Goal: Task Accomplishment & Management: Manage account settings

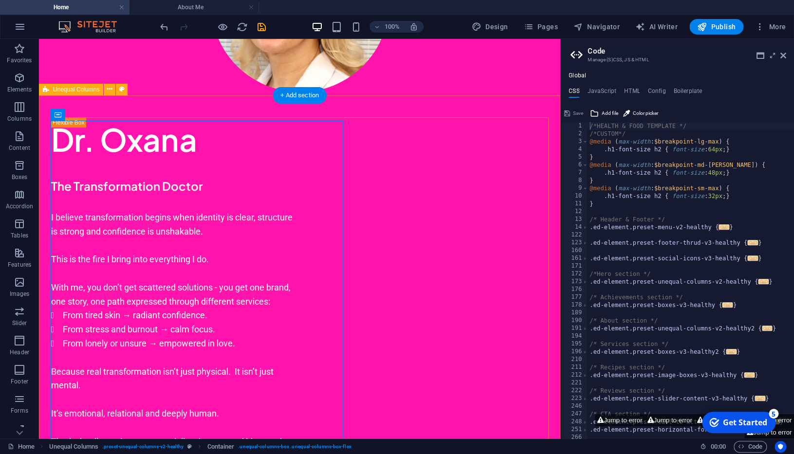
scroll to position [238, 0]
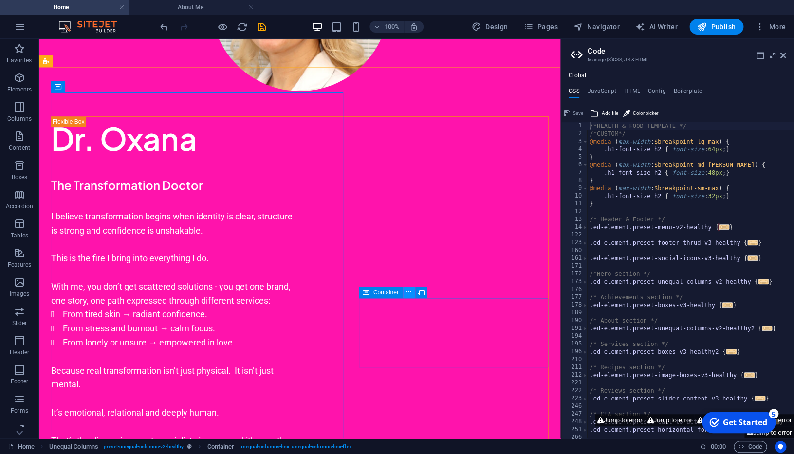
click at [407, 291] on icon at bounding box center [408, 292] width 5 height 10
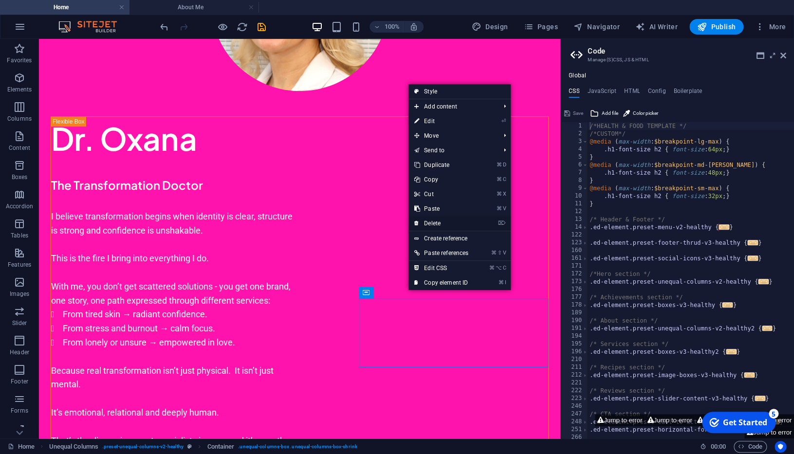
click at [445, 222] on link "⌦ Delete" at bounding box center [441, 223] width 66 height 15
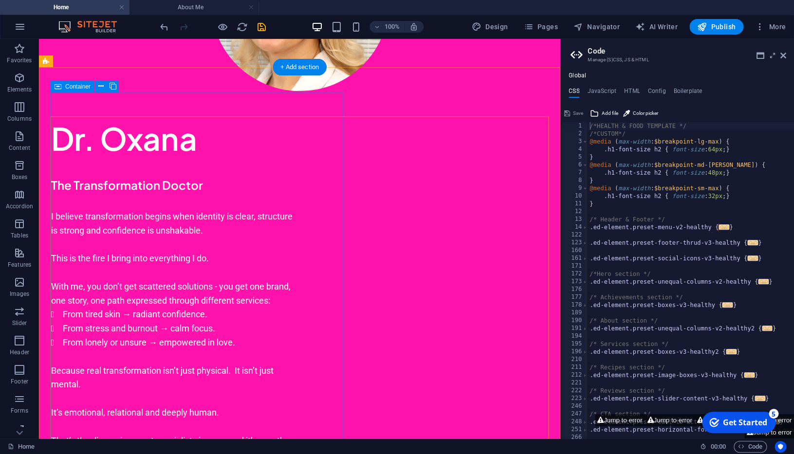
click at [309, 201] on div "Dr. [PERSON_NAME] The Transformation Doctor I believe transformation begins whe…" at bounding box center [300, 356] width 498 height 481
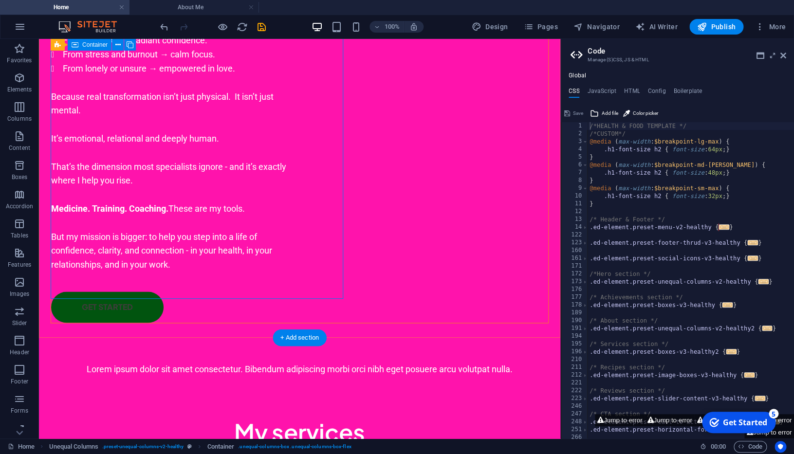
scroll to position [513, 0]
drag, startPoint x: 342, startPoint y: 295, endPoint x: 372, endPoint y: 295, distance: 30.7
click at [374, 297] on div "Dr. [PERSON_NAME] The Transformation Doctor I believe transformation begins whe…" at bounding box center [299, 89] width 521 height 545
click at [343, 256] on div "Dr. [PERSON_NAME] The Transformation Doctor I believe transformation begins whe…" at bounding box center [300, 82] width 498 height 481
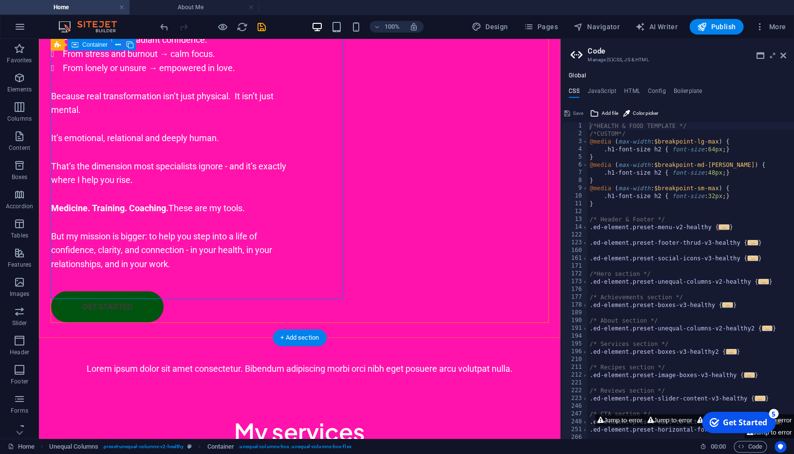
select select "px"
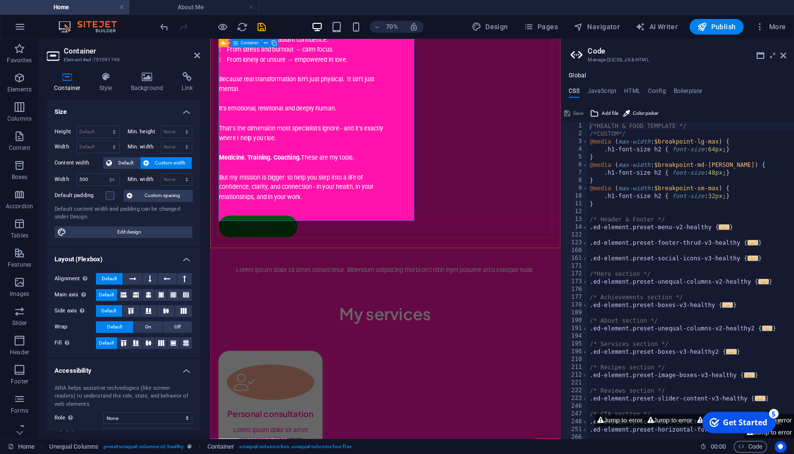
click at [494, 263] on div "Dr. [PERSON_NAME] The Transformation Doctor I believe transformation begins whe…" at bounding box center [460, 82] width 476 height 481
click at [166, 164] on span "Custom width" at bounding box center [170, 163] width 37 height 12
drag, startPoint x: 95, startPoint y: 178, endPoint x: 68, endPoint y: 178, distance: 27.3
click at [77, 178] on input "500" at bounding box center [98, 180] width 42 height 12
type input "800"
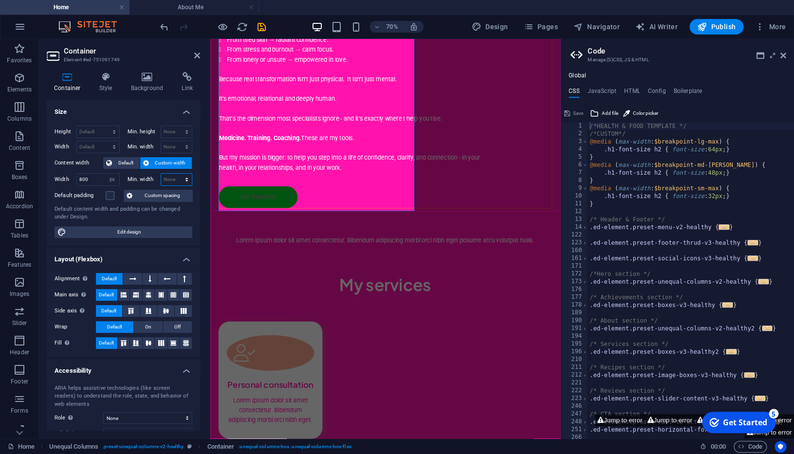
click at [161, 174] on select "None px rem % vh vw" at bounding box center [176, 180] width 31 height 12
select select "px"
click option "px" at bounding box center [0, 0] width 0 height 0
type input "0"
click at [284, 238] on div at bounding box center [416, 239] width 389 height 19
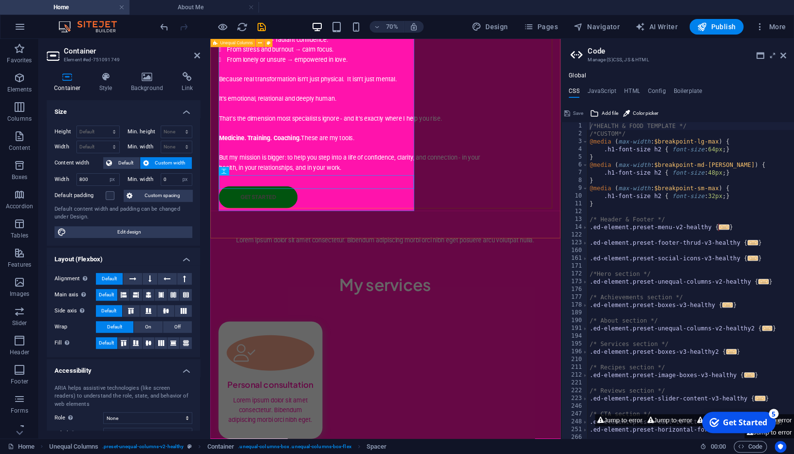
click at [303, 301] on div "Dr. [PERSON_NAME] The Transformation Doctor I believe transformation begins whe…" at bounding box center [460, 68] width 500 height 503
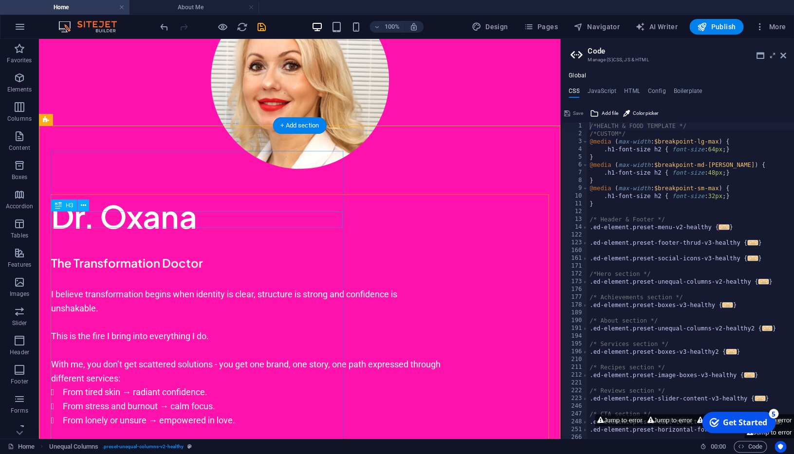
scroll to position [257, 0]
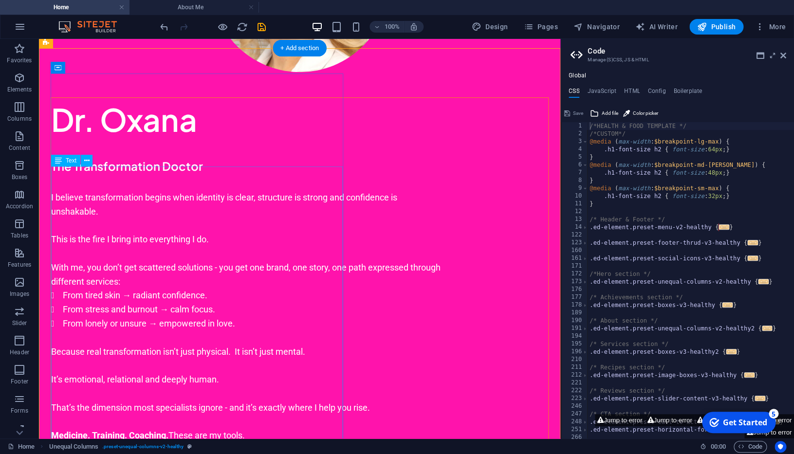
click at [321, 221] on div "I believe transformation begins when identity is clear, structure is strong and…" at bounding box center [245, 338] width 389 height 294
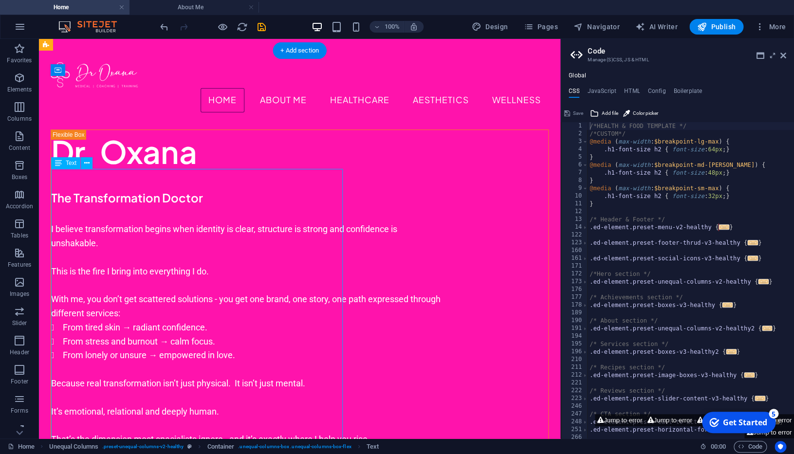
scroll to position [183, 0]
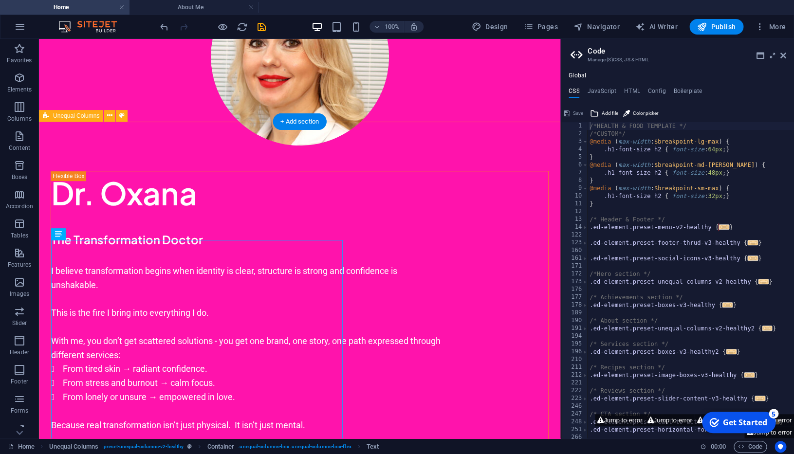
click at [401, 211] on div "Dr. [PERSON_NAME] The Transformation Doctor I believe transformation begins whe…" at bounding box center [299, 397] width 521 height 503
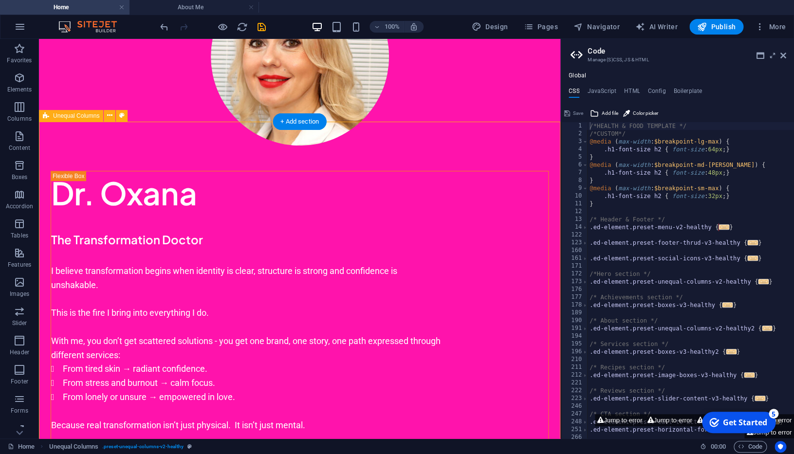
click at [401, 211] on div "Dr. [PERSON_NAME] The Transformation Doctor I believe transformation begins whe…" at bounding box center [299, 397] width 521 height 503
select select "%"
select select "rem"
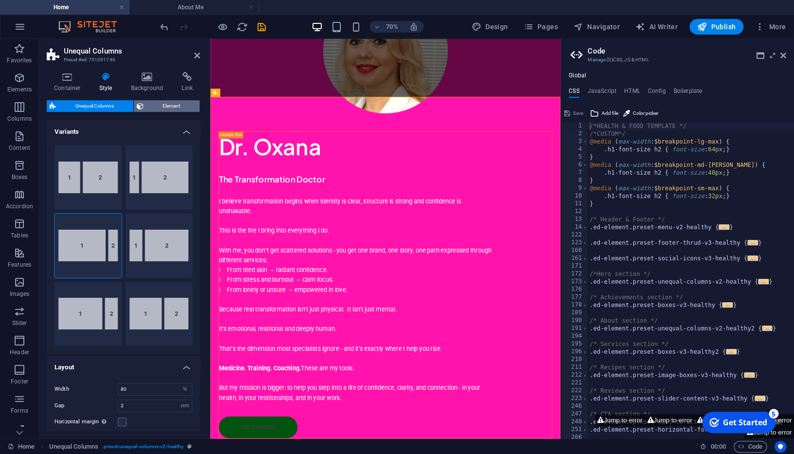
click at [164, 105] on span "Element" at bounding box center [172, 106] width 51 height 12
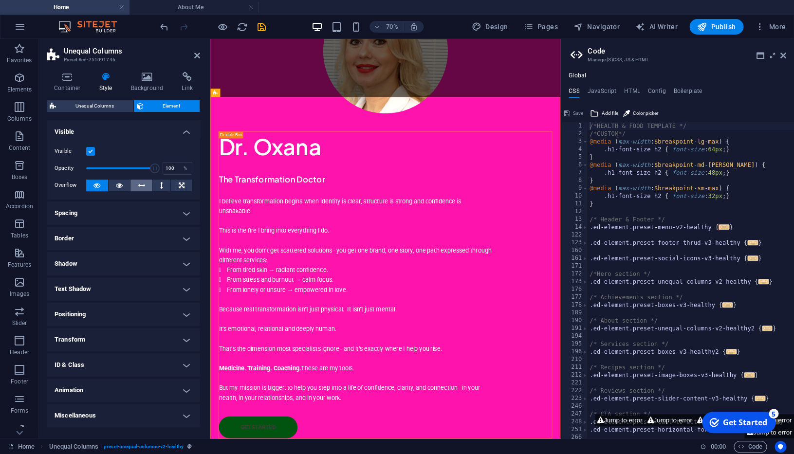
click at [142, 185] on icon at bounding box center [141, 186] width 7 height 12
click at [97, 184] on icon at bounding box center [96, 186] width 7 height 12
click at [90, 150] on label at bounding box center [90, 151] width 9 height 9
click at [0, 0] on input "Visible" at bounding box center [0, 0] width 0 height 0
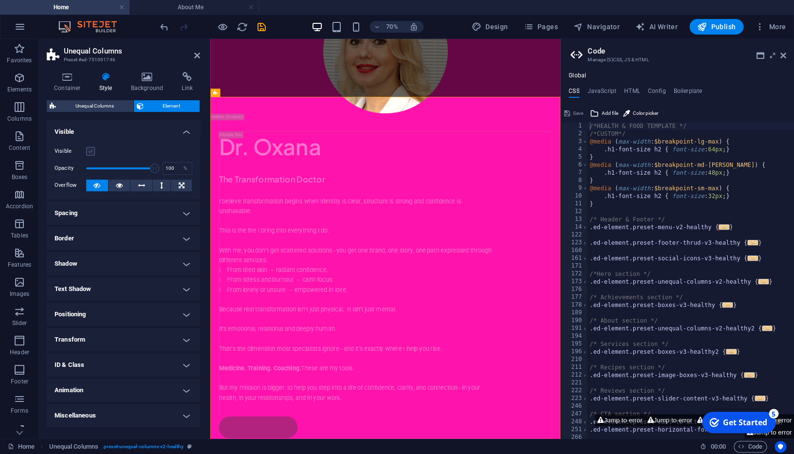
click at [90, 150] on label at bounding box center [90, 151] width 9 height 9
click at [0, 0] on input "Visible" at bounding box center [0, 0] width 0 height 0
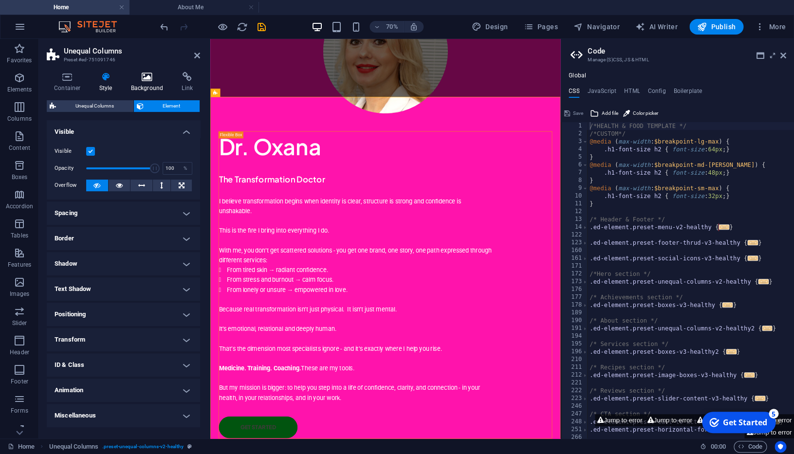
click at [152, 82] on icon at bounding box center [147, 77] width 47 height 10
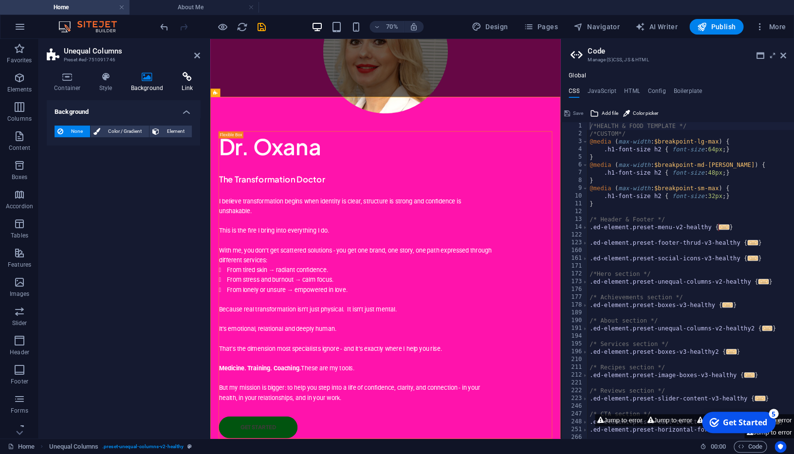
click at [184, 82] on icon at bounding box center [187, 77] width 26 height 10
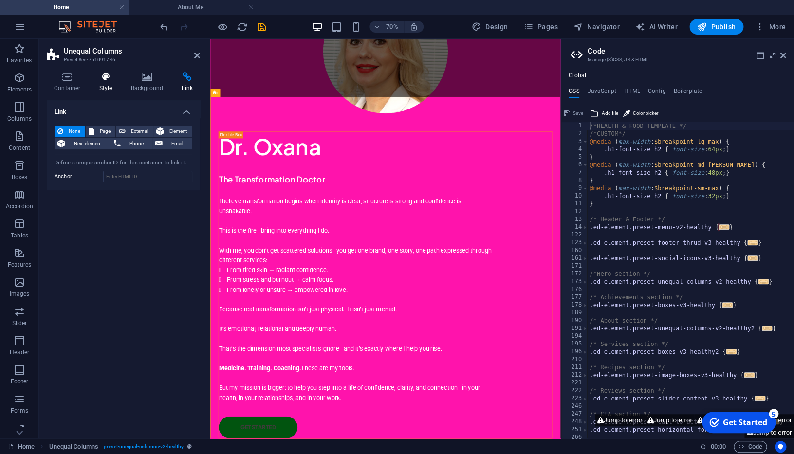
click at [110, 82] on h4 "Style" at bounding box center [108, 82] width 32 height 20
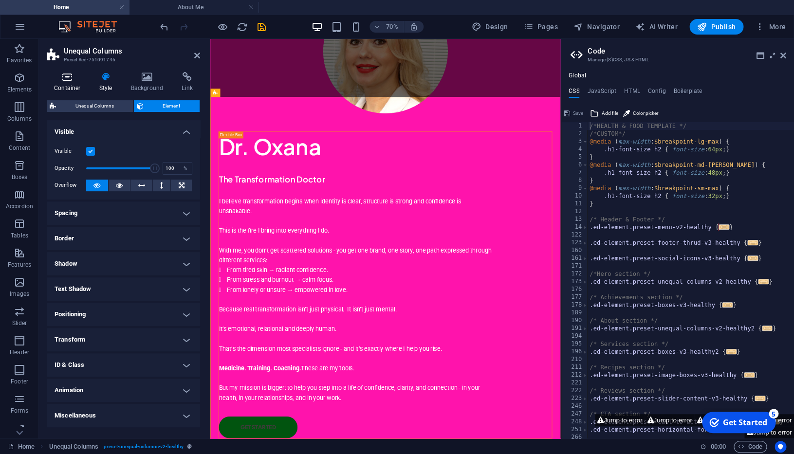
click at [75, 82] on h4 "Container" at bounding box center [69, 82] width 45 height 20
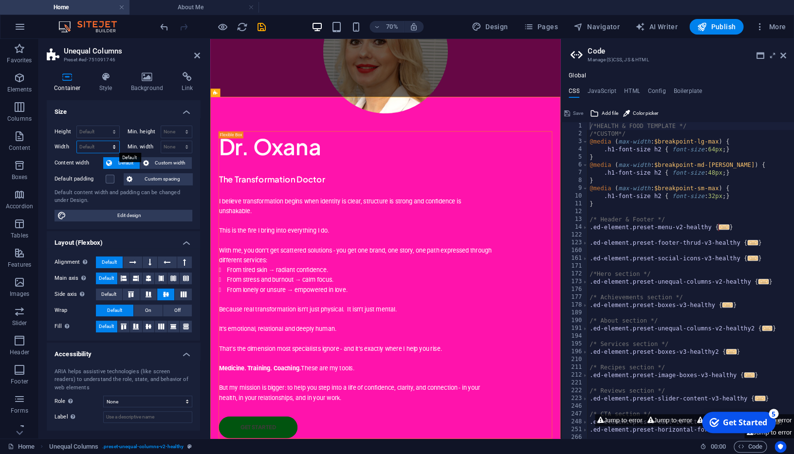
click at [77, 141] on select "Default px rem % em vh vw" at bounding box center [98, 147] width 42 height 12
select select "px"
click option "px" at bounding box center [0, 0] width 0 height 0
type input "1027"
click at [161, 141] on select "None px rem % vh vw" at bounding box center [176, 147] width 31 height 12
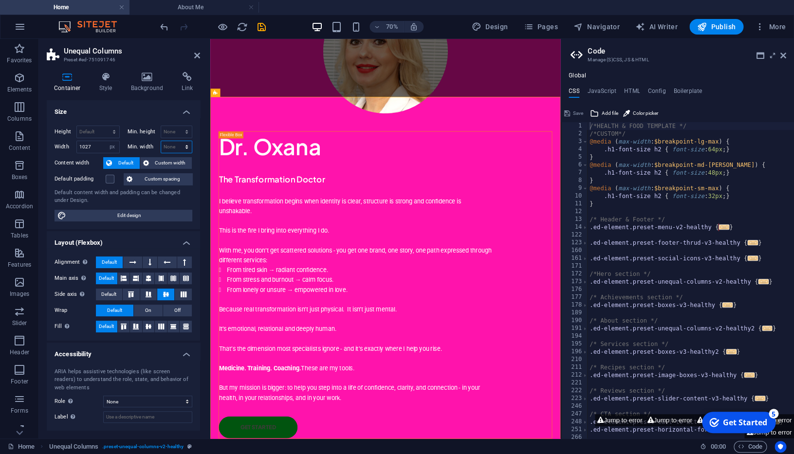
select select "px"
click option "px" at bounding box center [0, 0] width 0 height 0
type input "0"
click at [503, 146] on div "Dr. [PERSON_NAME] The Transformation Doctor I believe transformation begins whe…" at bounding box center [460, 397] width 500 height 503
click at [259, 26] on icon "save" at bounding box center [261, 26] width 11 height 11
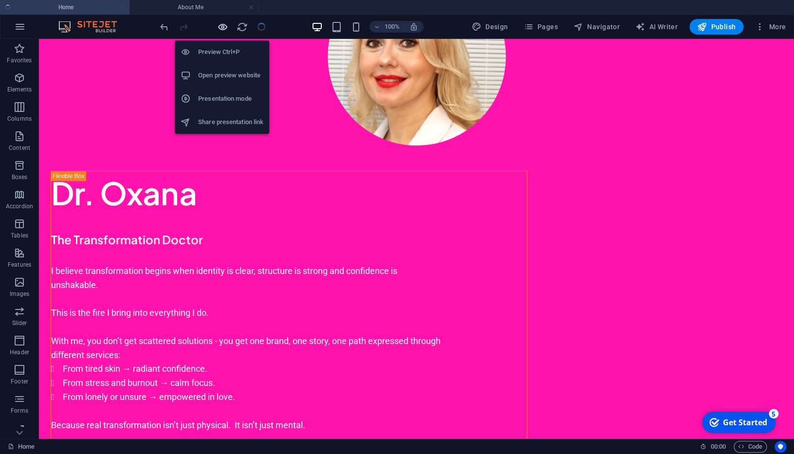
click at [222, 27] on icon "button" at bounding box center [222, 26] width 11 height 11
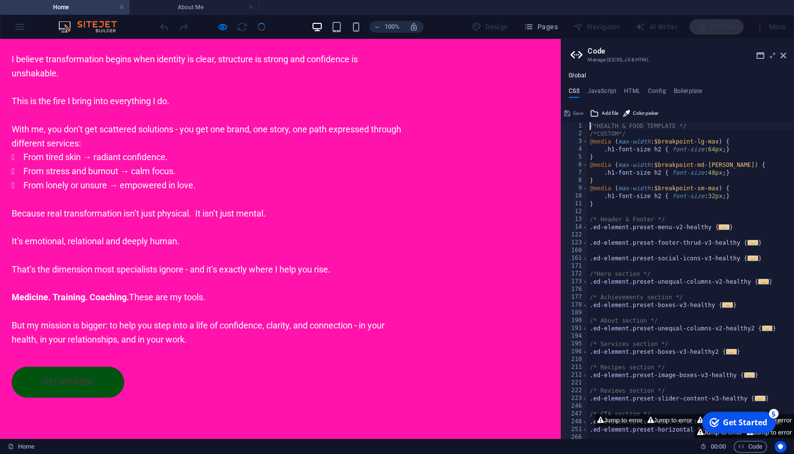
scroll to position [0, 0]
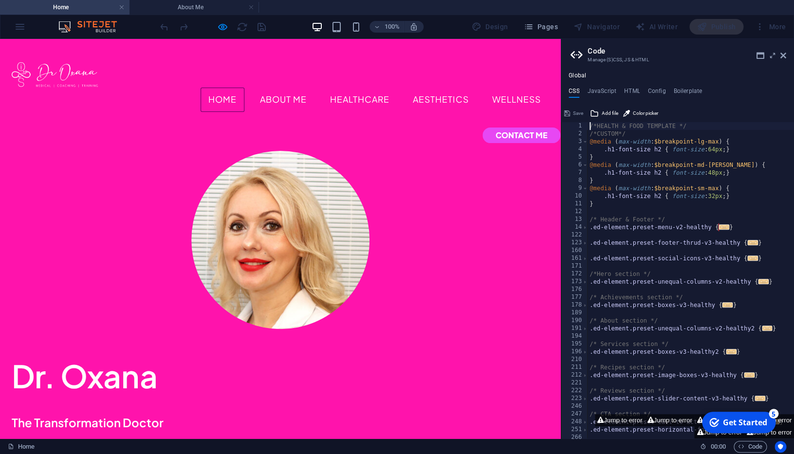
click at [628, 134] on div "/*HEALTH & FOOD TEMPLATE */ /*CUSTOM*/ @media ( max-width : $breakpoint-lg-max …" at bounding box center [690, 287] width 206 height 331
click at [671, 135] on div "/*HEALTH & FOOD TEMPLATE */ /*CUSTOM*/ @media ( max-width : $breakpoint-lg-max …" at bounding box center [690, 287] width 206 height 331
type textarea "/*CUSTOM*/"
click at [783, 55] on icon at bounding box center [783, 56] width 6 height 8
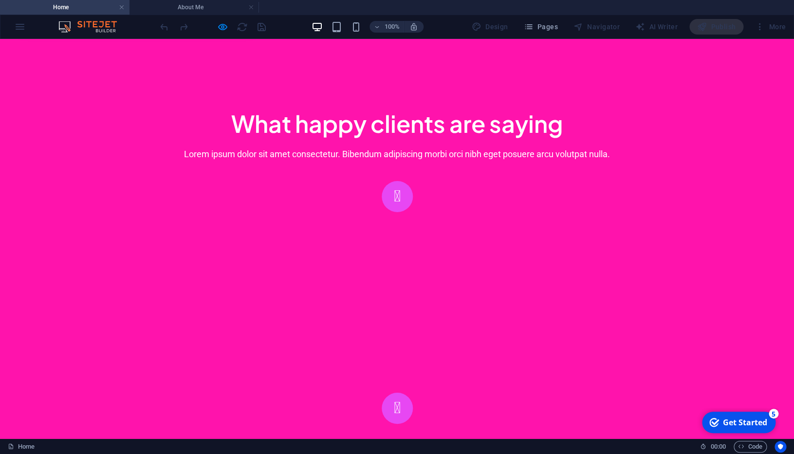
scroll to position [1565, 0]
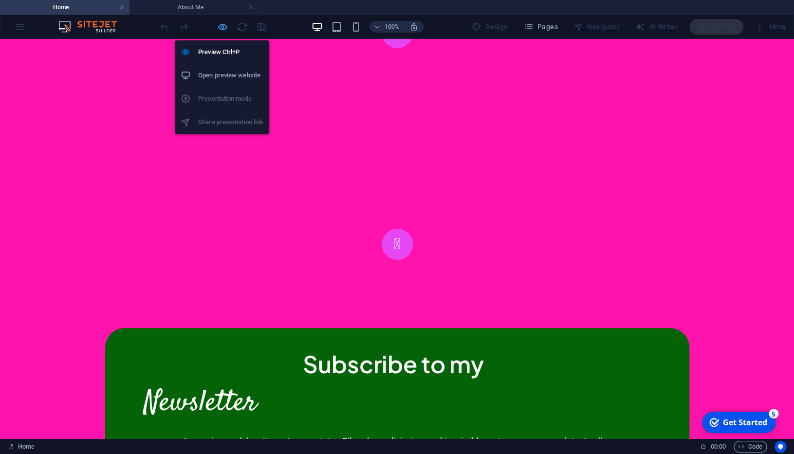
click at [225, 26] on icon "button" at bounding box center [222, 26] width 11 height 11
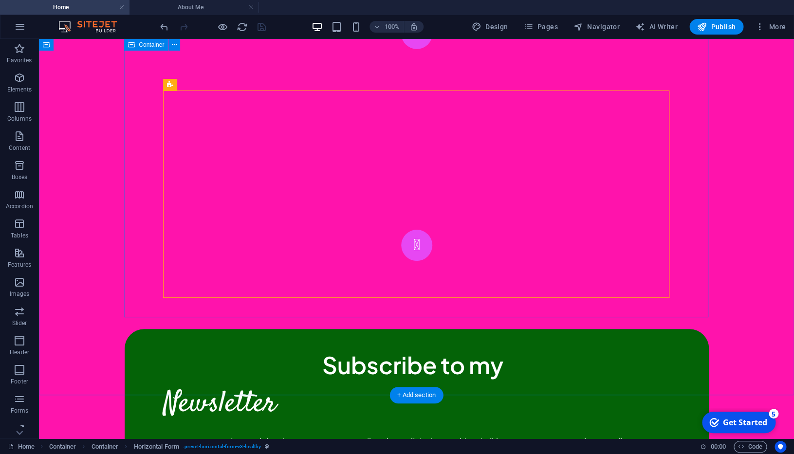
click at [156, 45] on span "Container" at bounding box center [151, 45] width 25 height 6
click at [162, 45] on span "Container" at bounding box center [151, 45] width 25 height 6
select select "rem"
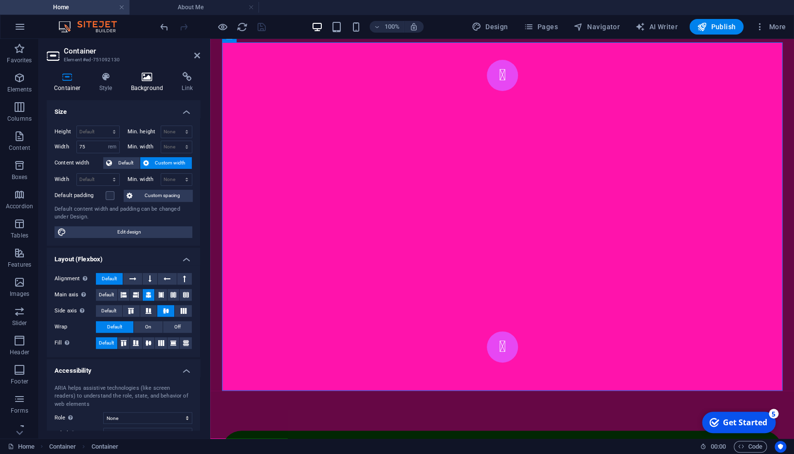
click at [145, 78] on icon at bounding box center [147, 77] width 47 height 10
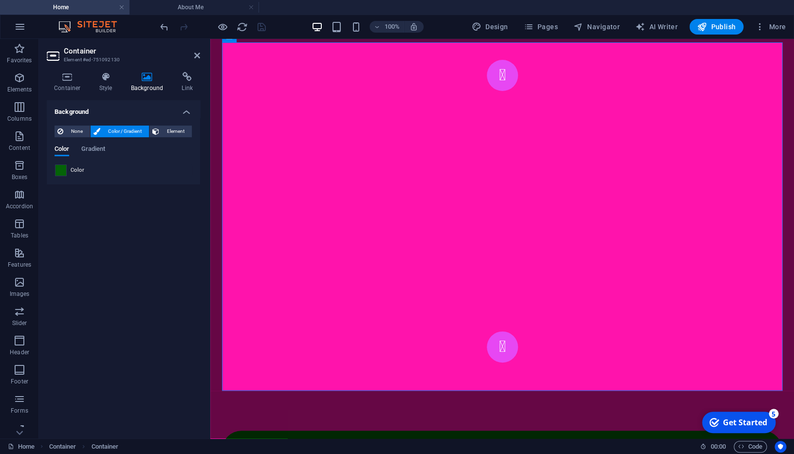
click at [61, 169] on span at bounding box center [60, 170] width 11 height 11
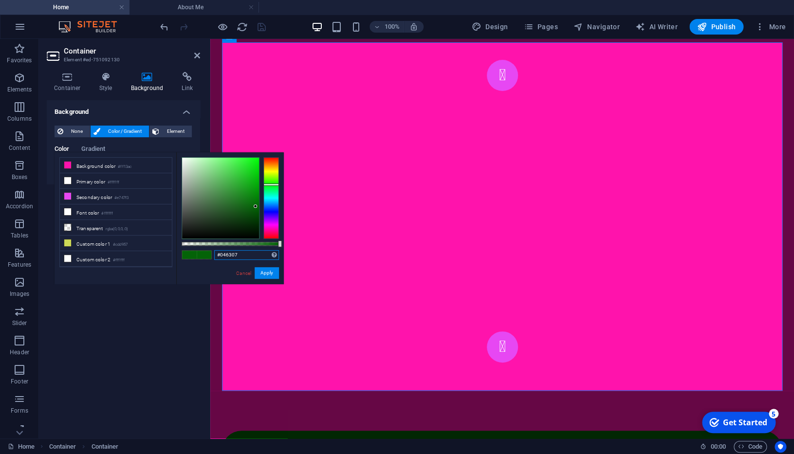
click at [230, 255] on input "#046307" at bounding box center [246, 255] width 65 height 10
click at [121, 164] on small "#ff13ac" at bounding box center [125, 167] width 14 height 7
type input "#ff13ac"
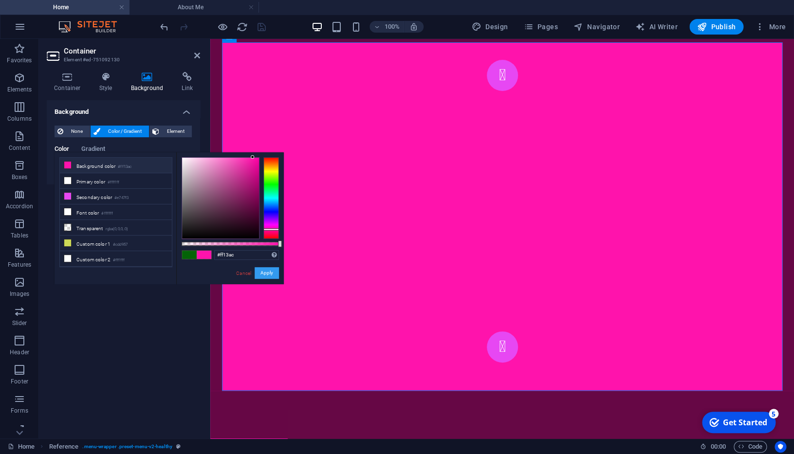
click at [272, 273] on button "Apply" at bounding box center [267, 273] width 24 height 12
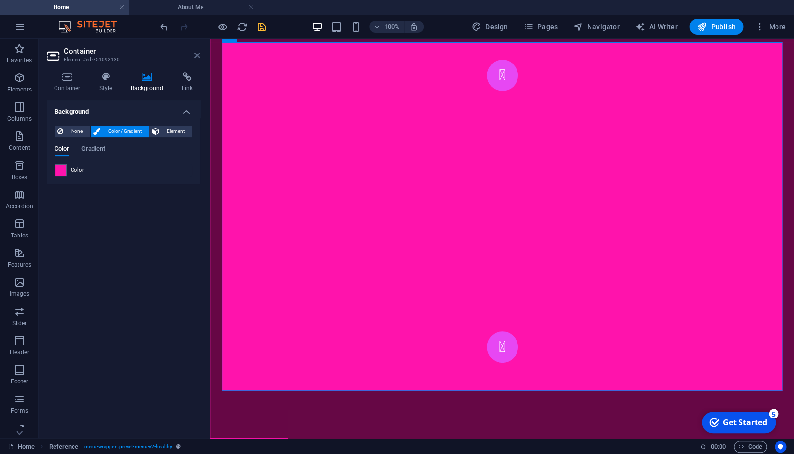
click at [198, 55] on icon at bounding box center [197, 56] width 6 height 8
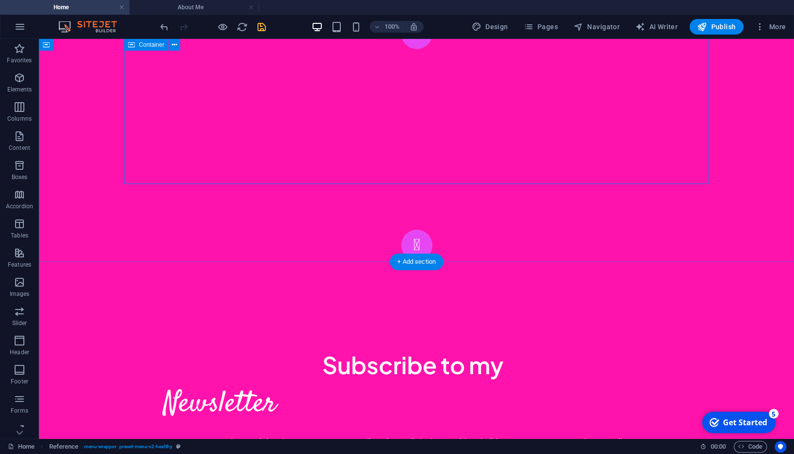
scroll to position [1749, 0]
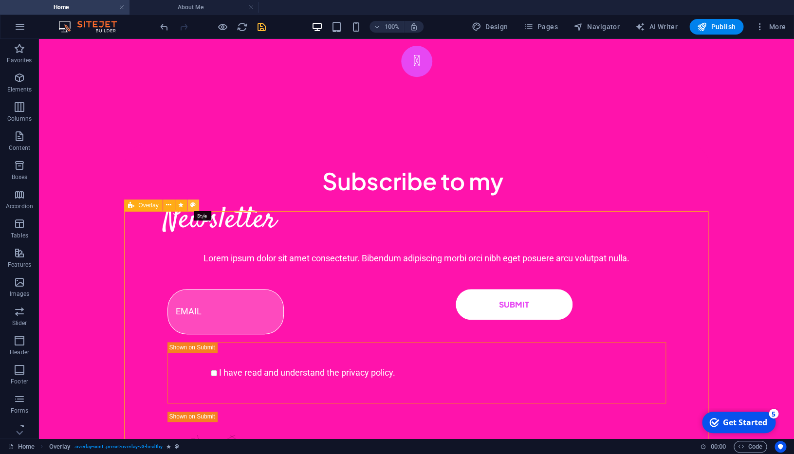
click at [192, 205] on icon at bounding box center [192, 205] width 5 height 10
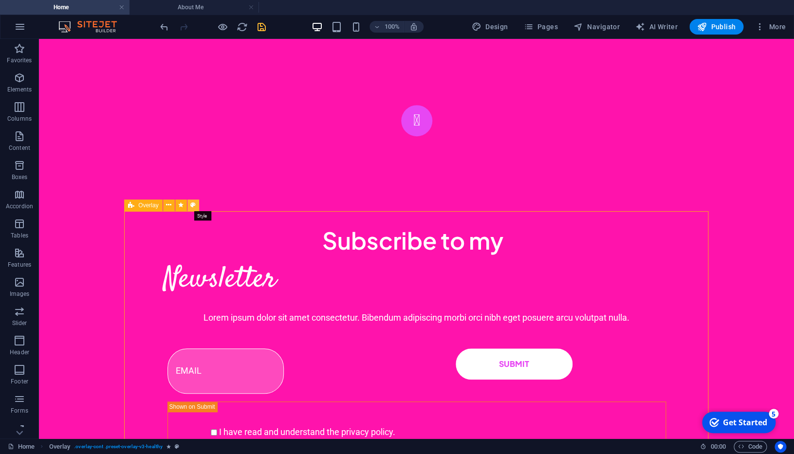
select select "rem"
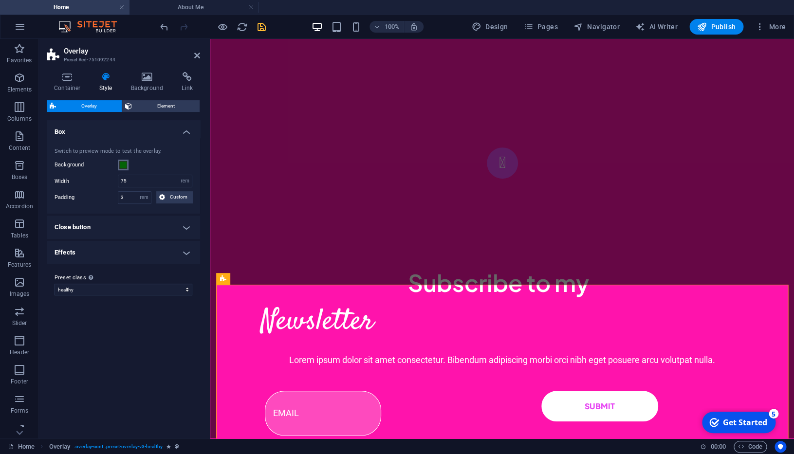
click at [126, 169] on button "Background" at bounding box center [123, 165] width 11 height 11
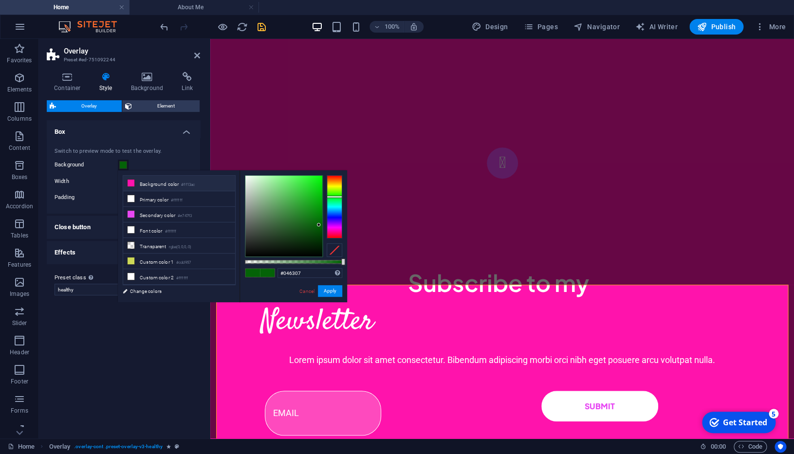
click at [172, 184] on li "Background color #ff13ac" at bounding box center [179, 184] width 112 height 16
type input "#ff13ac"
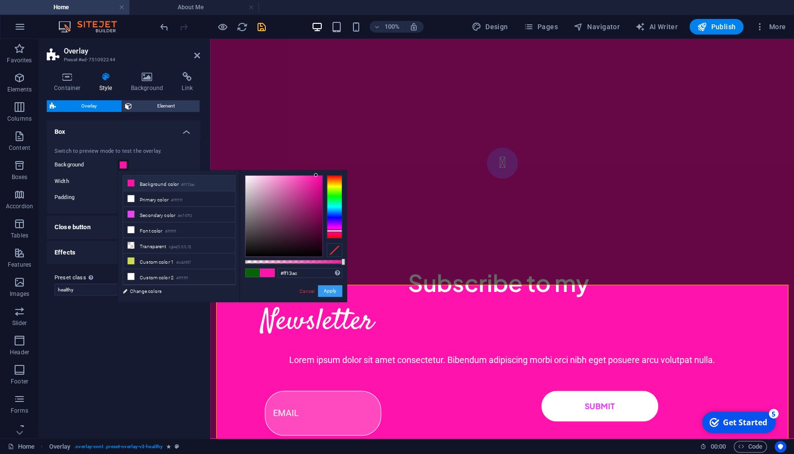
click at [334, 292] on button "Apply" at bounding box center [330, 291] width 24 height 12
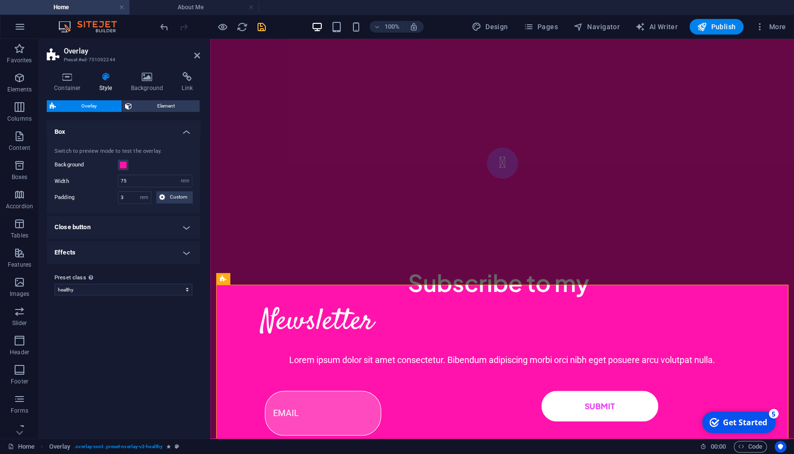
click at [201, 55] on aside "Overlay Preset #ed-751092244 Container Style Background Link Size Height Defaul…" at bounding box center [124, 239] width 171 height 400
click at [198, 55] on icon at bounding box center [197, 56] width 6 height 8
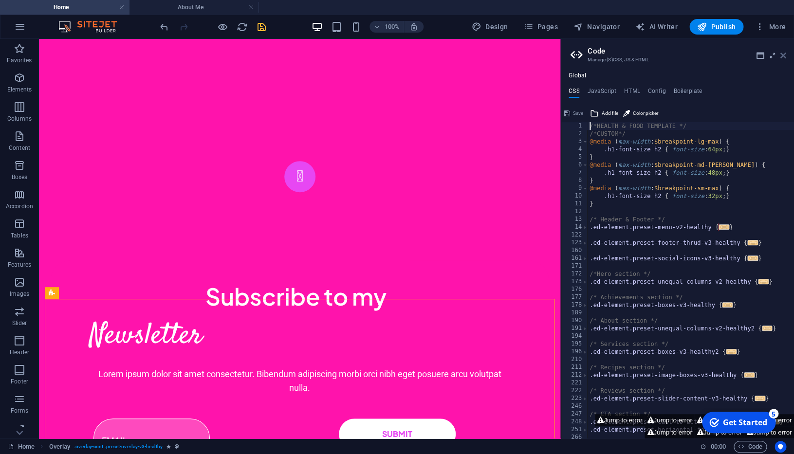
click at [785, 54] on icon at bounding box center [783, 56] width 6 height 8
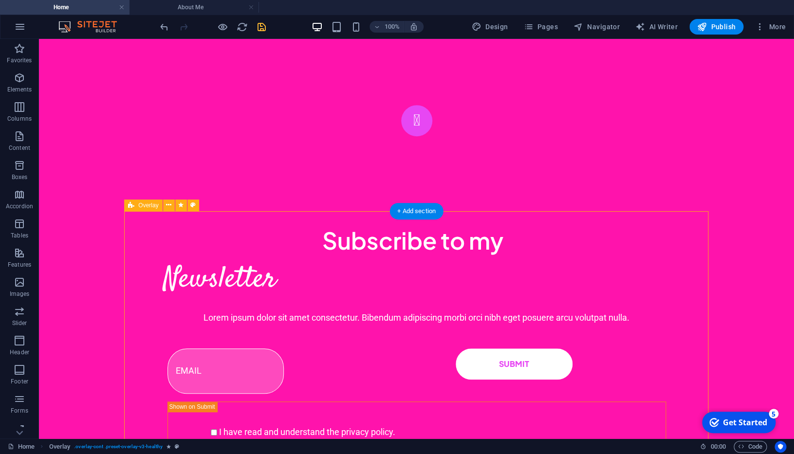
select select "rem"
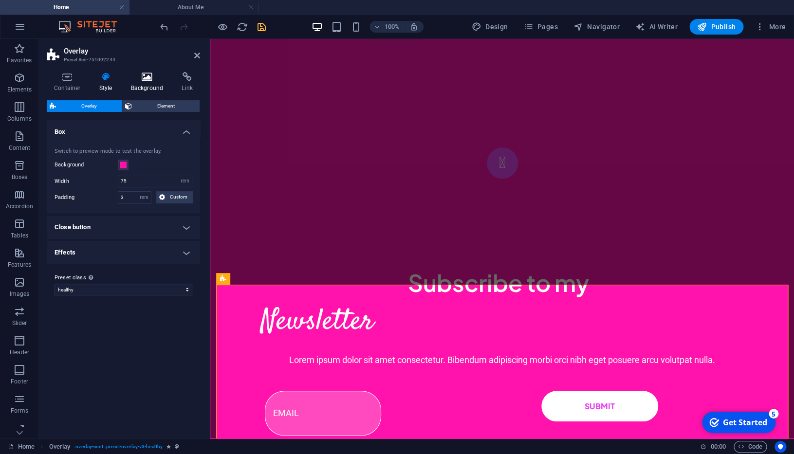
click at [142, 86] on h4 "Background" at bounding box center [149, 82] width 51 height 20
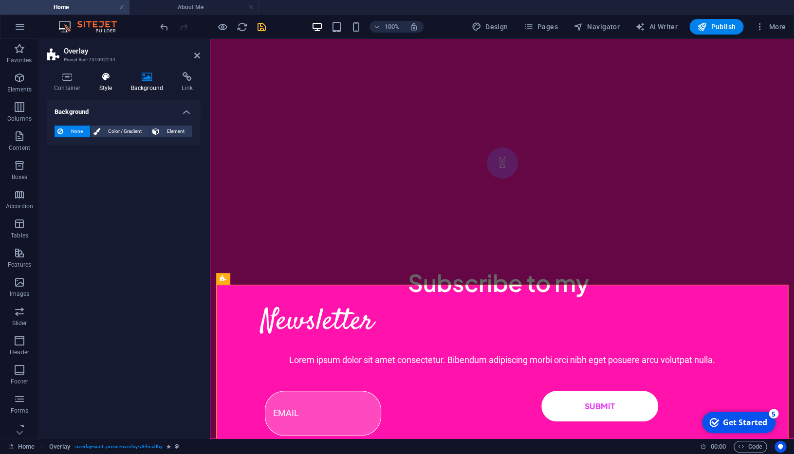
click at [101, 85] on h4 "Style" at bounding box center [108, 82] width 32 height 20
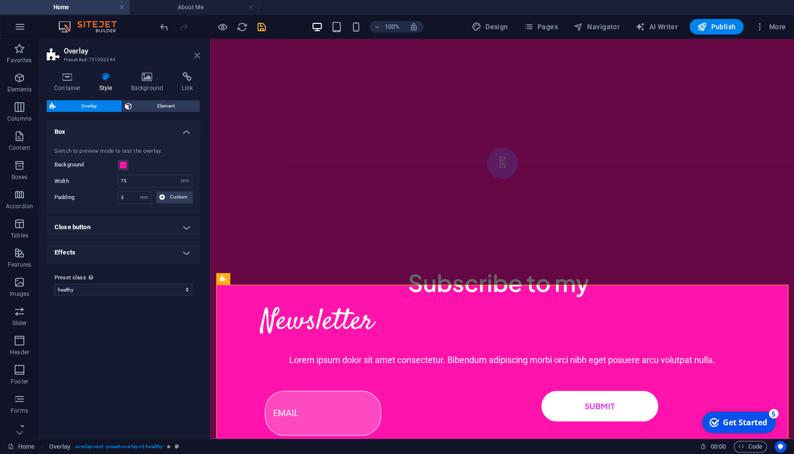
drag, startPoint x: 195, startPoint y: 56, endPoint x: 159, endPoint y: 18, distance: 52.0
click at [195, 56] on icon at bounding box center [197, 56] width 6 height 8
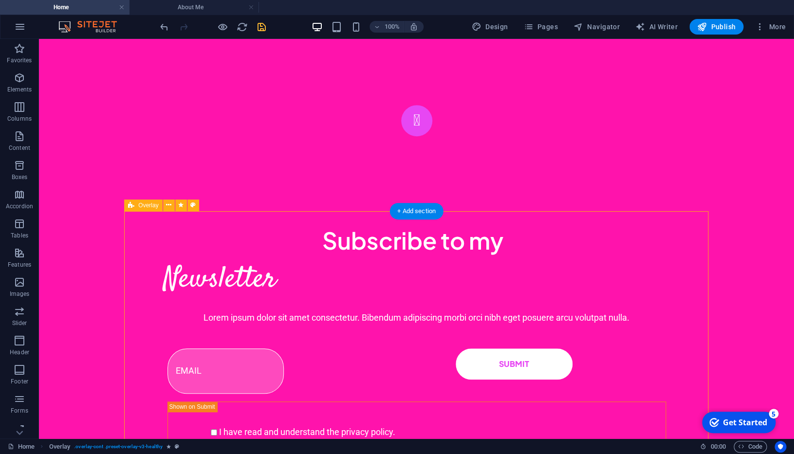
select select "rem"
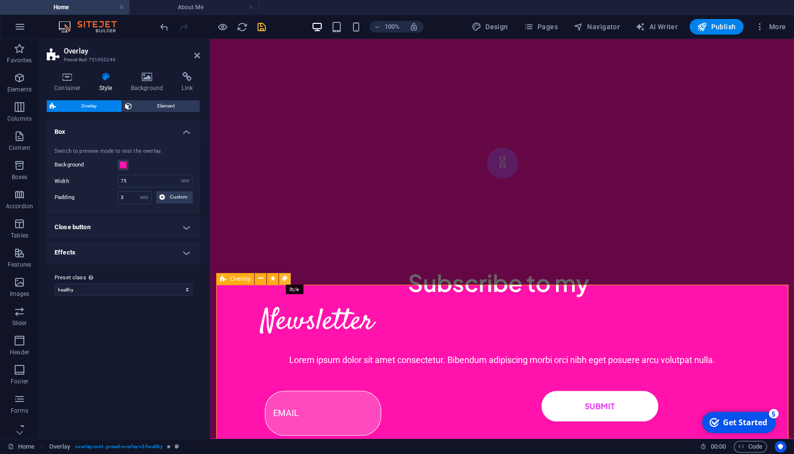
click at [282, 279] on button at bounding box center [285, 279] width 12 height 12
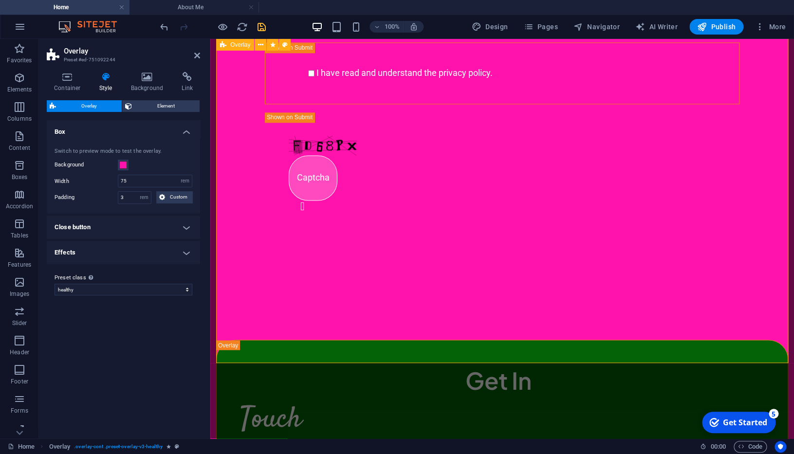
scroll to position [2230, 0]
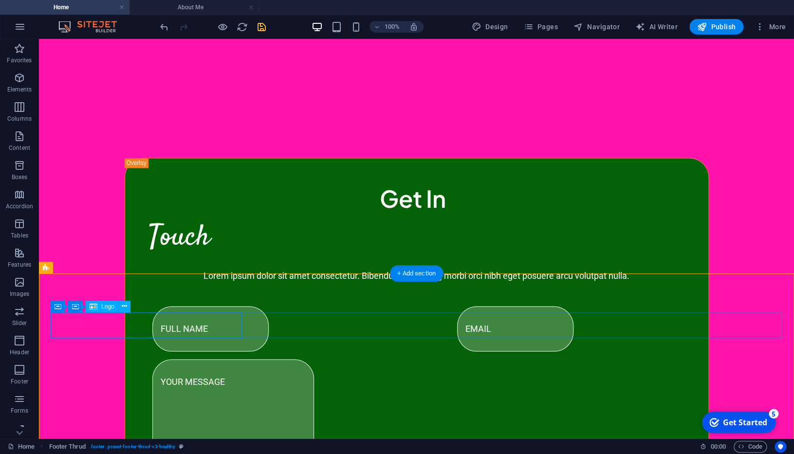
click at [108, 309] on span "Logo" at bounding box center [107, 307] width 13 height 6
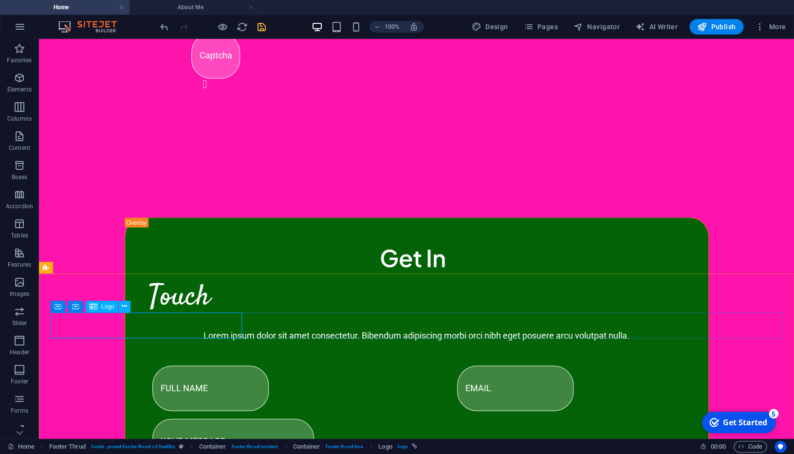
select select "px"
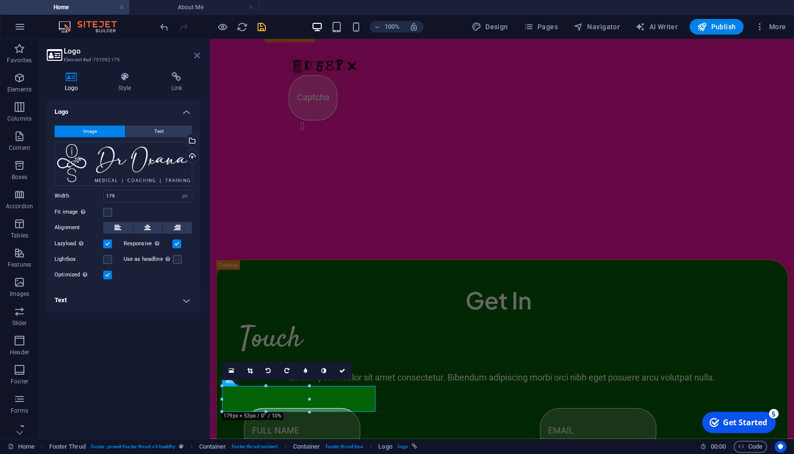
click at [198, 56] on icon at bounding box center [197, 56] width 6 height 8
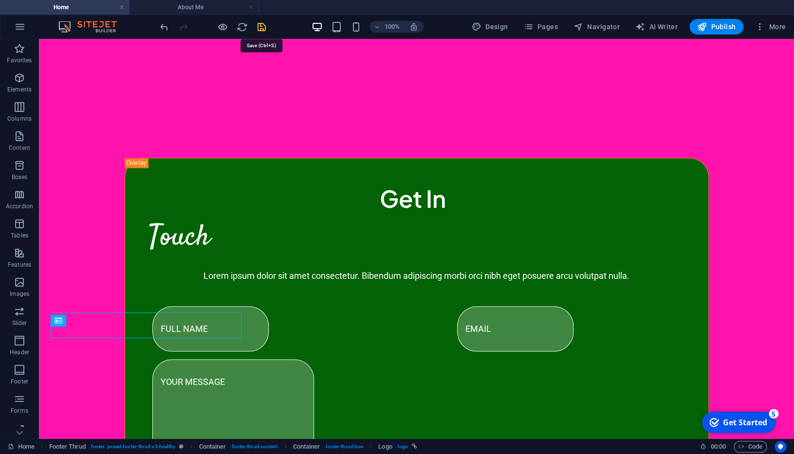
click at [263, 26] on icon "save" at bounding box center [261, 26] width 11 height 11
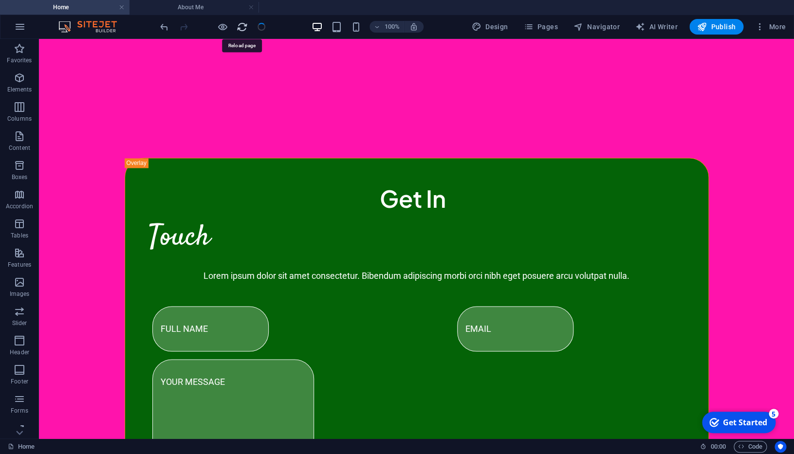
click at [238, 27] on icon "reload" at bounding box center [242, 26] width 11 height 11
click at [252, 7] on link at bounding box center [251, 7] width 6 height 9
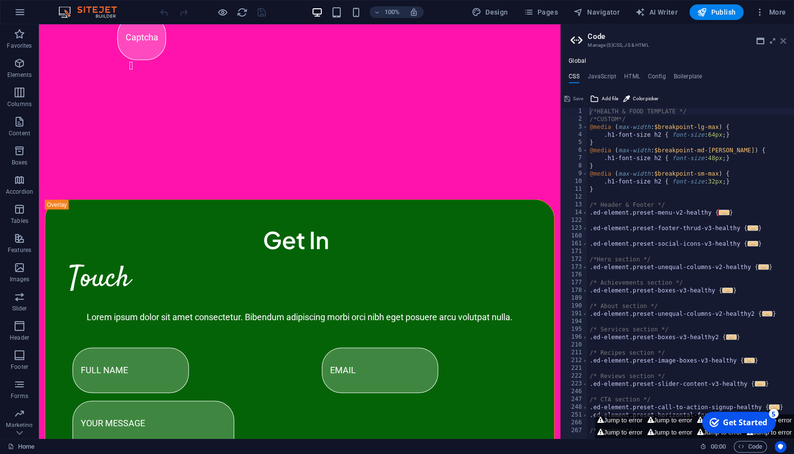
click at [783, 40] on icon at bounding box center [783, 41] width 6 height 8
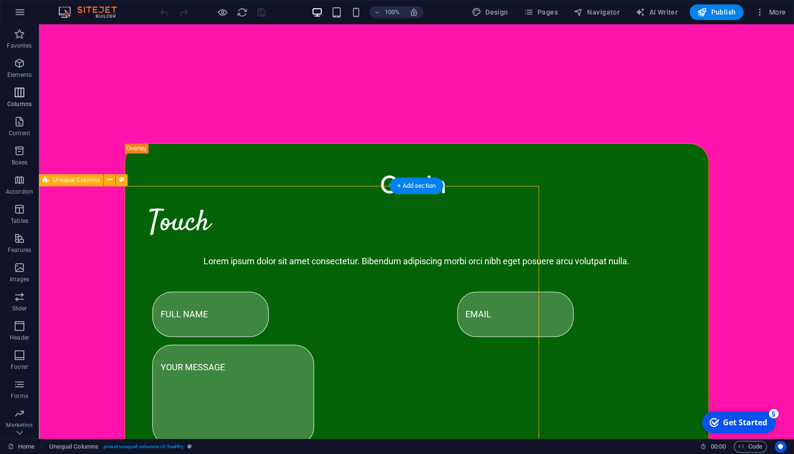
select select "px"
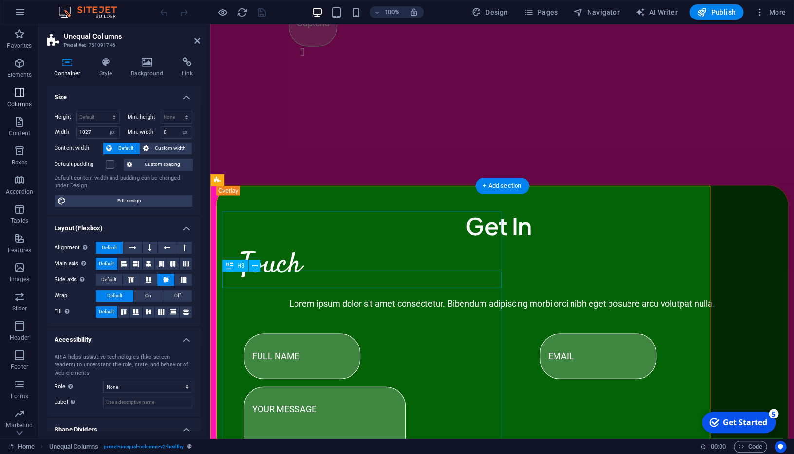
select select "%"
select select "rem"
click at [149, 65] on icon at bounding box center [147, 62] width 47 height 10
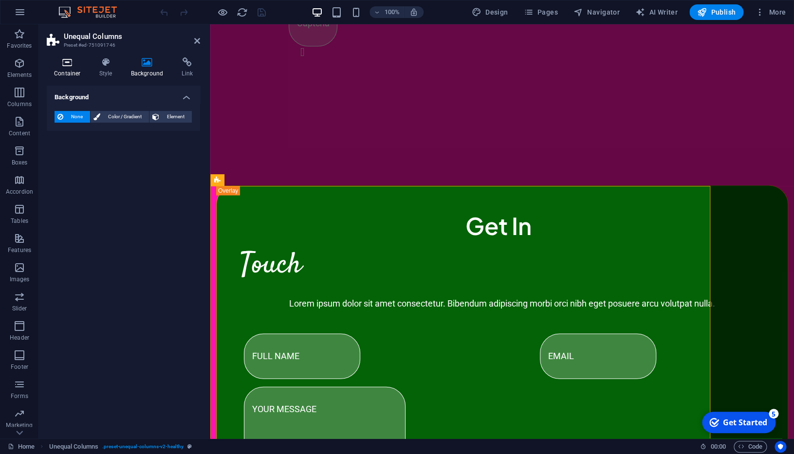
click at [71, 66] on icon at bounding box center [67, 62] width 41 height 10
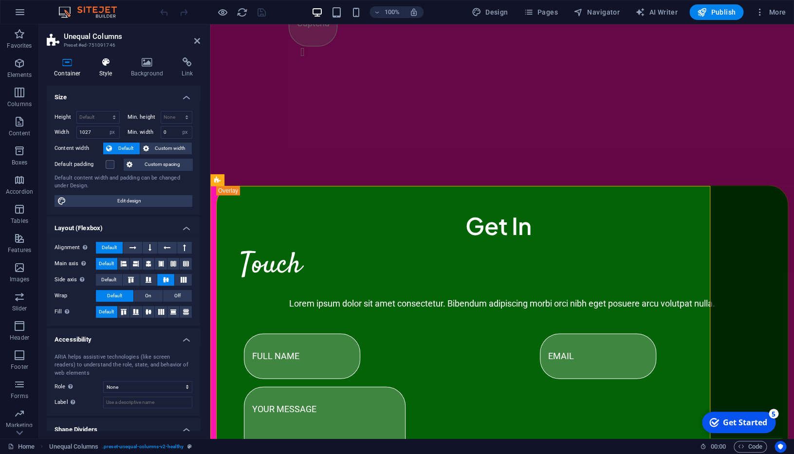
click at [102, 71] on h4 "Style" at bounding box center [108, 67] width 32 height 20
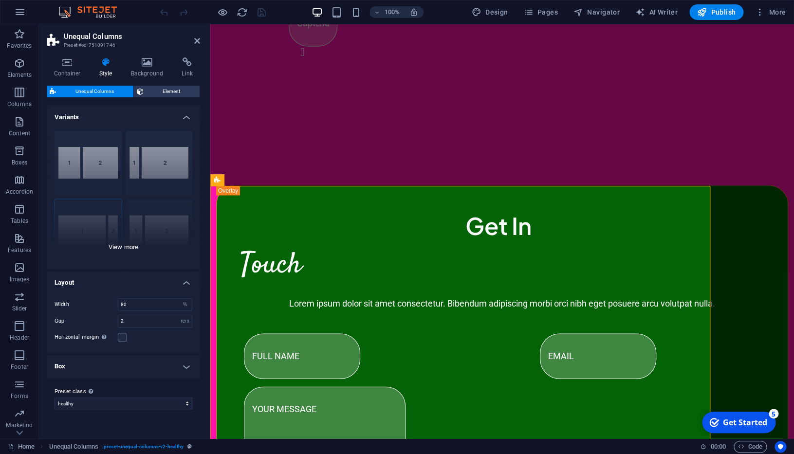
click at [129, 248] on div "40-60 20-80 80-20 30-70 70-30 Default" at bounding box center [123, 196] width 153 height 146
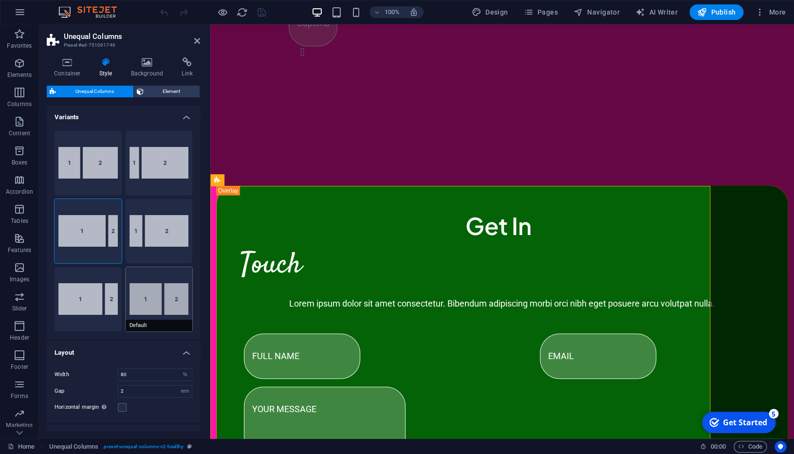
click at [148, 295] on button "Default" at bounding box center [159, 299] width 67 height 64
type input "60"
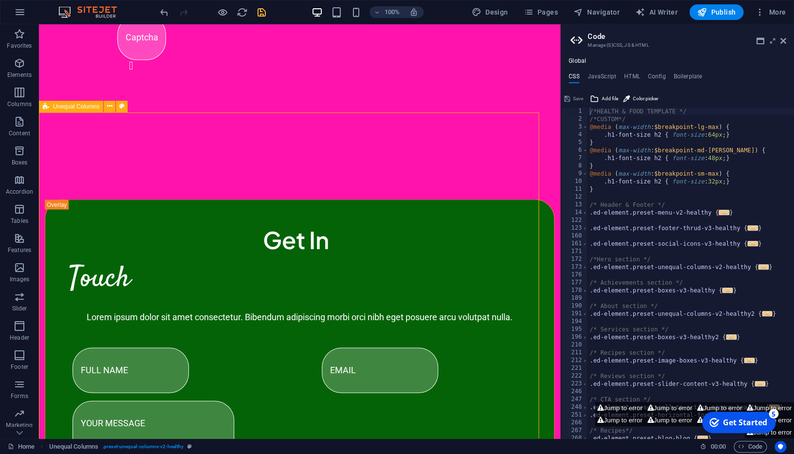
click at [94, 107] on span "Unequal Columns" at bounding box center [76, 107] width 46 height 6
select select "%"
select select "rem"
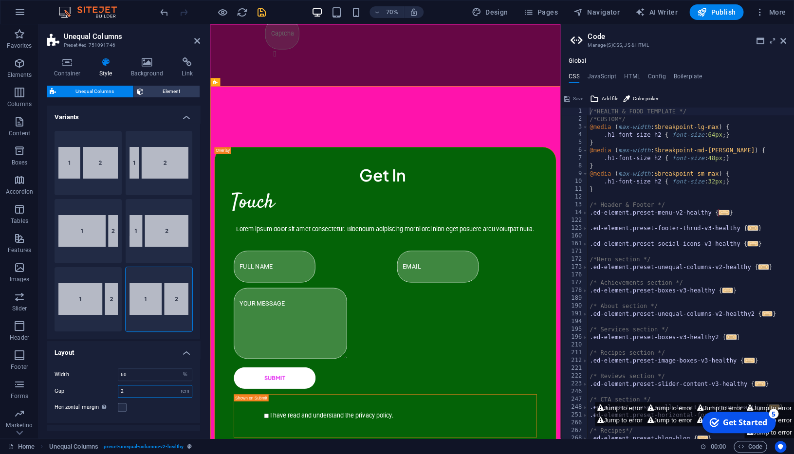
drag, startPoint x: 144, startPoint y: 393, endPoint x: 105, endPoint y: 390, distance: 39.5
click at [118, 390] on input "2" at bounding box center [154, 391] width 73 height 12
type input "1"
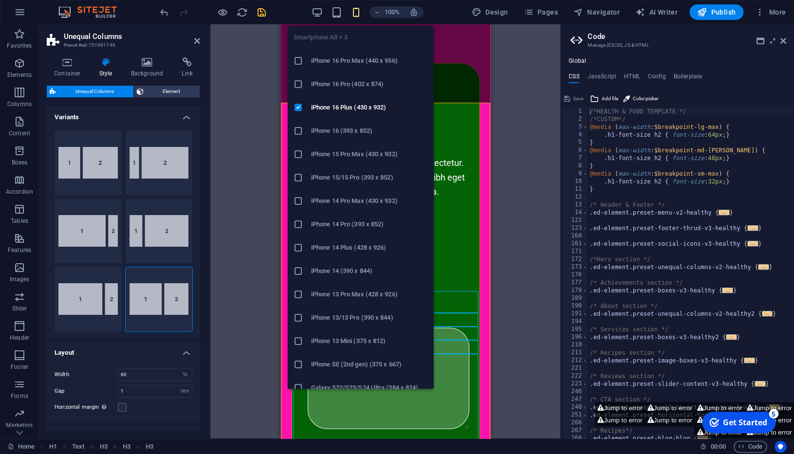
type input "100"
click at [362, 108] on h6 "iPhone 16 Plus (430 x 932)" at bounding box center [369, 108] width 117 height 12
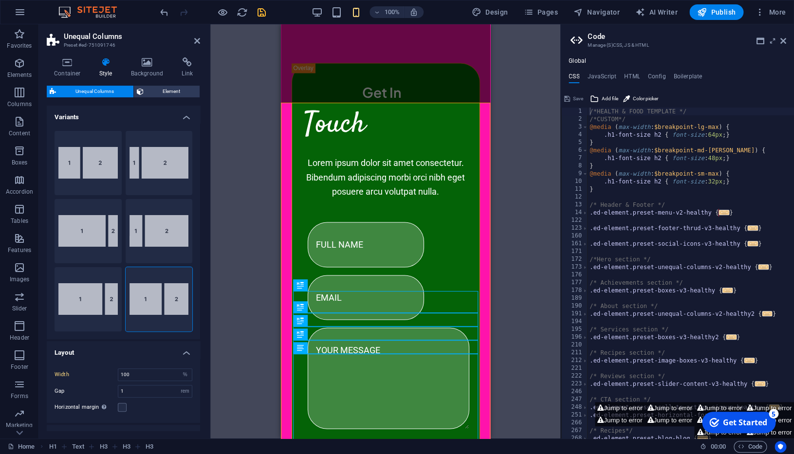
click at [529, 301] on div "Container Image Menu Bar Menu Container Container Boxes Slider Slider Container…" at bounding box center [385, 231] width 350 height 414
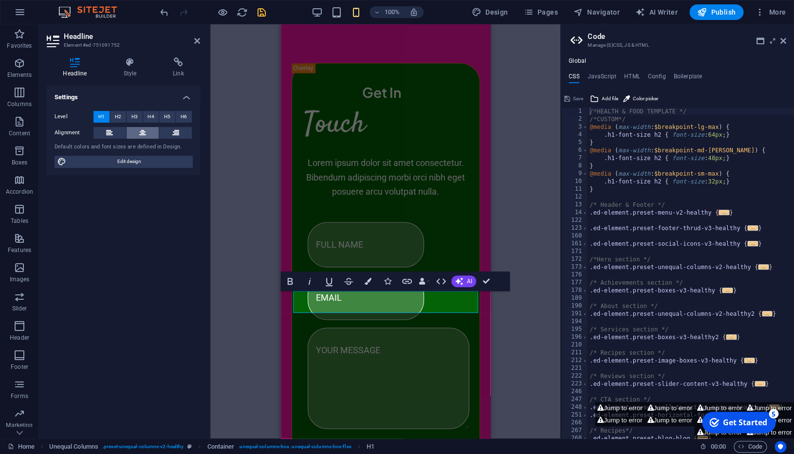
click at [141, 132] on icon at bounding box center [142, 133] width 7 height 12
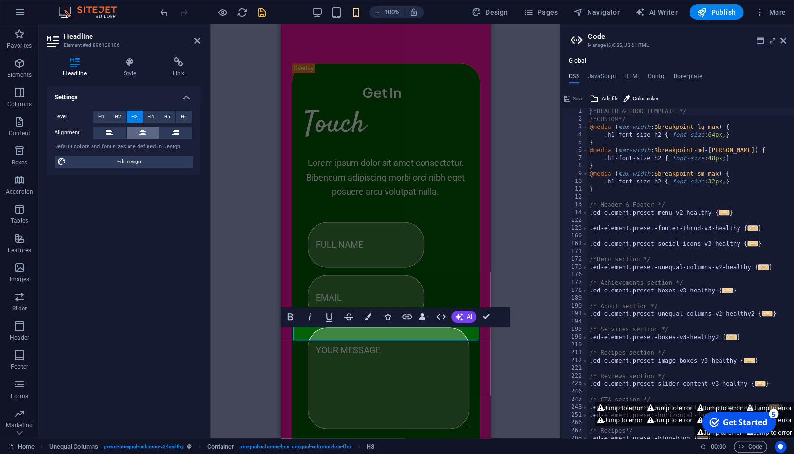
click at [141, 133] on icon at bounding box center [142, 133] width 7 height 12
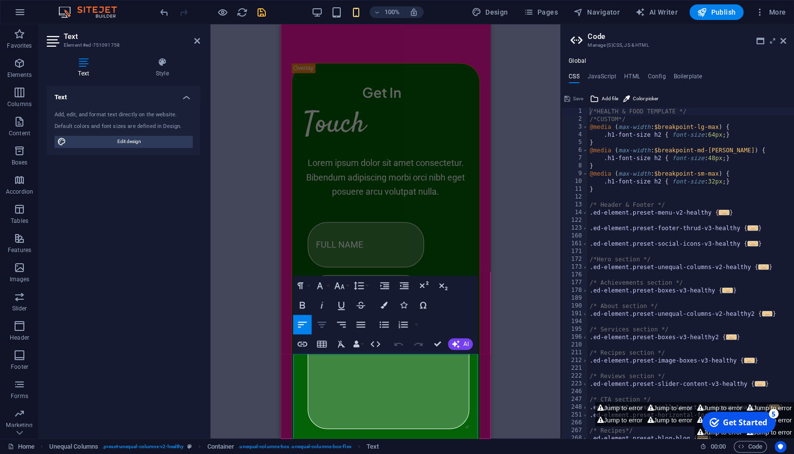
click at [324, 324] on icon "button" at bounding box center [321, 325] width 9 height 6
click at [520, 331] on div "Container Image Menu Bar Menu Container Container Boxes Slider Slider Container…" at bounding box center [385, 231] width 350 height 414
click at [511, 333] on div "Container Image Menu Bar Menu Container Container Boxes Slider Slider Container…" at bounding box center [385, 231] width 350 height 414
click at [512, 232] on div "Container Image Menu Bar Menu Container Container Boxes Slider Slider Container…" at bounding box center [385, 231] width 350 height 414
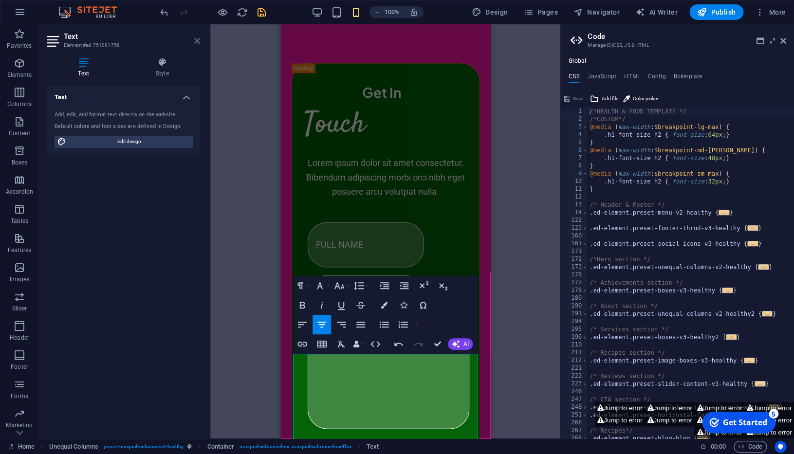
click at [199, 41] on icon at bounding box center [197, 41] width 6 height 8
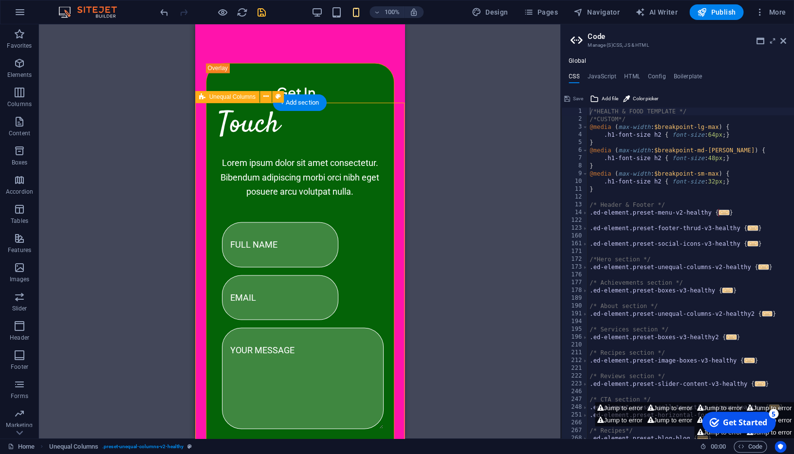
select select "%"
select select "rem"
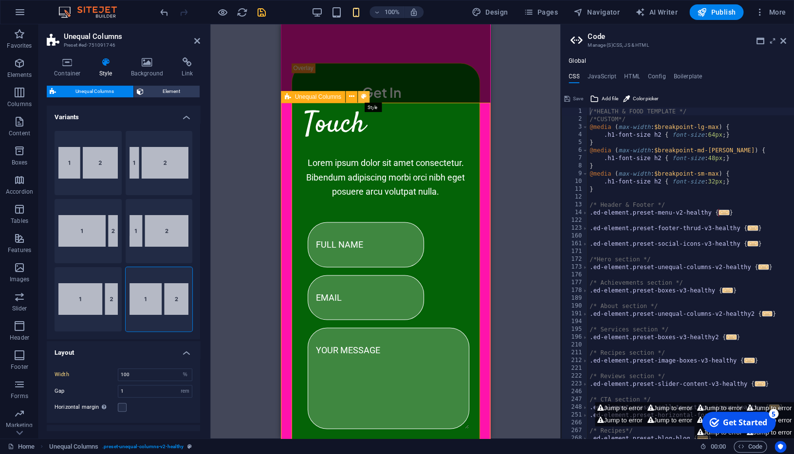
click at [364, 96] on icon at bounding box center [363, 97] width 5 height 10
click at [137, 64] on icon at bounding box center [147, 62] width 47 height 10
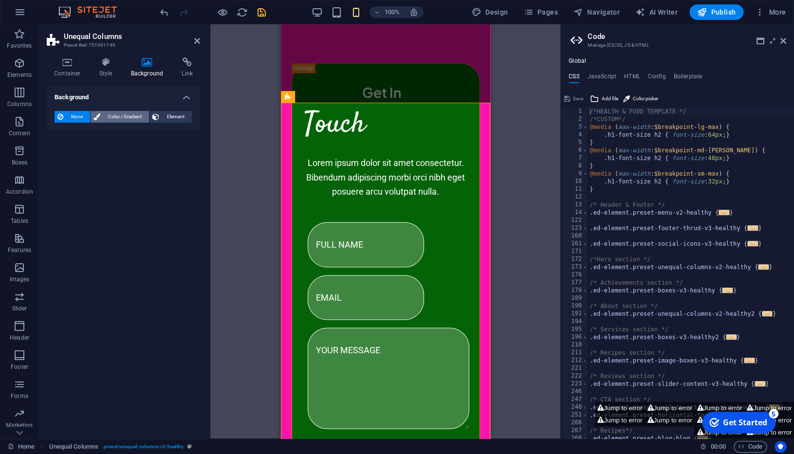
click at [128, 116] on span "Color / Gradient" at bounding box center [124, 117] width 43 height 12
click at [68, 117] on span "None" at bounding box center [76, 117] width 21 height 12
click at [525, 106] on div "Unequal Columns Container Image Menu Bar Menu Container Container Boxes Slider …" at bounding box center [385, 231] width 350 height 414
click at [513, 79] on div "Unequal Columns Container Image Menu Bar Menu Container Container Boxes Slider …" at bounding box center [385, 231] width 350 height 414
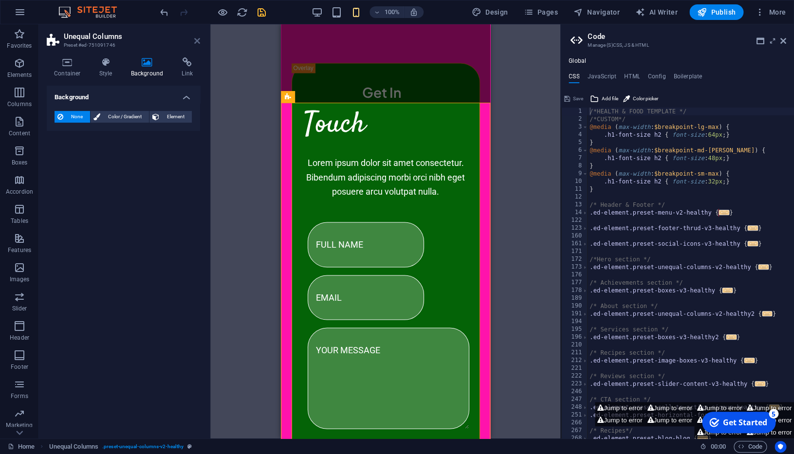
click at [196, 42] on icon at bounding box center [197, 41] width 6 height 8
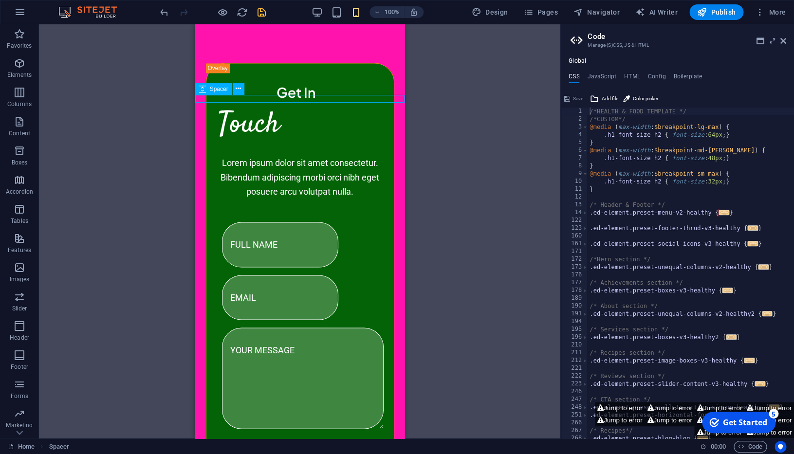
select select "px"
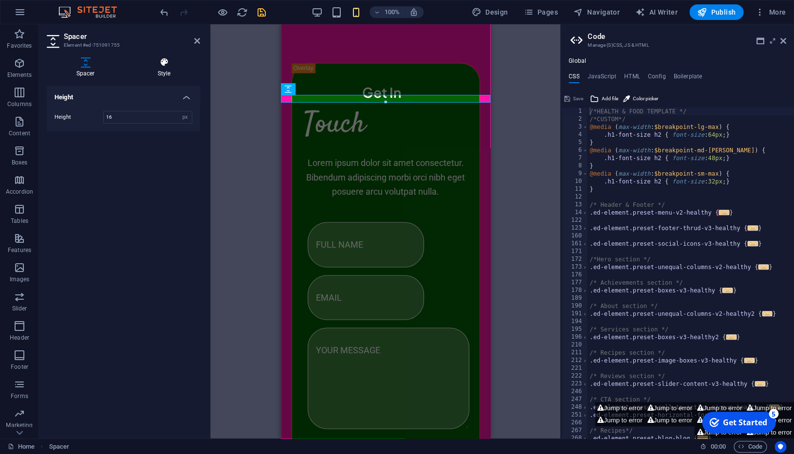
click at [168, 66] on icon at bounding box center [164, 62] width 72 height 10
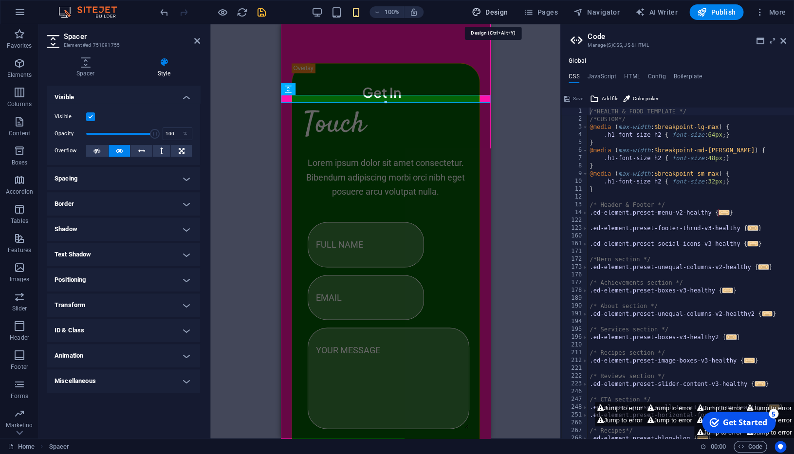
click at [504, 15] on span "Design" at bounding box center [490, 12] width 37 height 10
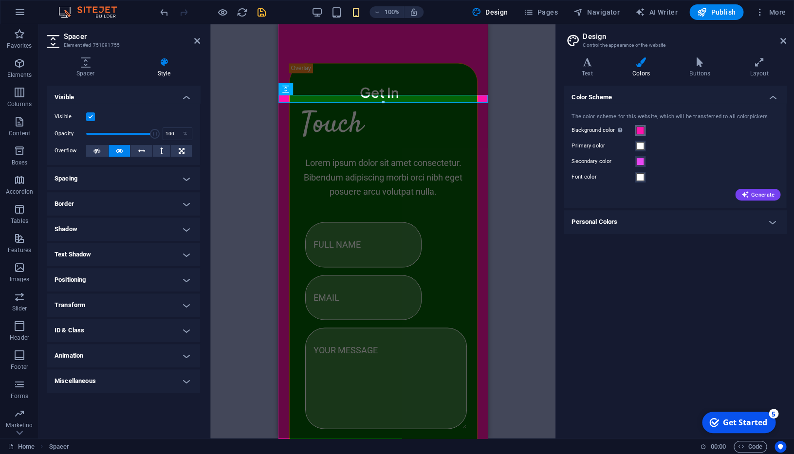
click at [641, 130] on span at bounding box center [640, 131] width 8 height 8
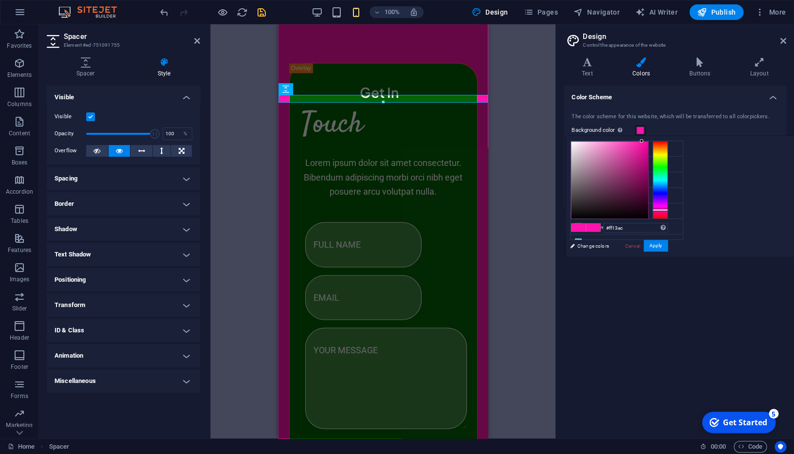
click at [641, 130] on span at bounding box center [640, 131] width 8 height 8
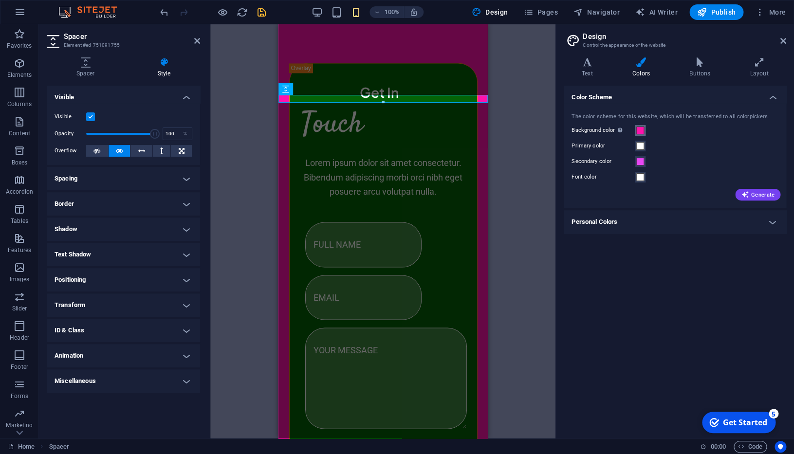
click at [643, 129] on span at bounding box center [640, 131] width 8 height 8
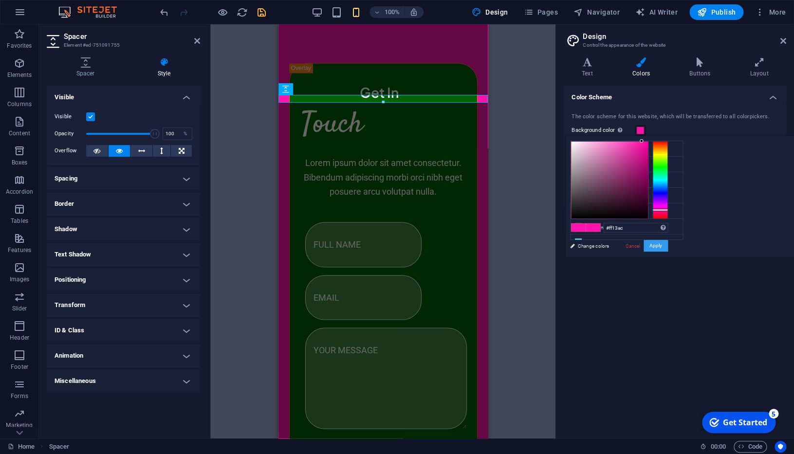
click at [655, 248] on button "Apply" at bounding box center [655, 246] width 24 height 12
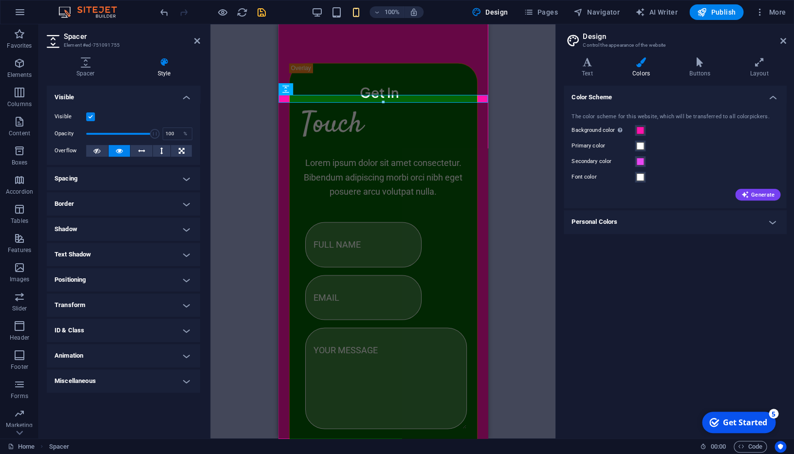
click at [553, 218] on div "Unequal Columns Container Image Menu Bar Menu Container Container Boxes Slider …" at bounding box center [382, 231] width 345 height 414
click at [531, 176] on div "Unequal Columns Container Image Menu Bar Menu Container Container Boxes Slider …" at bounding box center [382, 231] width 345 height 414
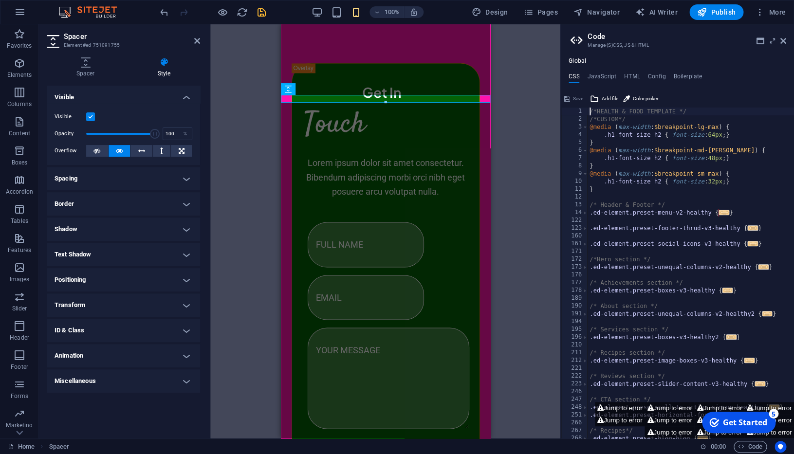
click at [201, 42] on aside "Spacer Element #ed-751091755 Spacer Style Height Height 16 px rem vh vw Preset …" at bounding box center [124, 231] width 171 height 414
click at [197, 42] on icon at bounding box center [197, 41] width 6 height 8
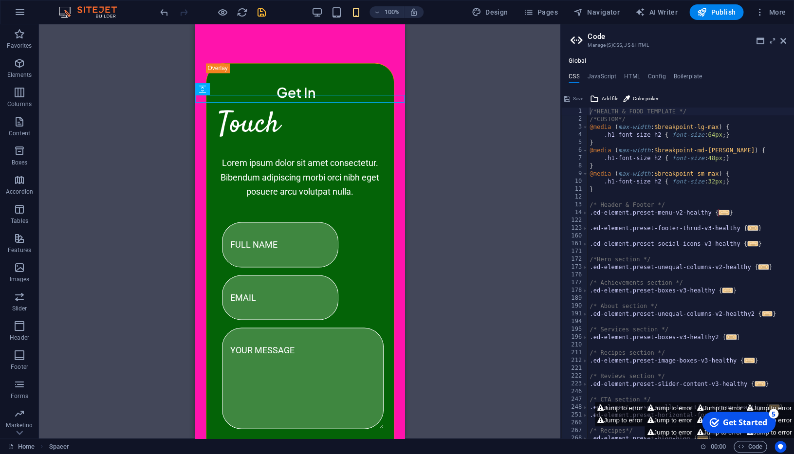
click at [480, 81] on div "Unequal Columns Image Menu Bar Menu Container Container Boxes Slider Slider Con…" at bounding box center [299, 231] width 521 height 414
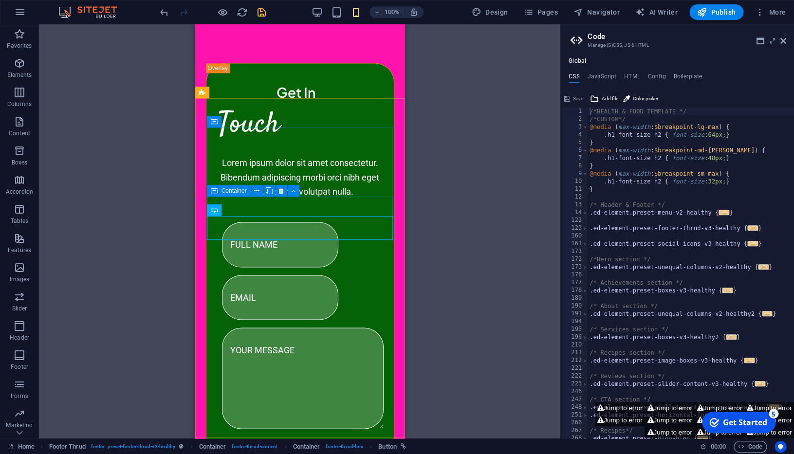
click at [228, 194] on span "Container" at bounding box center [233, 191] width 25 height 6
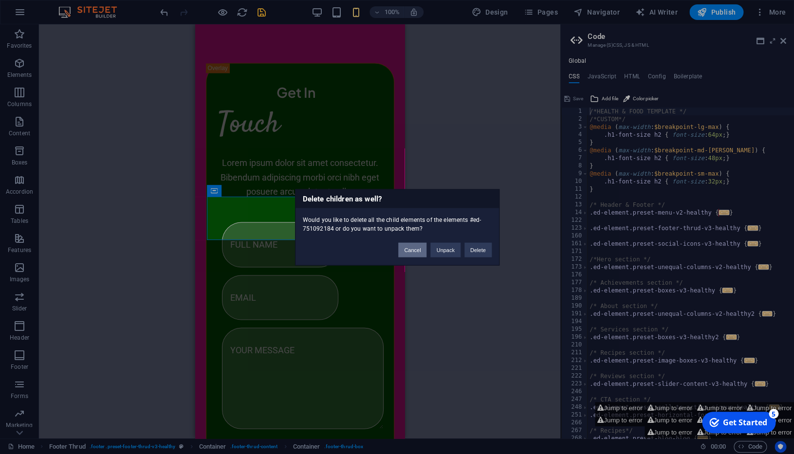
click at [414, 251] on button "Cancel" at bounding box center [412, 249] width 28 height 15
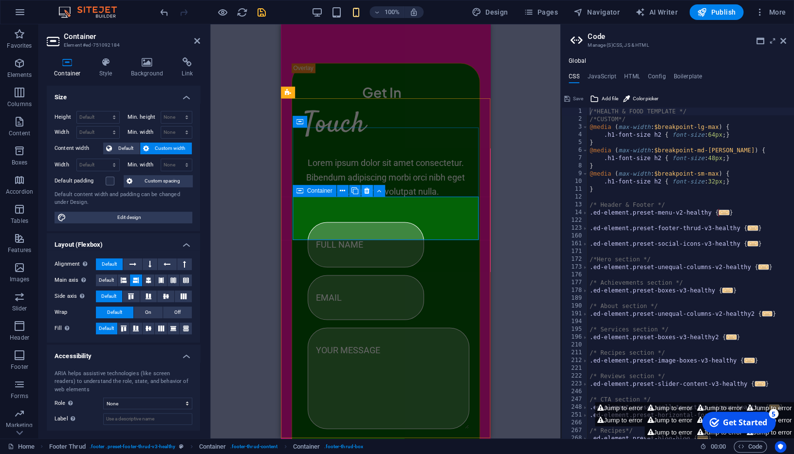
click at [362, 190] on button at bounding box center [367, 191] width 12 height 12
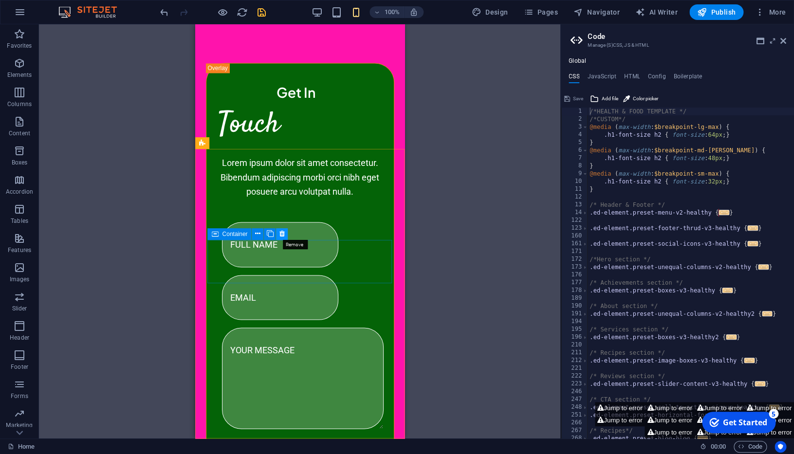
click at [282, 236] on icon at bounding box center [281, 234] width 5 height 10
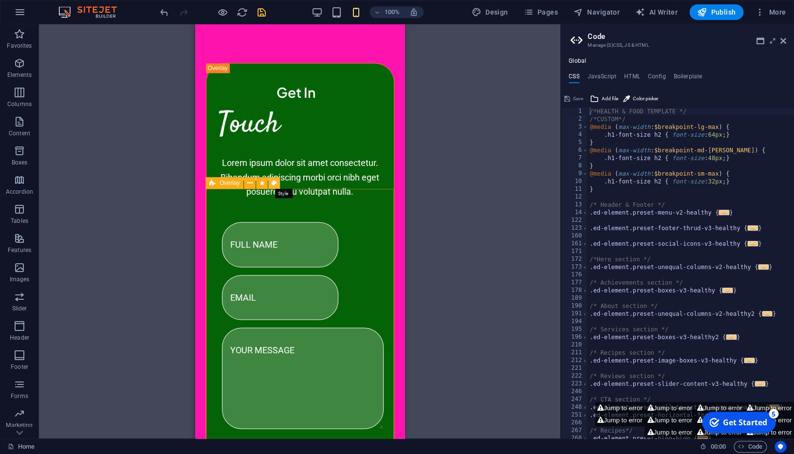
click at [273, 183] on icon at bounding box center [274, 183] width 5 height 10
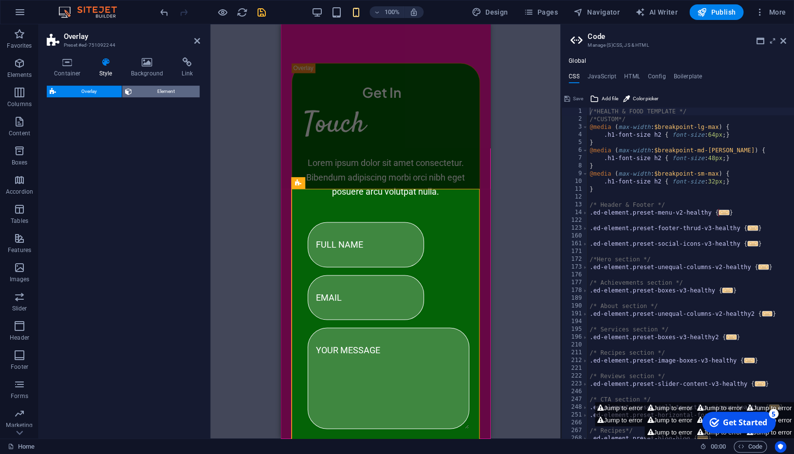
select select "%"
select select "px"
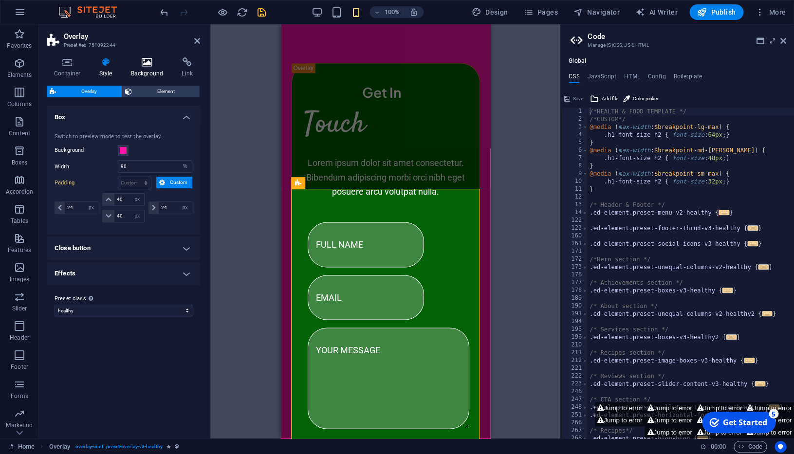
click at [150, 62] on icon at bounding box center [147, 62] width 47 height 10
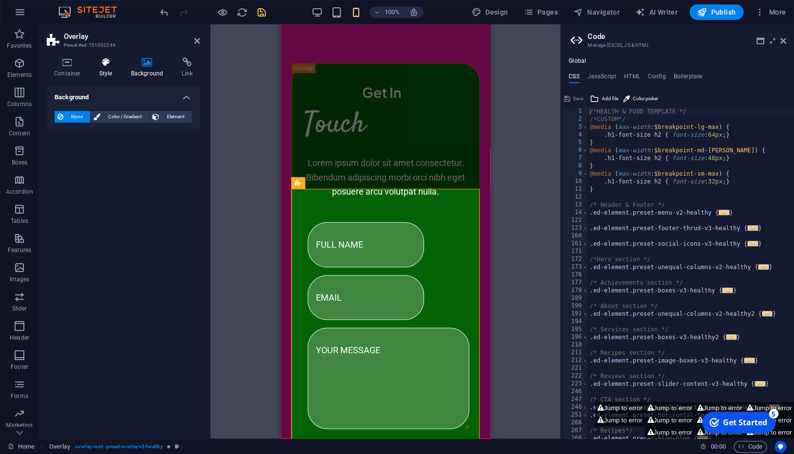
click at [116, 65] on icon at bounding box center [106, 62] width 28 height 10
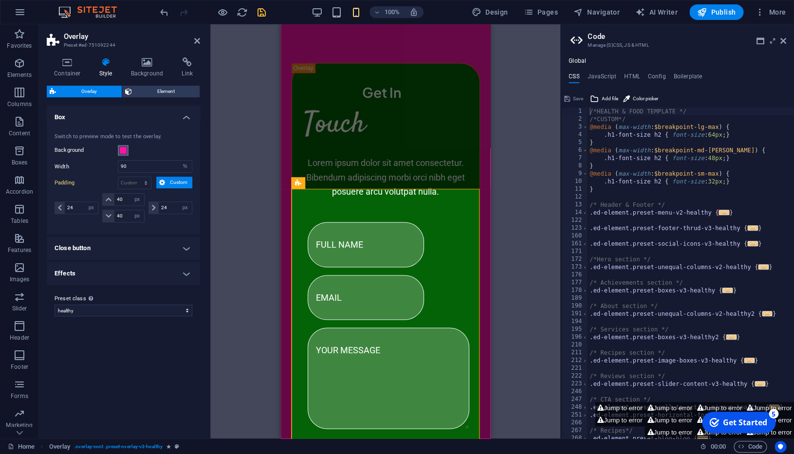
click at [124, 150] on span at bounding box center [123, 151] width 8 height 8
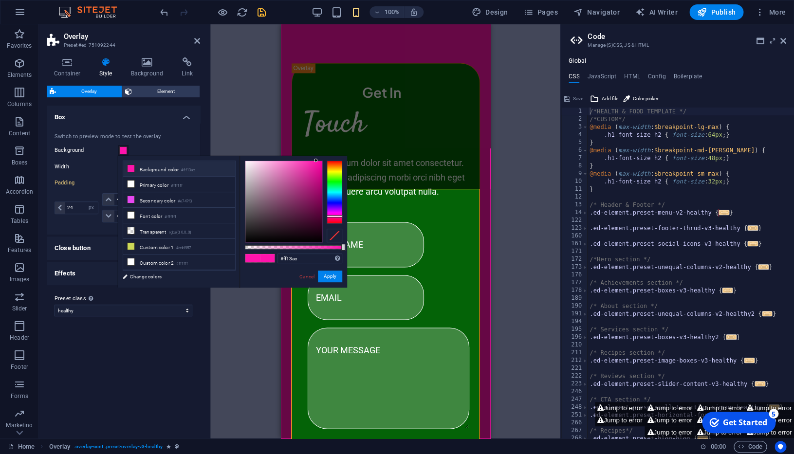
click at [124, 150] on span at bounding box center [123, 151] width 8 height 8
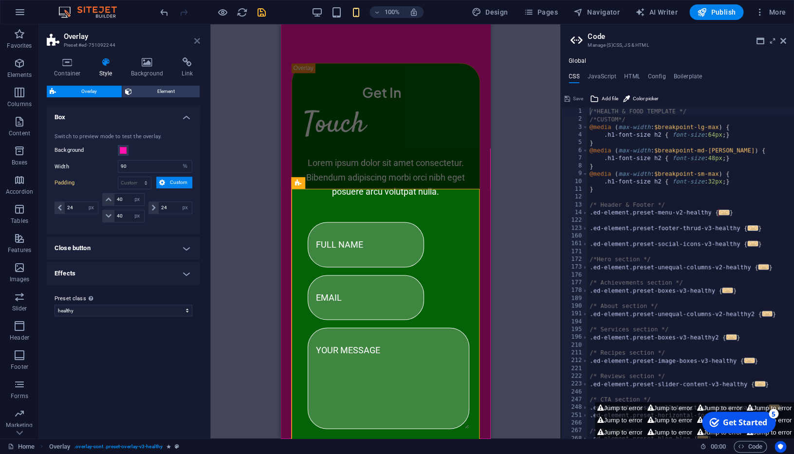
click at [196, 42] on icon at bounding box center [197, 41] width 6 height 8
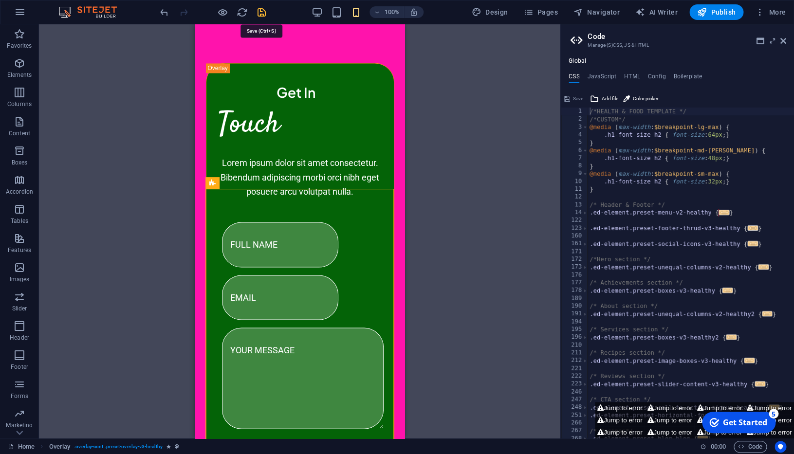
click at [258, 14] on icon "save" at bounding box center [261, 12] width 11 height 11
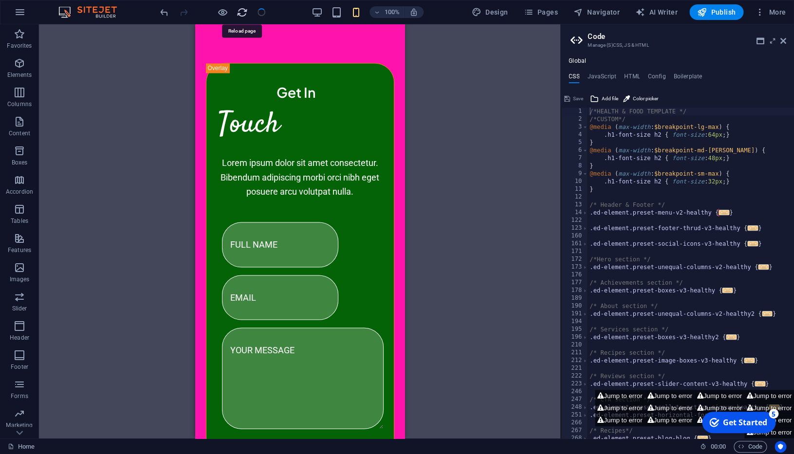
click at [241, 11] on icon "reload" at bounding box center [242, 12] width 11 height 11
select select "px"
select select "%"
select select "rem"
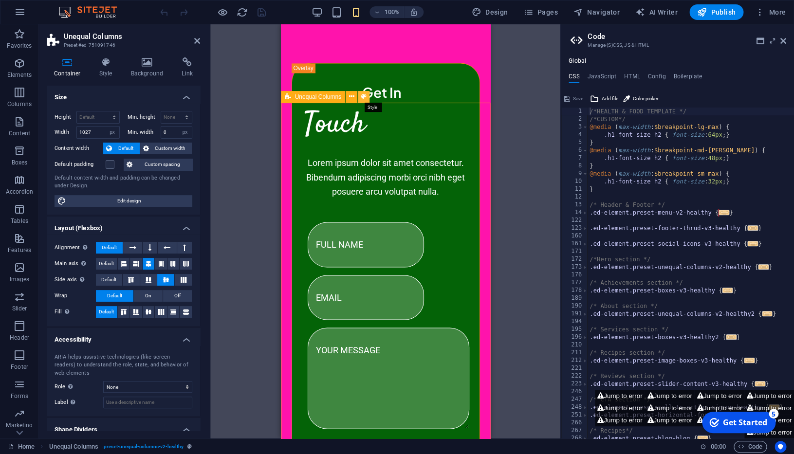
click at [366, 99] on icon at bounding box center [363, 97] width 5 height 10
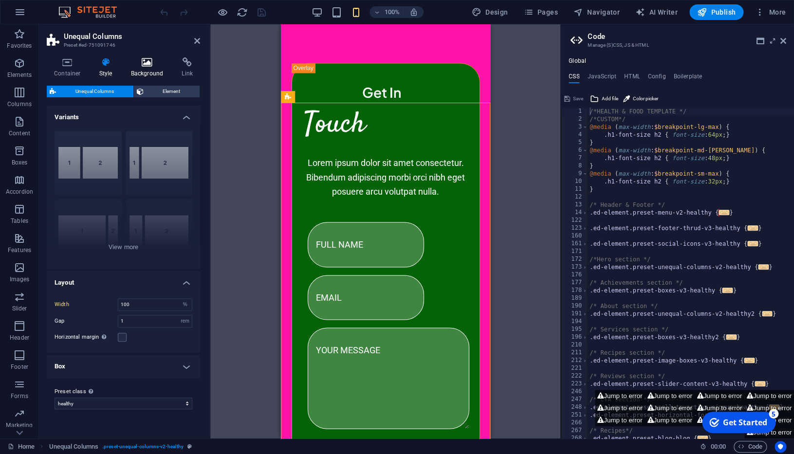
click at [147, 61] on icon at bounding box center [147, 62] width 47 height 10
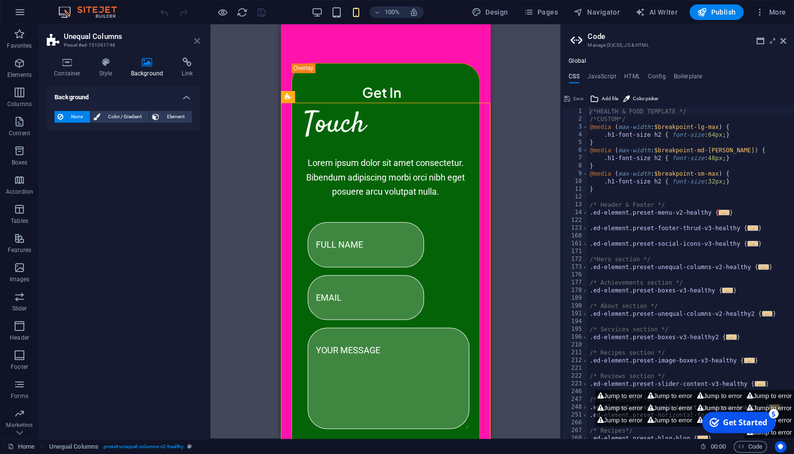
click at [195, 41] on icon at bounding box center [197, 41] width 6 height 8
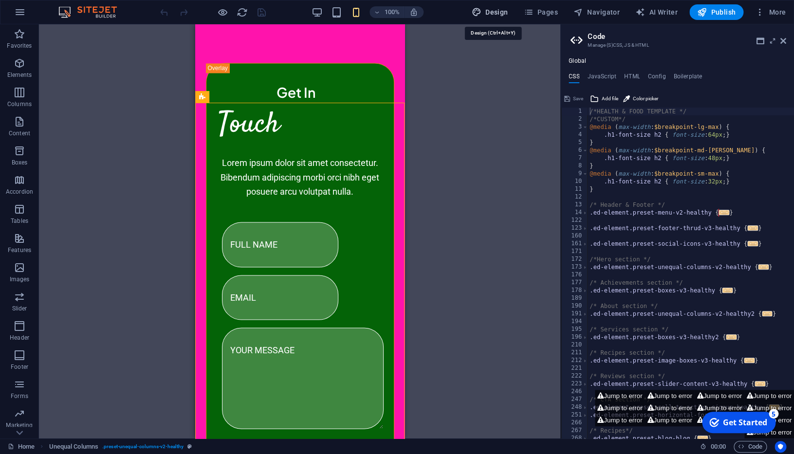
click at [503, 11] on span "Design" at bounding box center [490, 12] width 37 height 10
select select "rem"
select select "ease-in-out"
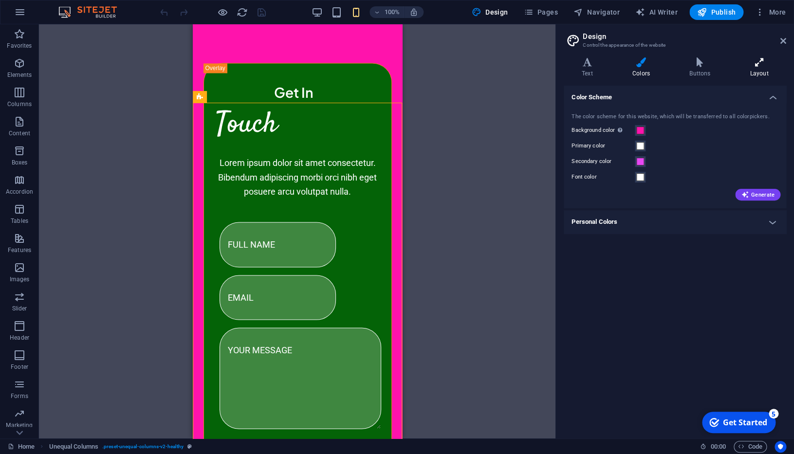
click at [759, 66] on icon at bounding box center [759, 62] width 54 height 10
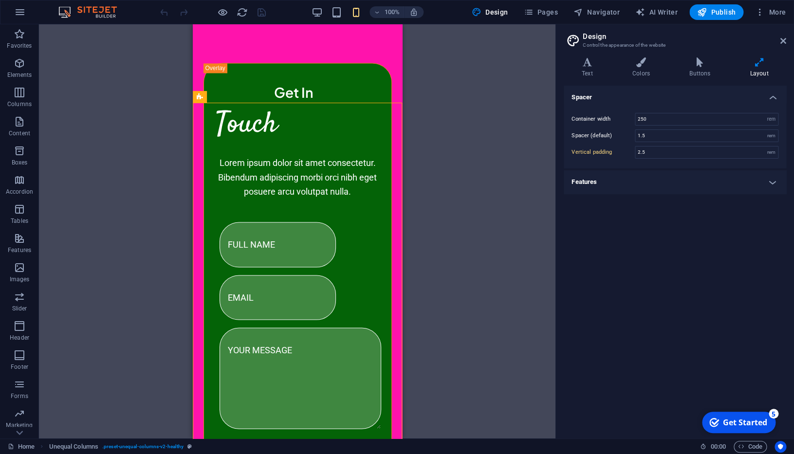
click at [636, 187] on h4 "Features" at bounding box center [675, 181] width 222 height 23
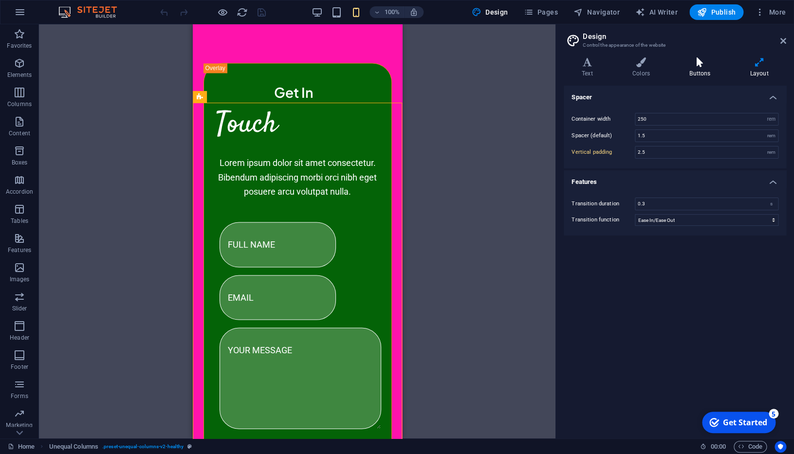
click at [703, 64] on icon at bounding box center [699, 62] width 56 height 10
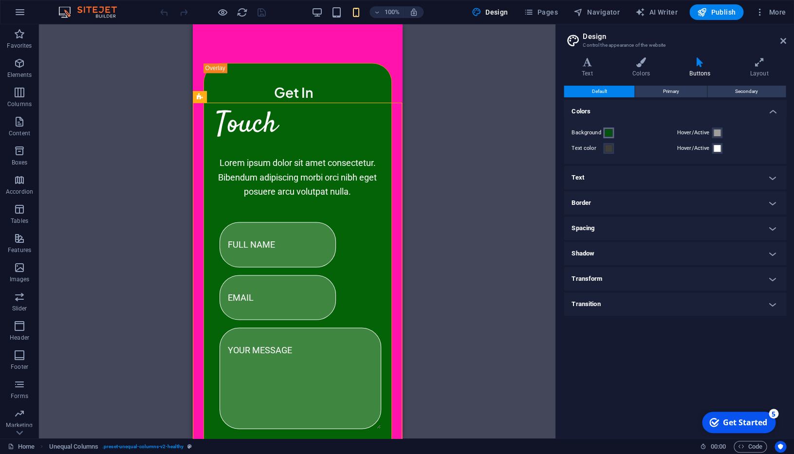
click at [610, 136] on span at bounding box center [609, 133] width 8 height 8
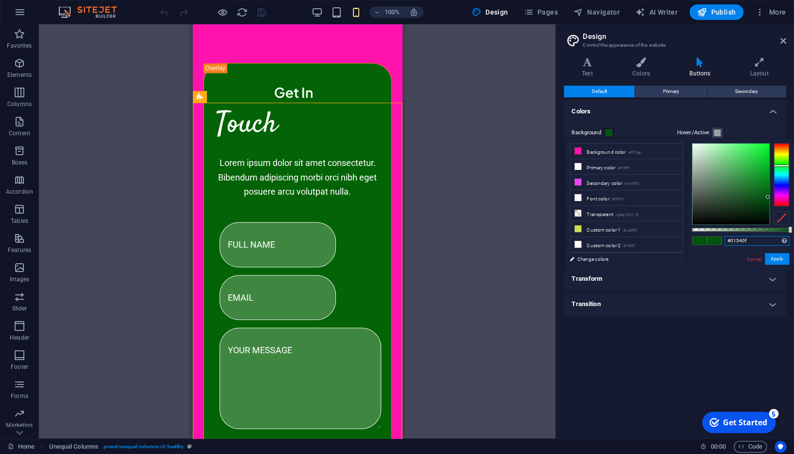
click at [724, 242] on input "#01540f" at bounding box center [756, 241] width 65 height 10
paste input "02d0c"
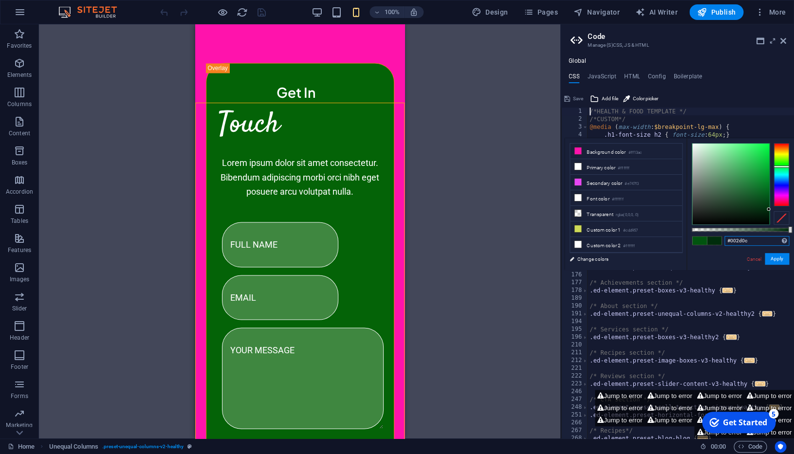
click at [724, 241] on input "#002d0c" at bounding box center [756, 241] width 65 height 10
paste input "ff13a"
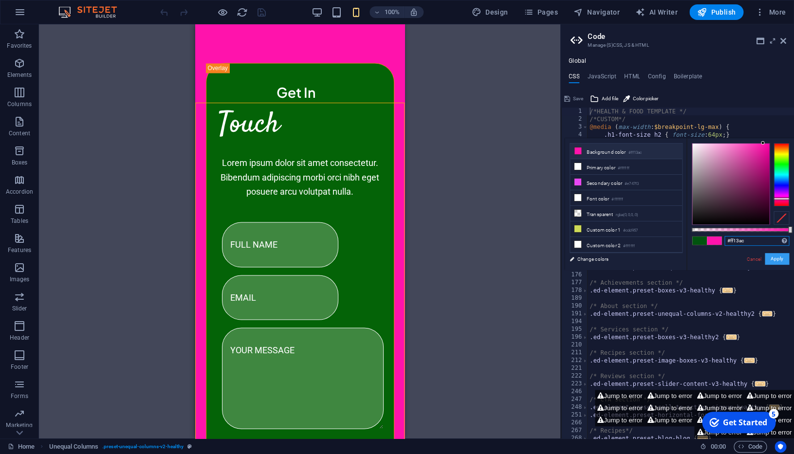
type input "#ff13ac"
click at [765, 258] on button "Apply" at bounding box center [777, 259] width 24 height 12
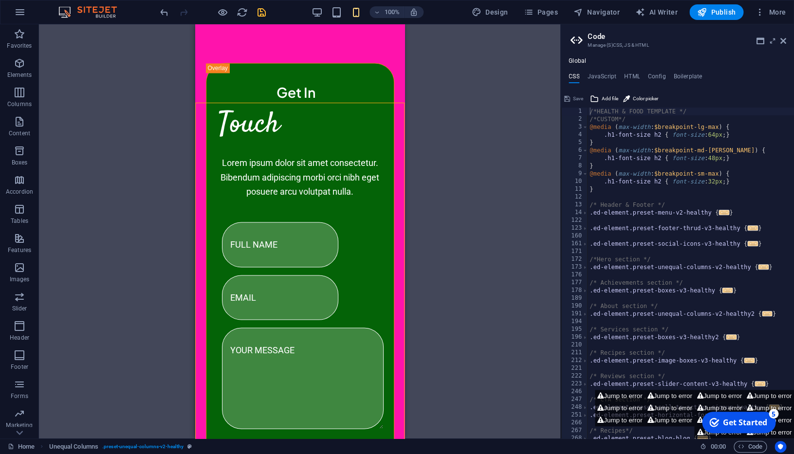
click at [518, 137] on div "Container Unequal Columns Image Unequal Columns Unequal Columns Container Space…" at bounding box center [299, 231] width 521 height 414
click at [786, 38] on aside "Code Manage (S)CSS, JS & HTML Global CSS JavaScript HTML Config Boilerplate /*H…" at bounding box center [677, 231] width 234 height 414
click at [783, 41] on icon at bounding box center [783, 41] width 6 height 8
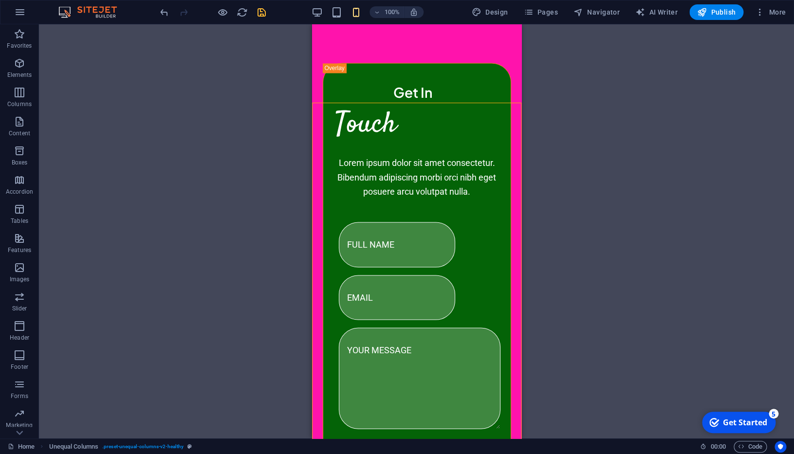
click at [612, 87] on div "Container Unequal Columns Image Unequal Columns Unequal Columns Container Space…" at bounding box center [416, 231] width 755 height 414
click at [262, 12] on icon "save" at bounding box center [261, 12] width 11 height 11
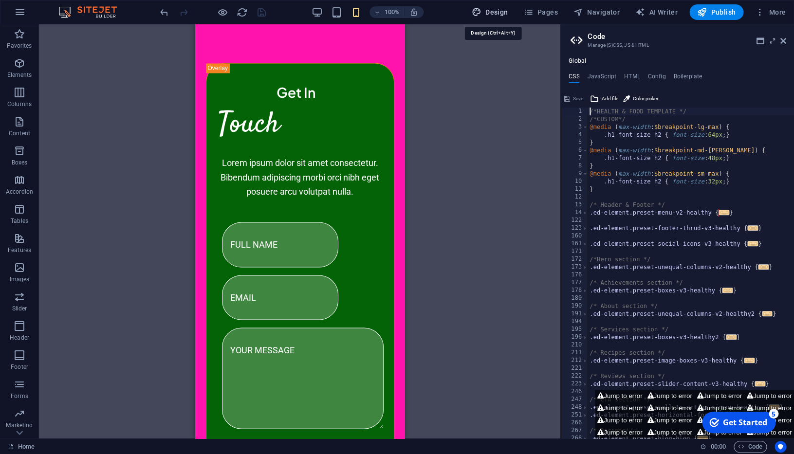
click at [503, 14] on span "Design" at bounding box center [490, 12] width 37 height 10
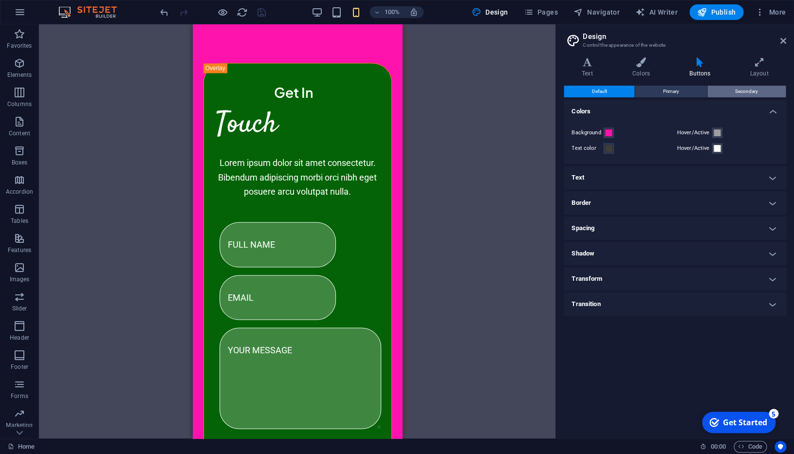
click at [749, 91] on span "Secondary" at bounding box center [746, 92] width 23 height 12
click at [681, 90] on button "Primary" at bounding box center [671, 92] width 72 height 12
click at [753, 92] on span "Secondary" at bounding box center [746, 92] width 23 height 12
click at [659, 90] on button "Primary" at bounding box center [671, 92] width 72 height 12
click at [611, 131] on span at bounding box center [609, 133] width 8 height 8
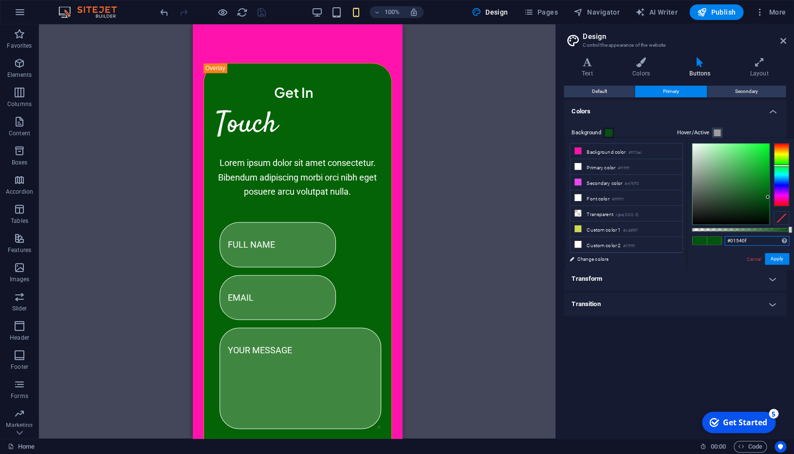
click at [724, 242] on input "#01540f" at bounding box center [756, 241] width 65 height 10
paste input "ff13ac"
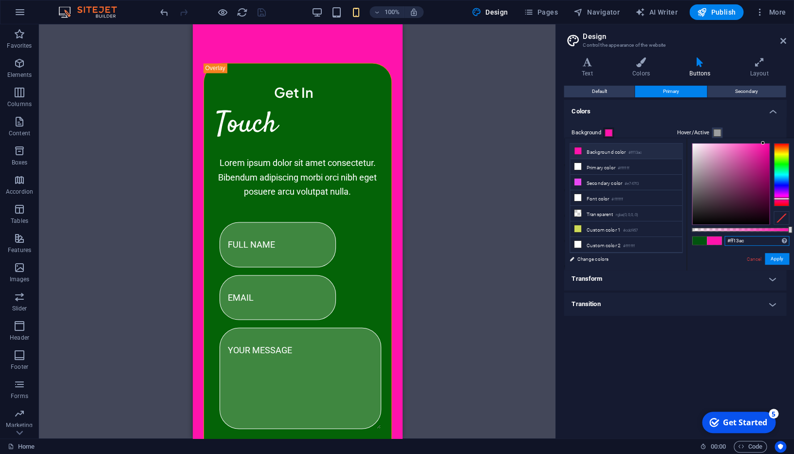
type input "#ff13ac"
click at [745, 265] on div "Cancel Apply" at bounding box center [767, 259] width 44 height 12
click at [765, 260] on button "Apply" at bounding box center [777, 259] width 24 height 12
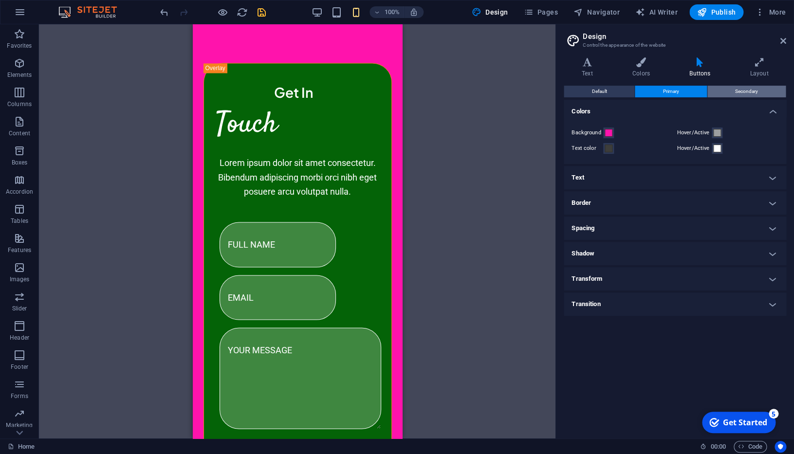
click at [746, 92] on span "Secondary" at bounding box center [746, 92] width 23 height 12
click at [609, 131] on span at bounding box center [609, 133] width 8 height 8
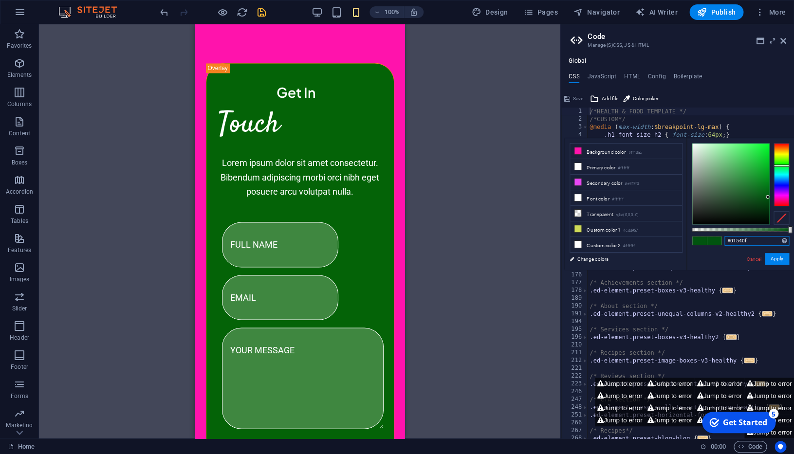
click at [724, 242] on input "#01540f" at bounding box center [756, 241] width 65 height 10
paste input "ff13ac"
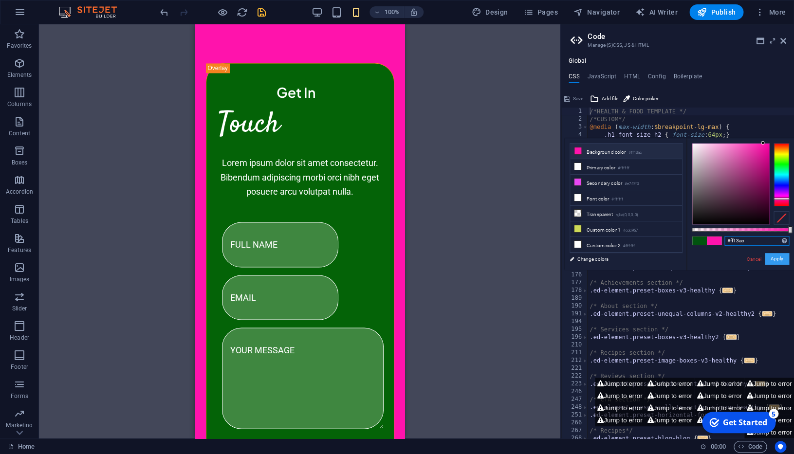
type input "#ff13ac"
click at [765, 259] on button "Apply" at bounding box center [777, 259] width 24 height 12
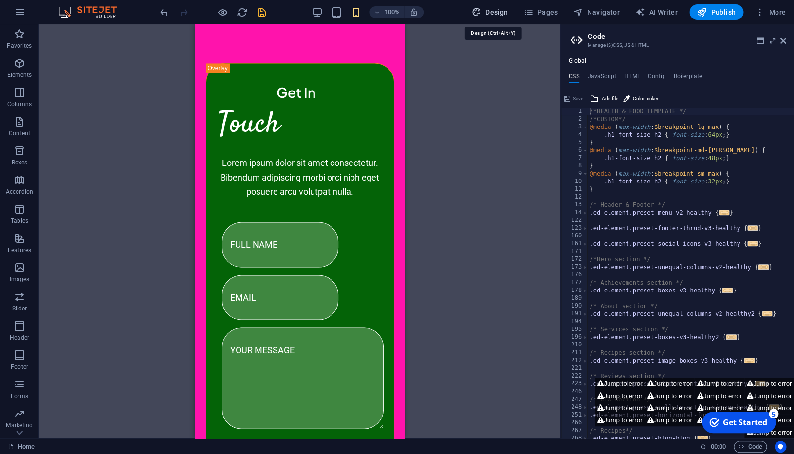
click at [503, 10] on span "Design" at bounding box center [490, 12] width 37 height 10
click at [507, 12] on span "Design" at bounding box center [490, 12] width 37 height 10
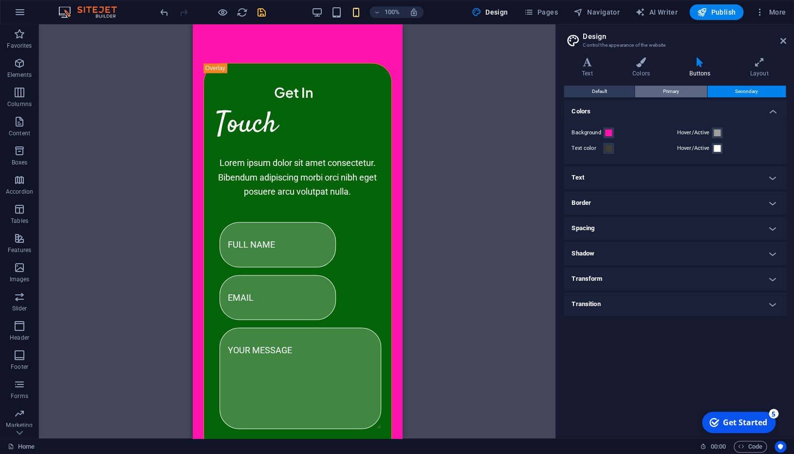
click at [683, 91] on button "Primary" at bounding box center [671, 92] width 72 height 12
click at [611, 89] on button "Default" at bounding box center [599, 92] width 71 height 12
drag, startPoint x: 762, startPoint y: 95, endPoint x: 730, endPoint y: 92, distance: 32.3
click at [761, 94] on button "Secondary" at bounding box center [746, 92] width 78 height 12
click at [691, 92] on button "Primary" at bounding box center [671, 92] width 72 height 12
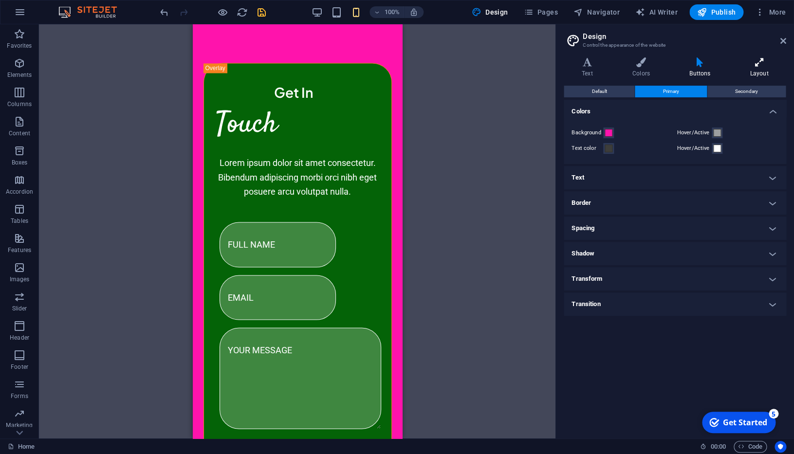
click at [759, 72] on h4 "Layout" at bounding box center [759, 67] width 54 height 20
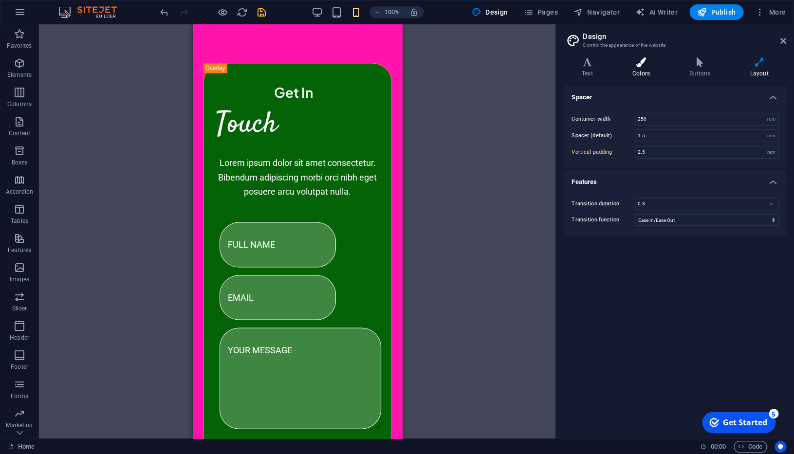
click at [642, 74] on h4 "Colors" at bounding box center [642, 67] width 57 height 20
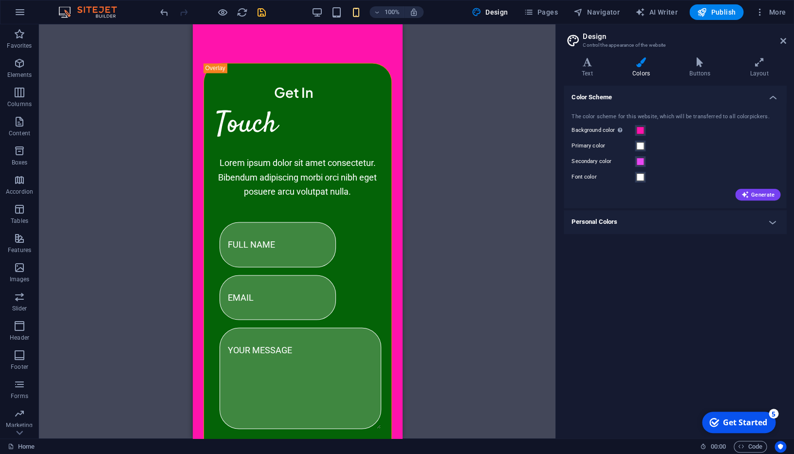
click at [589, 82] on div "Text Colors Buttons Layout Text Standard Bold Links Font color Font Roboto Font…" at bounding box center [675, 243] width 222 height 373
click at [591, 73] on h4 "Text" at bounding box center [589, 67] width 51 height 20
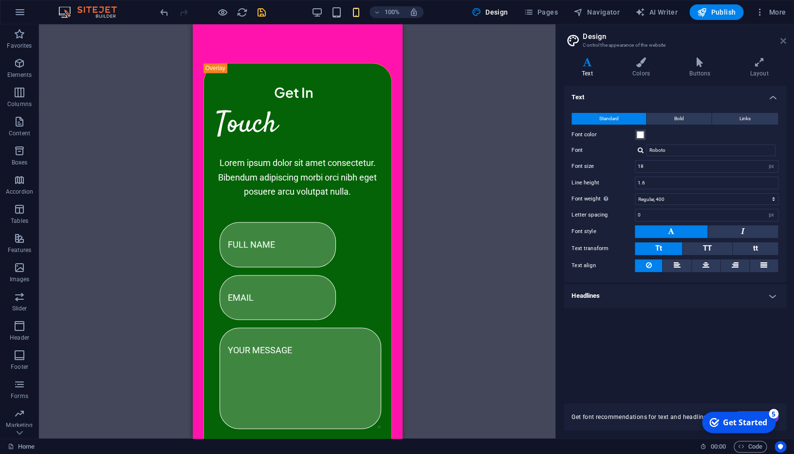
click at [781, 39] on icon at bounding box center [783, 41] width 6 height 8
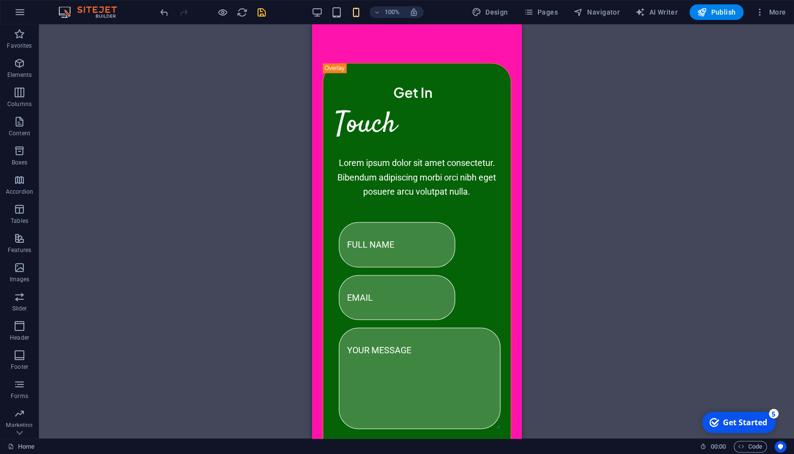
click at [597, 77] on div "Container Unequal Columns Image Unequal Columns Container Spacer Drag here to r…" at bounding box center [416, 231] width 755 height 414
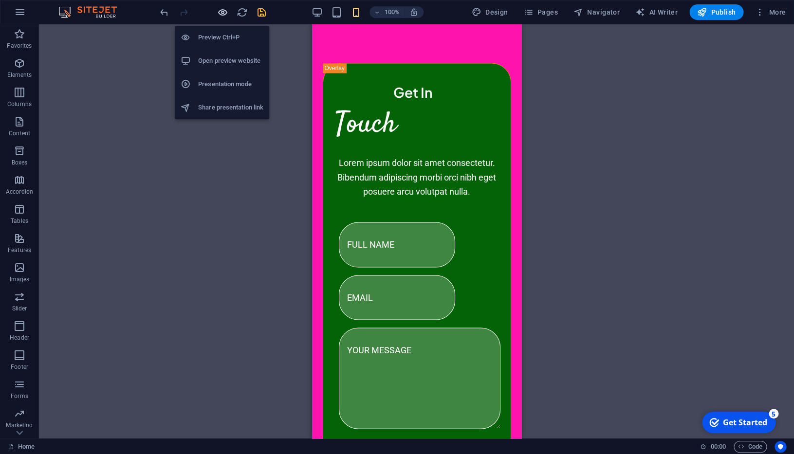
click at [226, 15] on icon "button" at bounding box center [222, 12] width 11 height 11
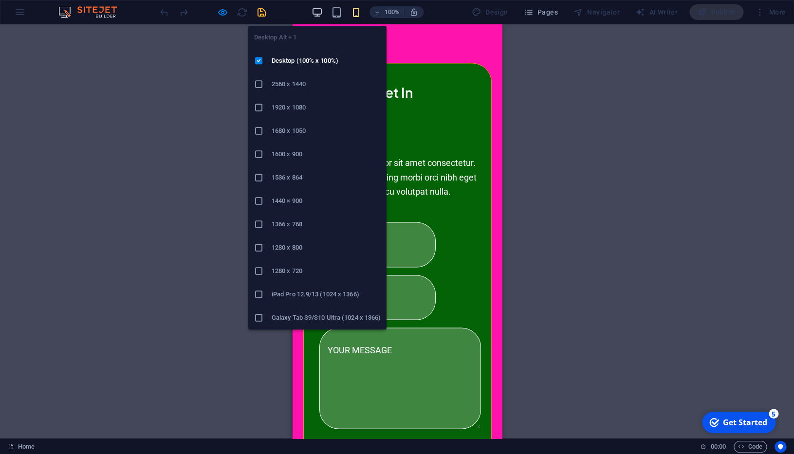
click at [0, 0] on icon "button" at bounding box center [0, 0] width 0 height 0
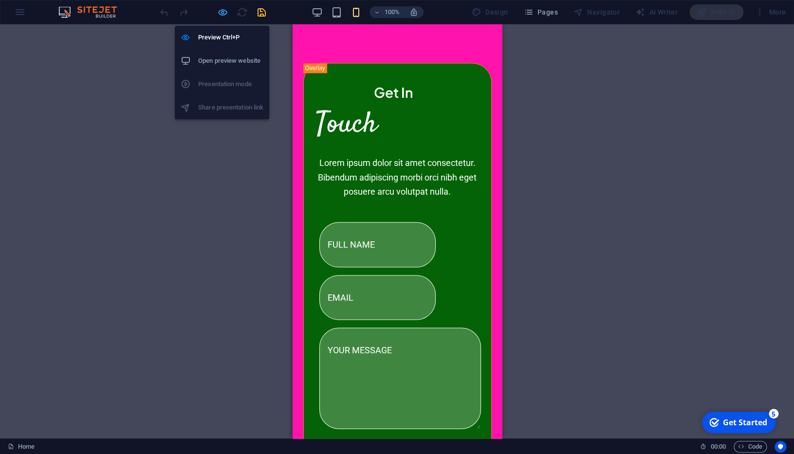
click at [222, 13] on icon "button" at bounding box center [222, 12] width 11 height 11
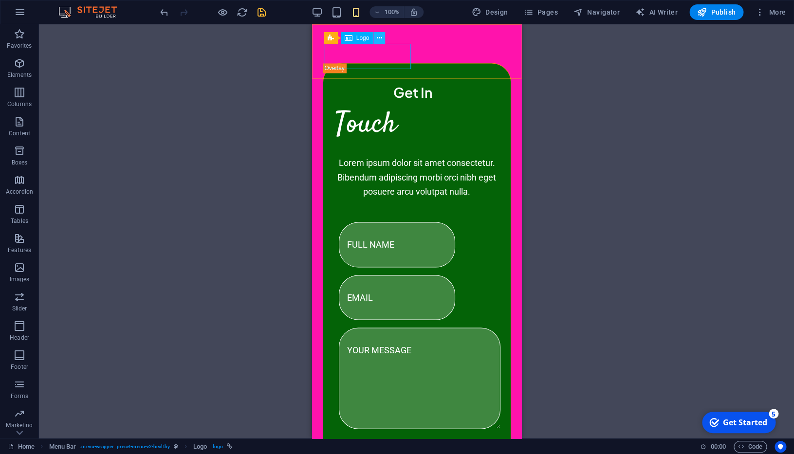
click at [378, 38] on icon at bounding box center [379, 38] width 5 height 10
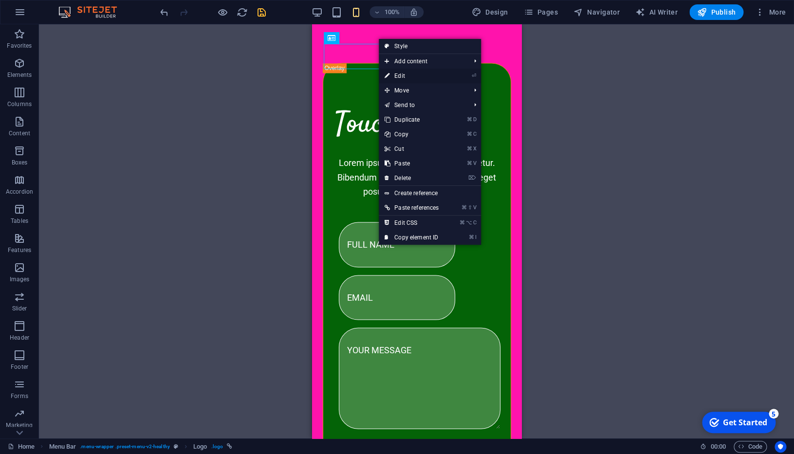
click at [429, 75] on link "⏎ Edit" at bounding box center [412, 76] width 66 height 15
select select "px"
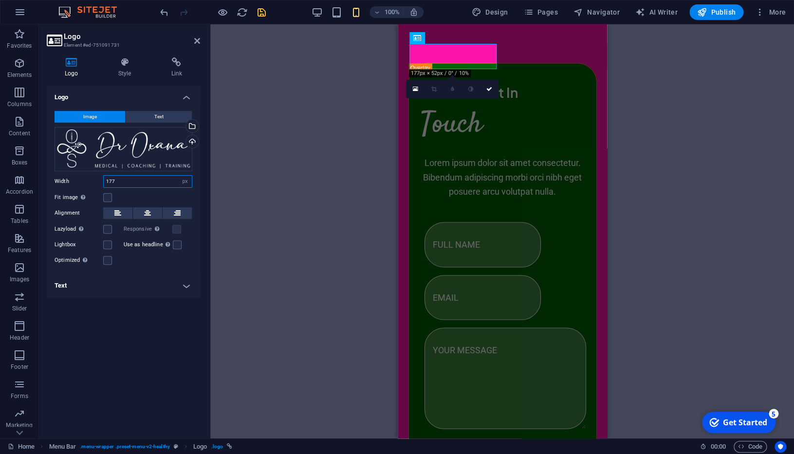
drag, startPoint x: 140, startPoint y: 183, endPoint x: 91, endPoint y: 182, distance: 49.2
click at [104, 182] on input "177" at bounding box center [148, 182] width 88 height 12
drag, startPoint x: 128, startPoint y: 181, endPoint x: 71, endPoint y: 179, distance: 57.0
click at [104, 179] on input "250" at bounding box center [148, 182] width 88 height 12
type input "300"
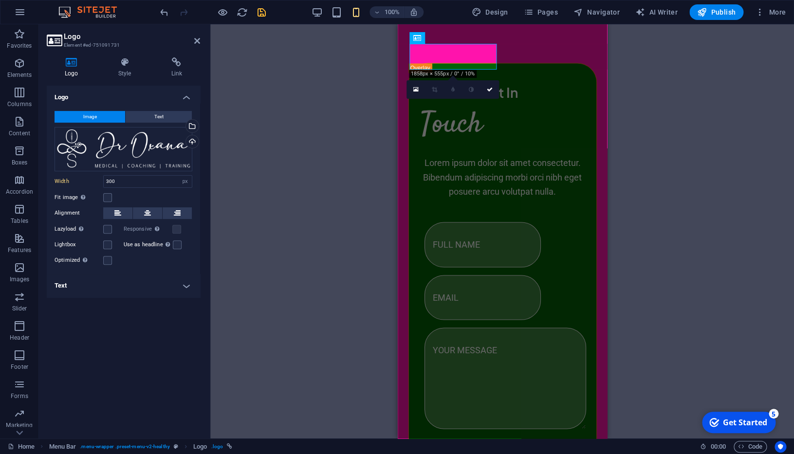
click at [647, 141] on div "Container Unequal Columns Image Unequal Columns Container Spacer Button Menu Ba…" at bounding box center [502, 231] width 584 height 414
click at [194, 40] on h2 "Logo" at bounding box center [132, 36] width 136 height 9
click at [196, 40] on icon at bounding box center [197, 41] width 6 height 8
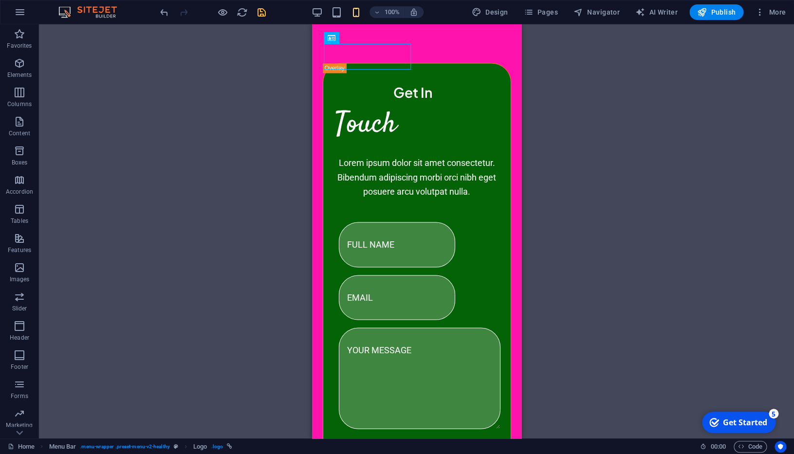
click at [219, 52] on div "Container Unequal Columns Image Unequal Columns Container Spacer Button Menu Ba…" at bounding box center [416, 231] width 755 height 414
click at [495, 12] on span "Design" at bounding box center [490, 12] width 37 height 10
select select "px"
select select "400"
select select "px"
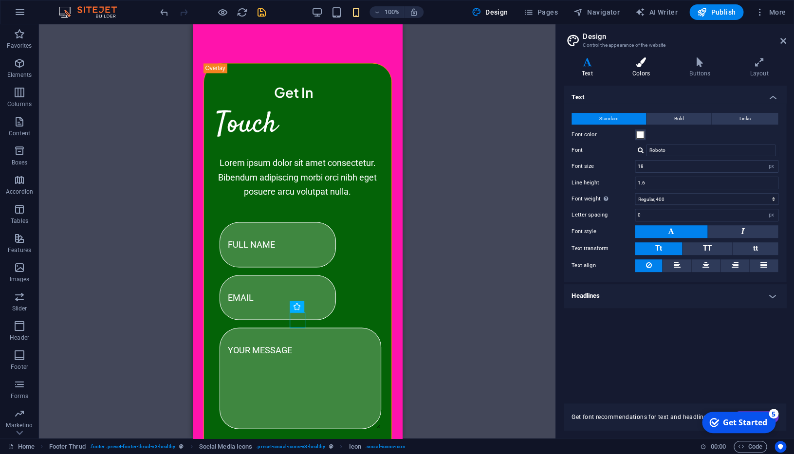
click at [642, 69] on h4 "Colors" at bounding box center [642, 67] width 57 height 20
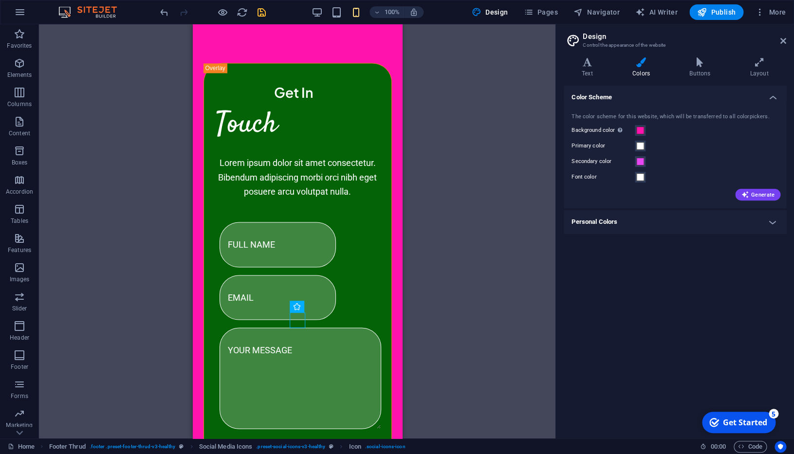
click at [651, 234] on h4 "Personal Colors" at bounding box center [675, 221] width 222 height 23
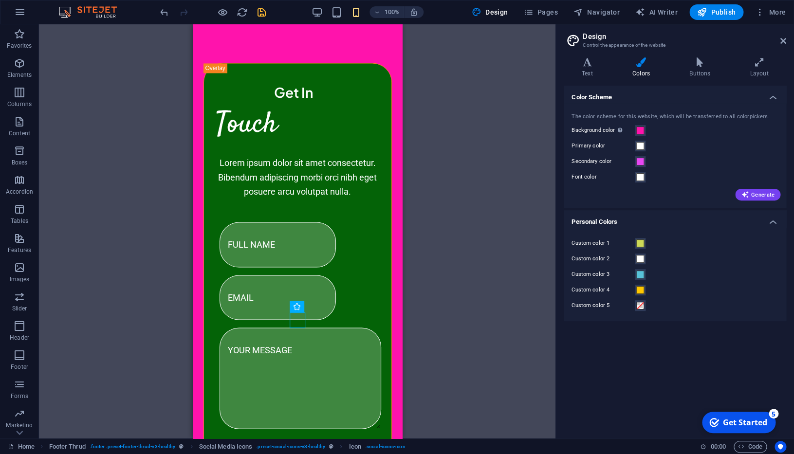
click at [659, 223] on h4 "Personal Colors" at bounding box center [675, 219] width 222 height 18
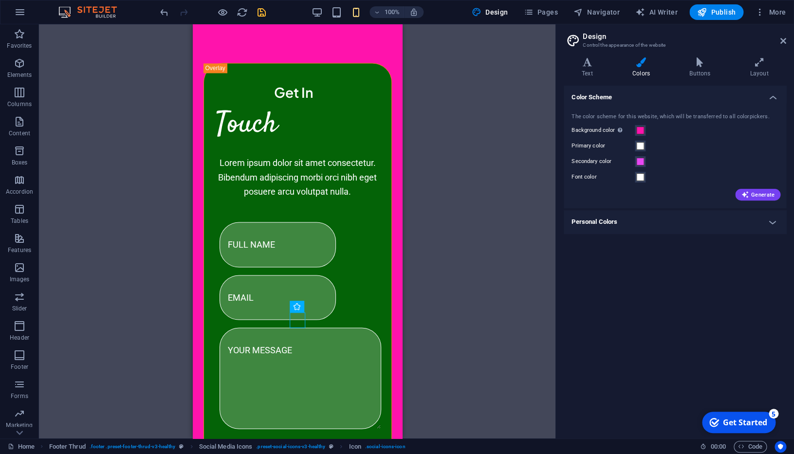
click at [659, 223] on h4 "Personal Colors" at bounding box center [675, 221] width 222 height 23
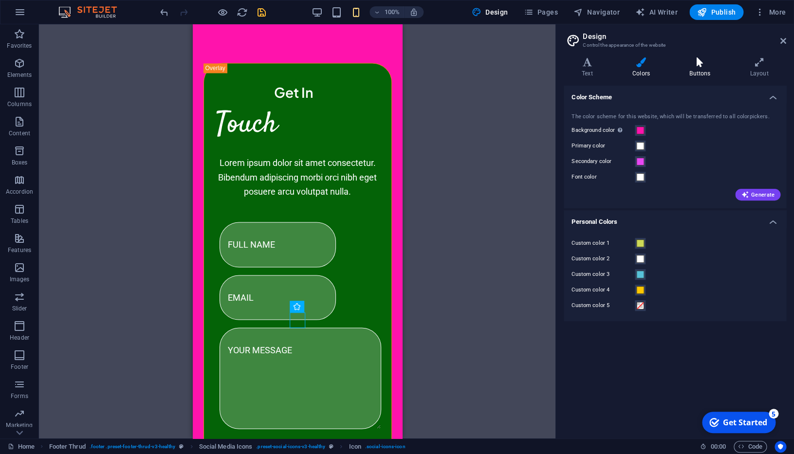
click at [709, 66] on icon at bounding box center [699, 62] width 56 height 10
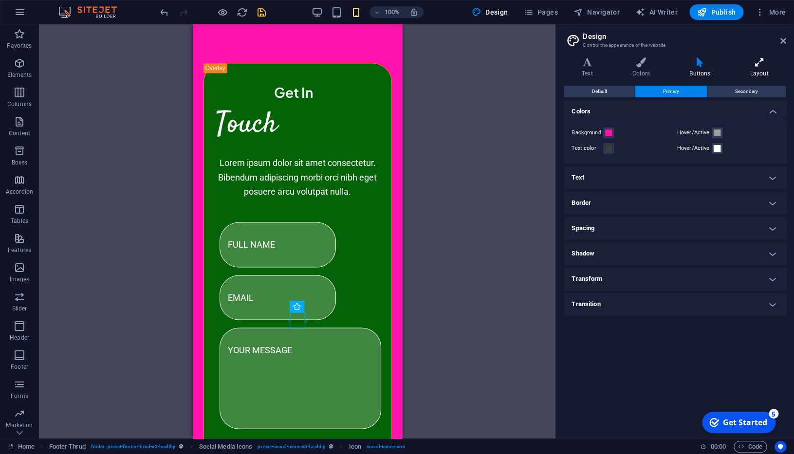
click at [767, 67] on h4 "Layout" at bounding box center [759, 67] width 54 height 20
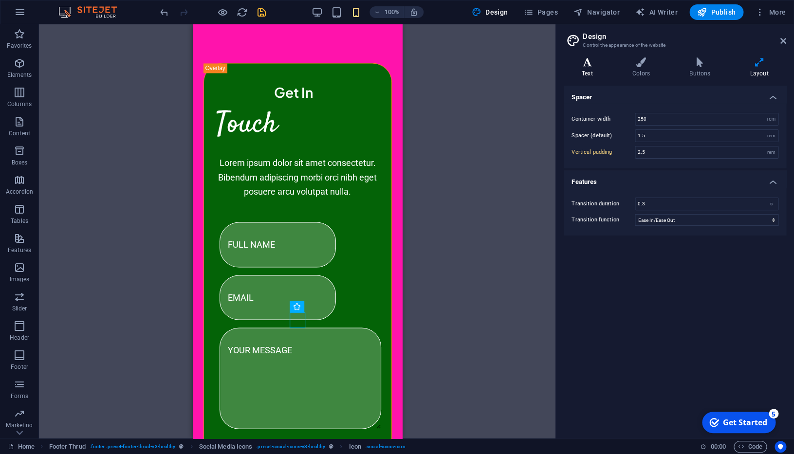
click at [593, 69] on h4 "Text" at bounding box center [589, 67] width 51 height 20
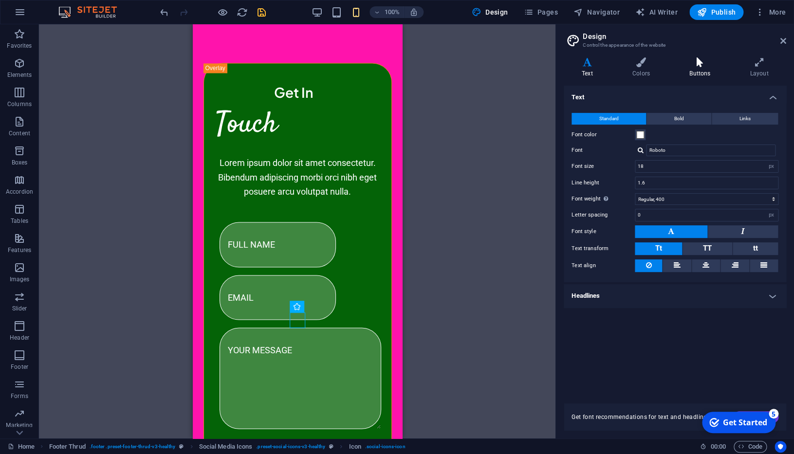
click at [710, 71] on h4 "Buttons" at bounding box center [701, 67] width 60 height 20
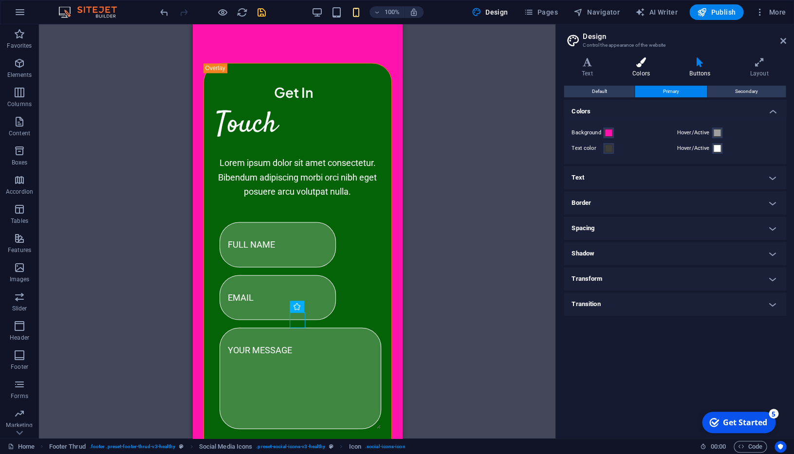
click at [639, 65] on icon at bounding box center [640, 62] width 53 height 10
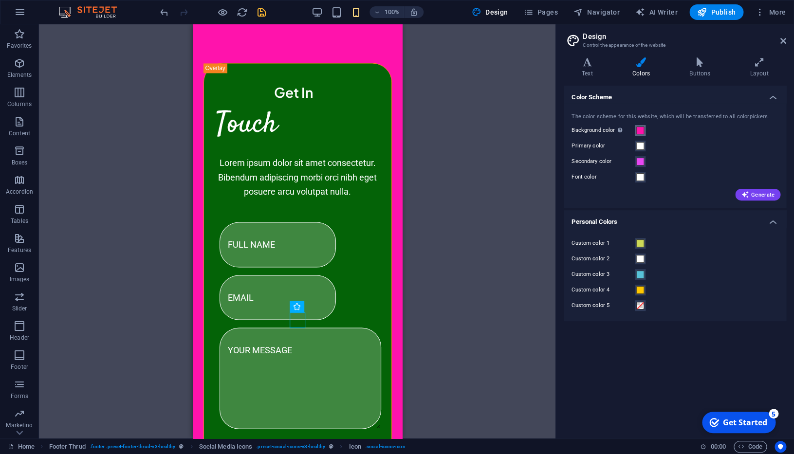
click at [639, 130] on span at bounding box center [640, 131] width 8 height 8
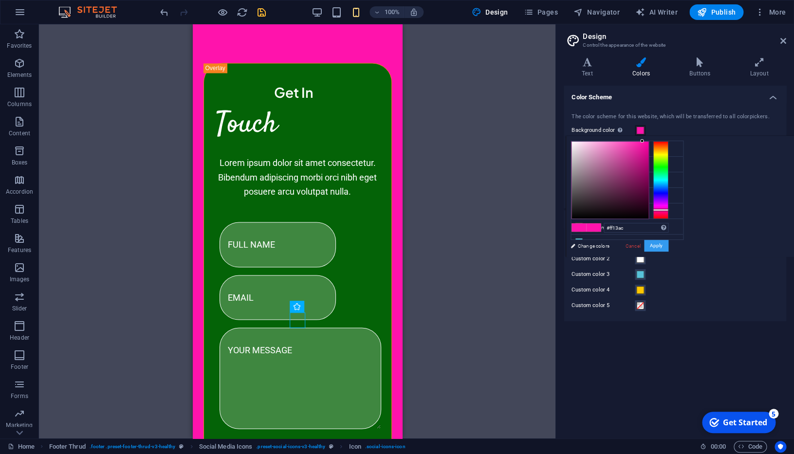
click at [653, 248] on button "Apply" at bounding box center [656, 246] width 24 height 12
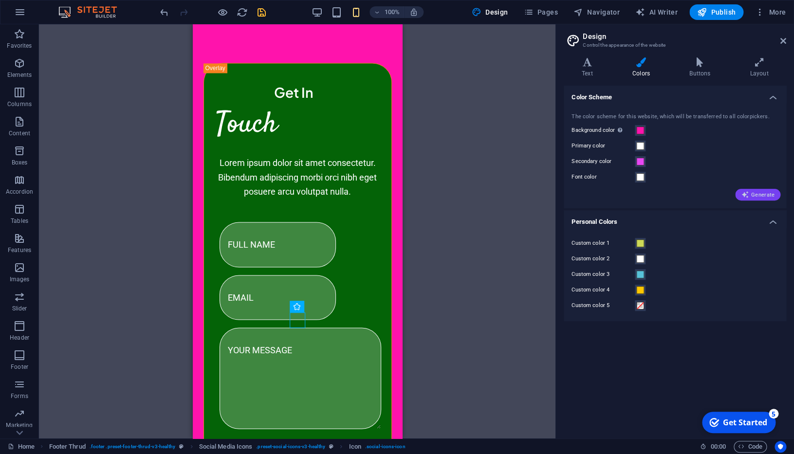
click at [765, 195] on span "Generate" at bounding box center [758, 195] width 34 height 8
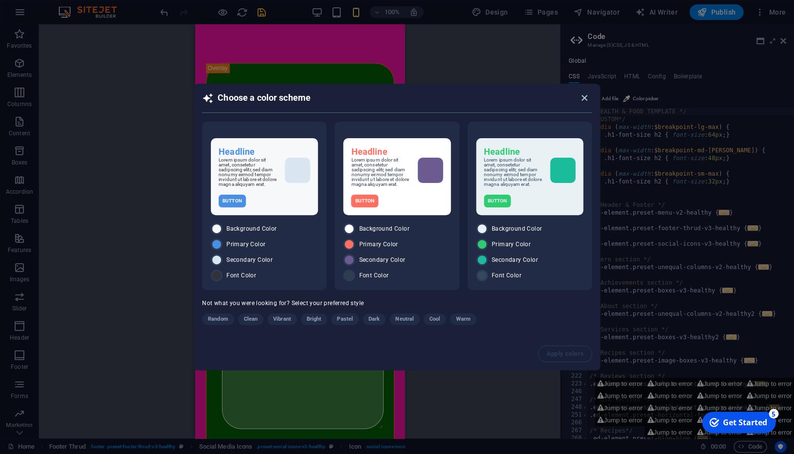
click at [582, 99] on icon "button" at bounding box center [584, 97] width 11 height 11
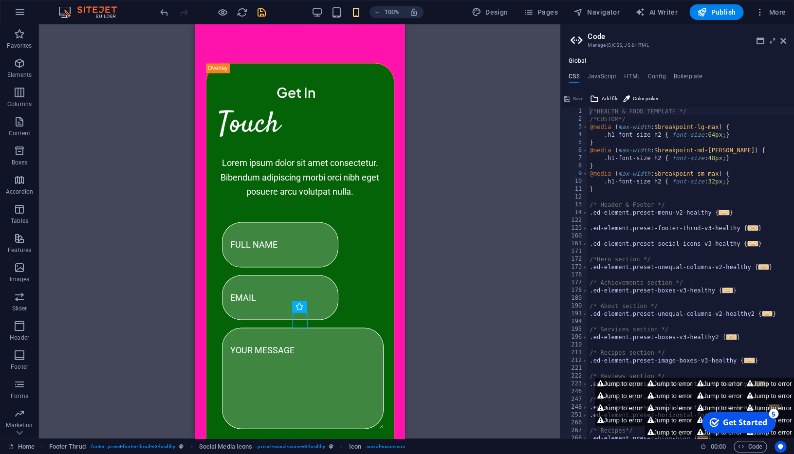
click at [478, 91] on div "Container Unequal Columns Image Unequal Columns Container Spacer Button Menu Ba…" at bounding box center [299, 231] width 521 height 414
click at [500, 16] on span "Design" at bounding box center [490, 12] width 37 height 10
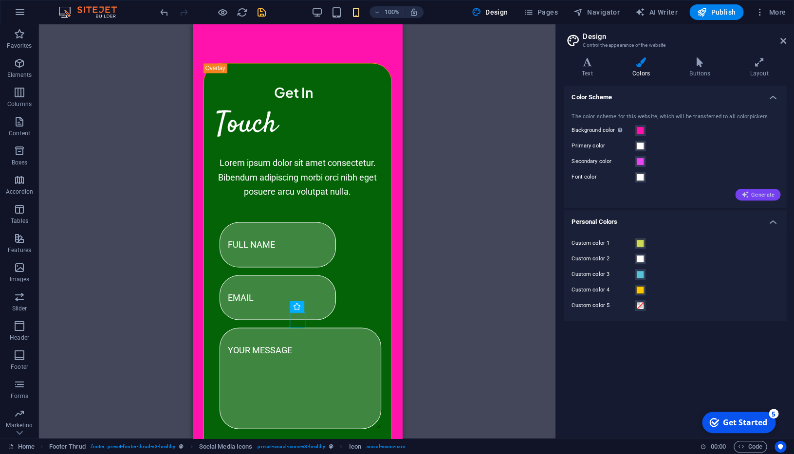
click at [759, 191] on span "Generate" at bounding box center [758, 195] width 34 height 8
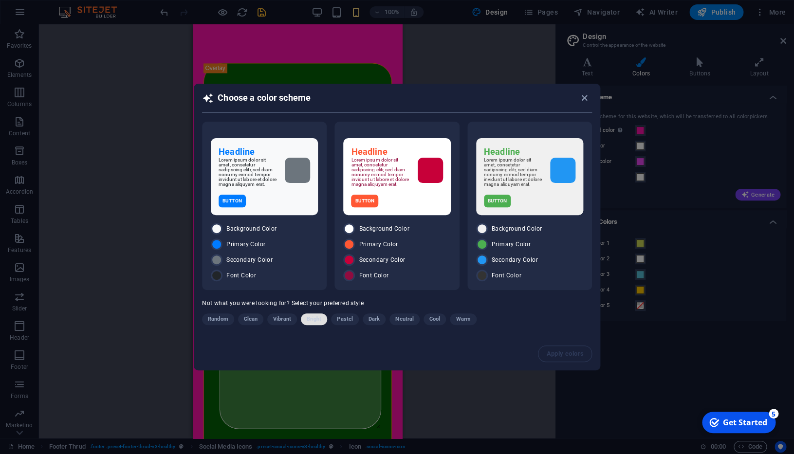
click at [313, 320] on span "Bright" at bounding box center [314, 319] width 15 height 12
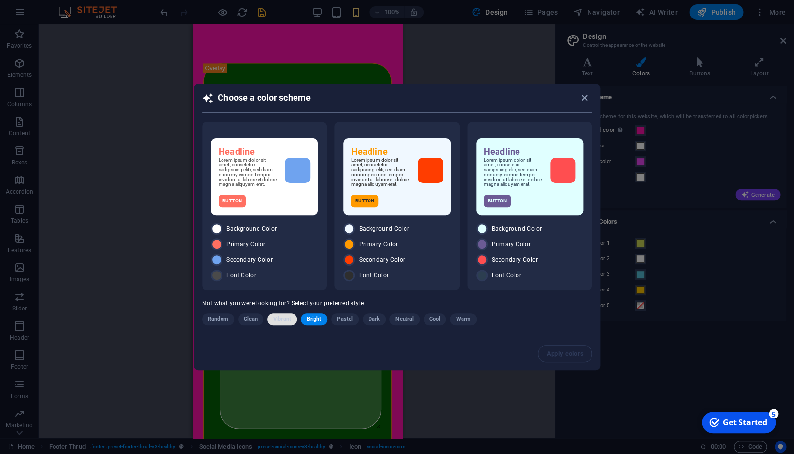
click at [278, 322] on span "Vibrant" at bounding box center [282, 319] width 18 height 12
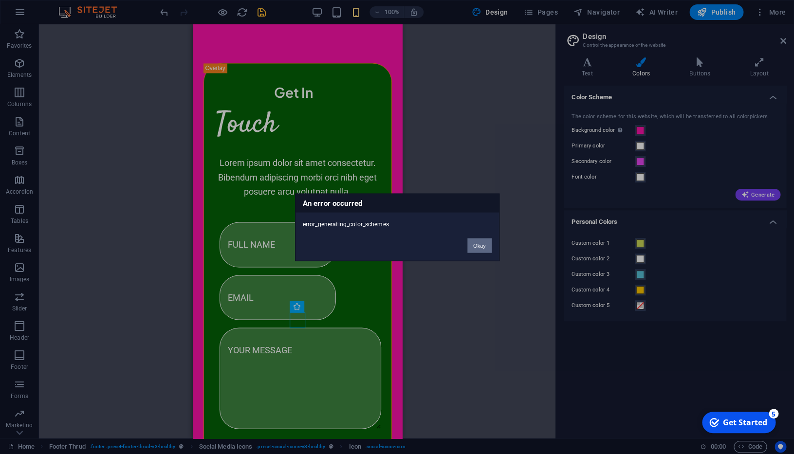
click at [482, 242] on button "Okay" at bounding box center [479, 245] width 24 height 15
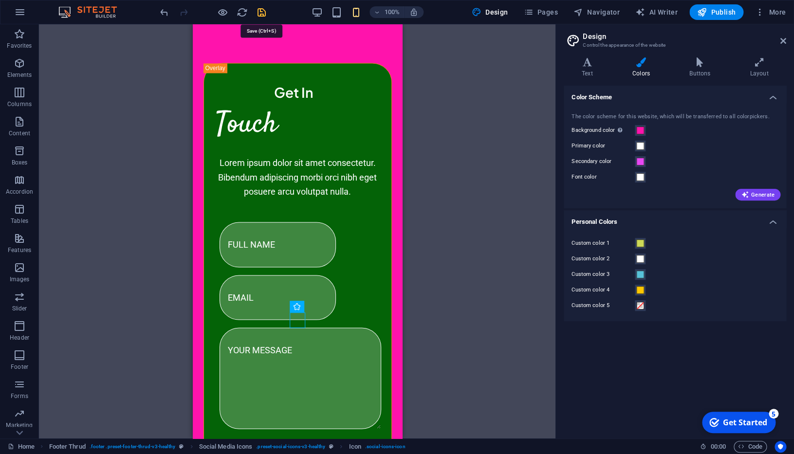
click at [257, 12] on icon "save" at bounding box center [261, 12] width 11 height 11
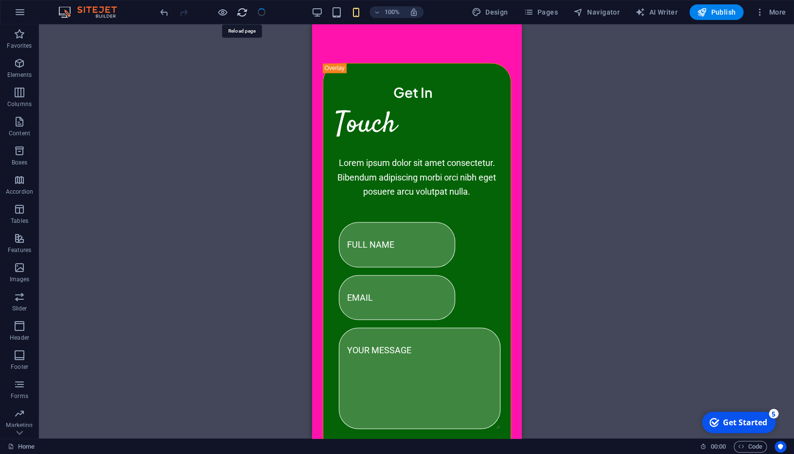
click at [241, 11] on icon "reload" at bounding box center [242, 12] width 11 height 11
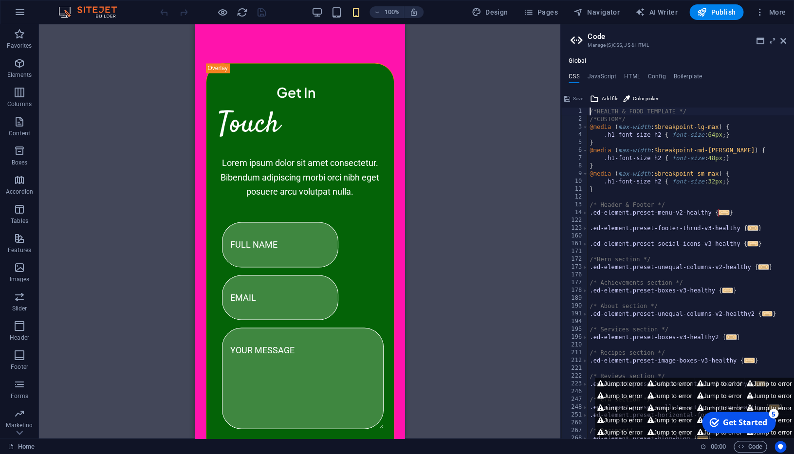
click at [444, 121] on div at bounding box center [299, 231] width 521 height 414
select select "px"
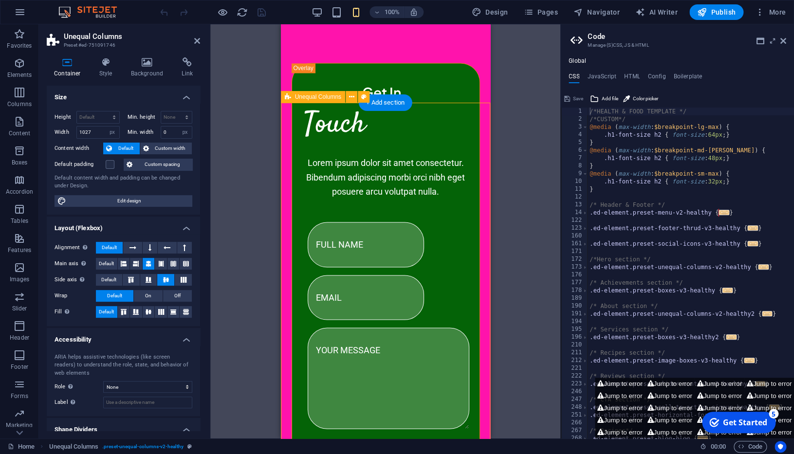
select select "%"
select select "rem"
click at [113, 66] on icon at bounding box center [106, 62] width 28 height 10
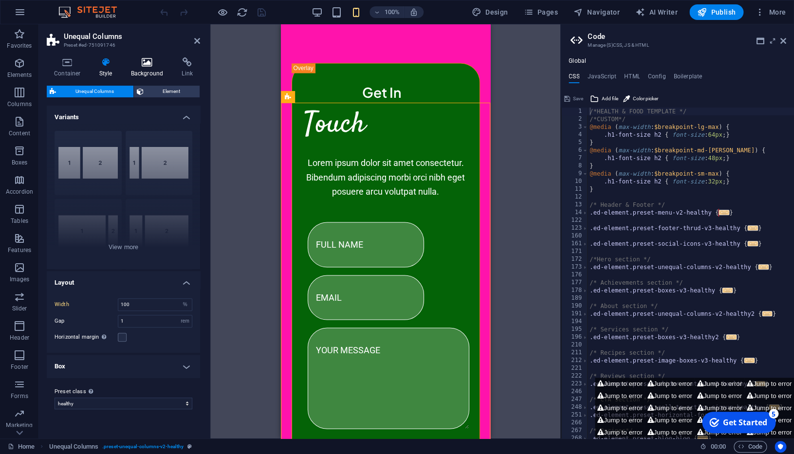
click at [147, 64] on icon at bounding box center [147, 62] width 47 height 10
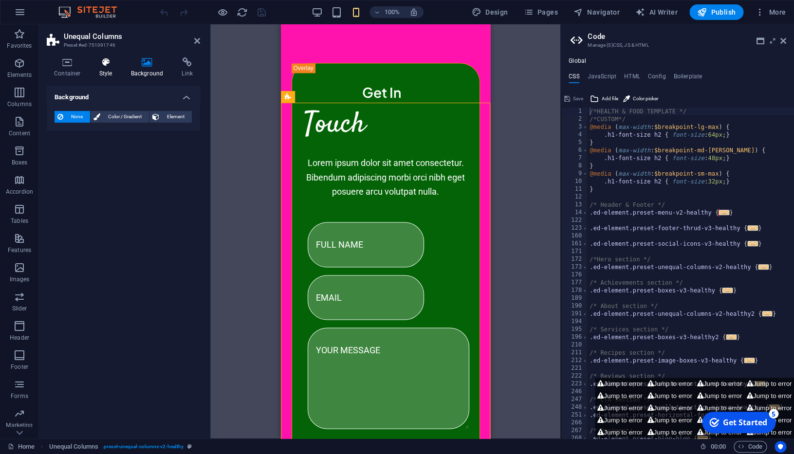
click at [119, 65] on icon at bounding box center [106, 62] width 28 height 10
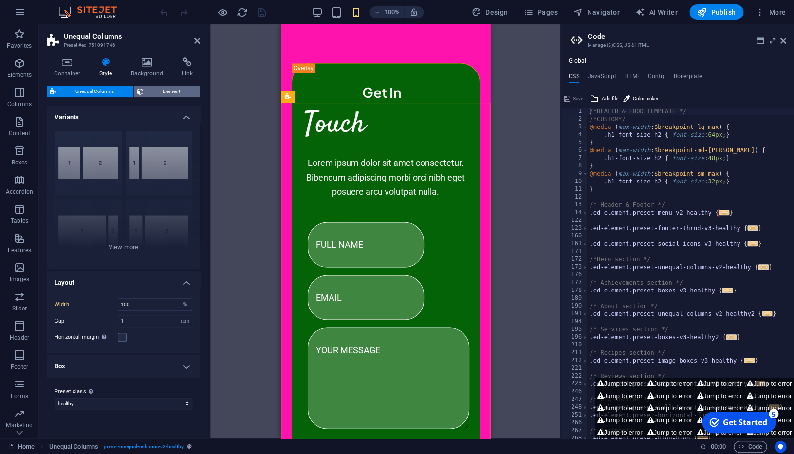
click at [170, 93] on span "Element" at bounding box center [172, 92] width 51 height 12
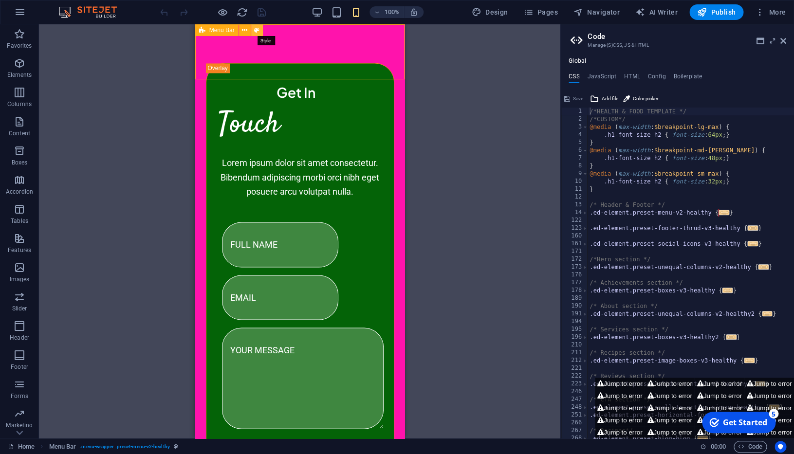
click at [257, 29] on icon at bounding box center [256, 30] width 5 height 10
select select "rem"
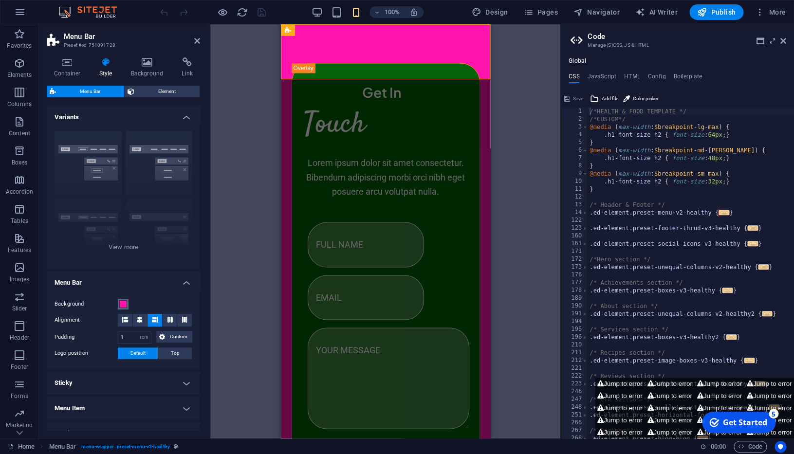
click at [124, 302] on span at bounding box center [123, 304] width 8 height 8
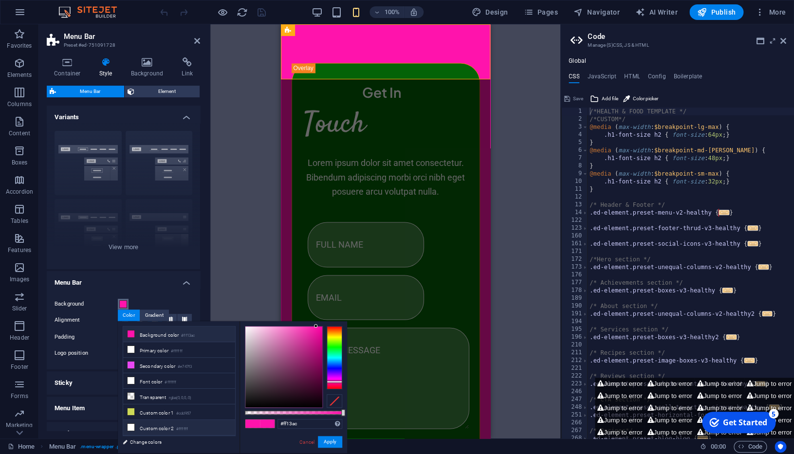
scroll to position [28, 0]
click at [335, 431] on button "Apply" at bounding box center [330, 442] width 24 height 12
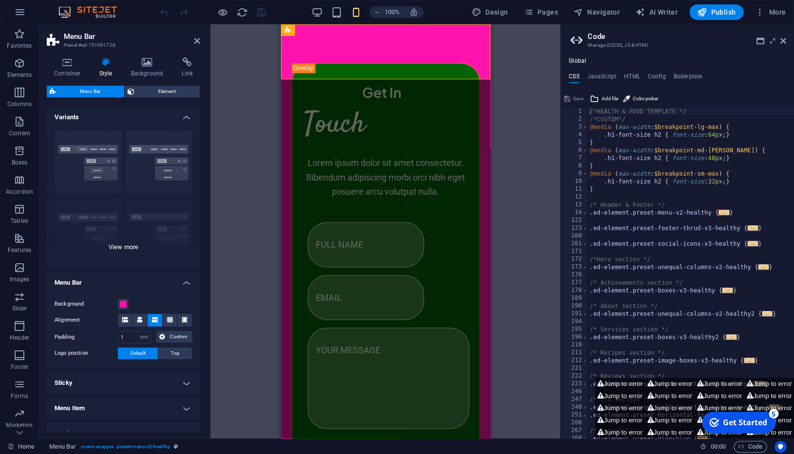
scroll to position [3, 0]
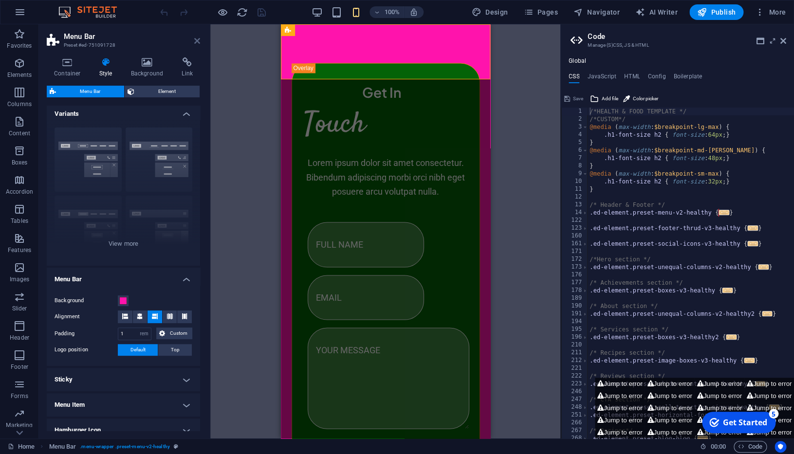
click at [197, 41] on icon at bounding box center [197, 41] width 6 height 8
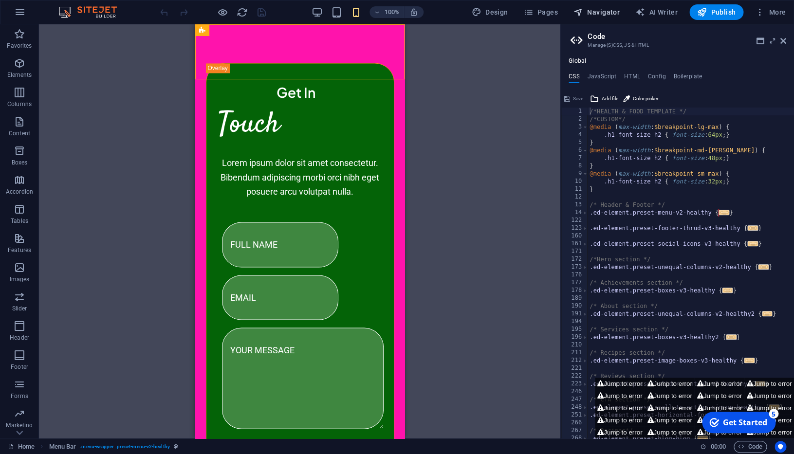
click at [605, 11] on span "Navigator" at bounding box center [596, 12] width 46 height 10
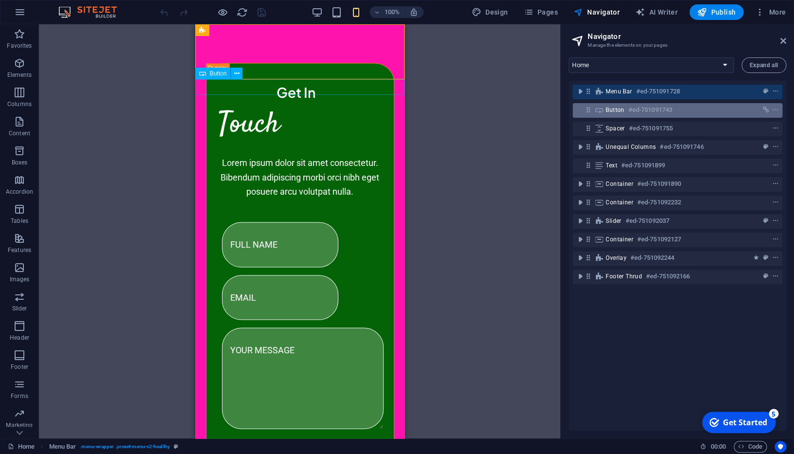
click at [625, 112] on div "Button #ed-751091743" at bounding box center [669, 110] width 128 height 12
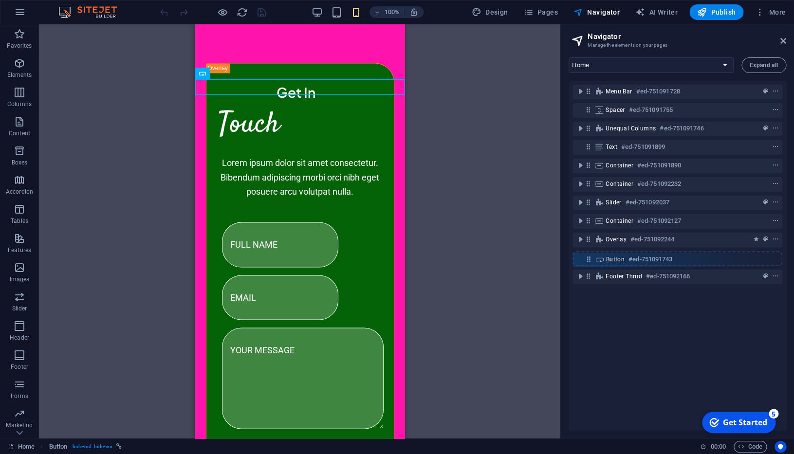
drag, startPoint x: 587, startPoint y: 110, endPoint x: 588, endPoint y: 263, distance: 152.3
click at [588, 263] on div "Menu Bar #ed-751091728 Button #ed-751091743 Spacer #ed-751091755 Unequal Column…" at bounding box center [677, 256] width 218 height 350
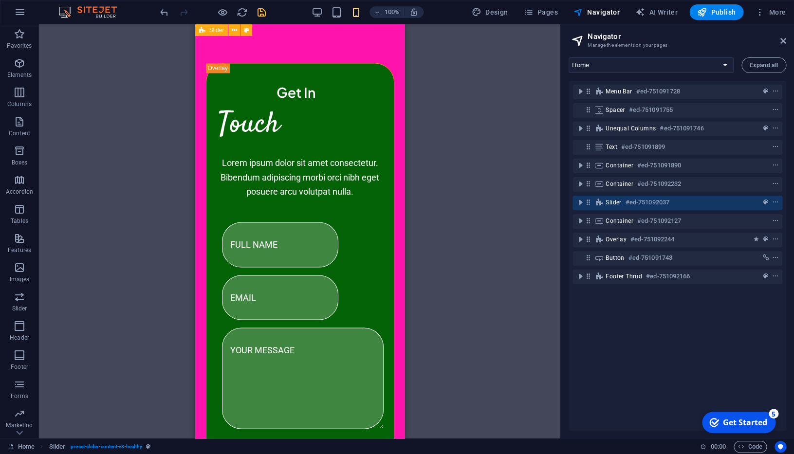
click at [592, 203] on icon at bounding box center [588, 202] width 8 height 8
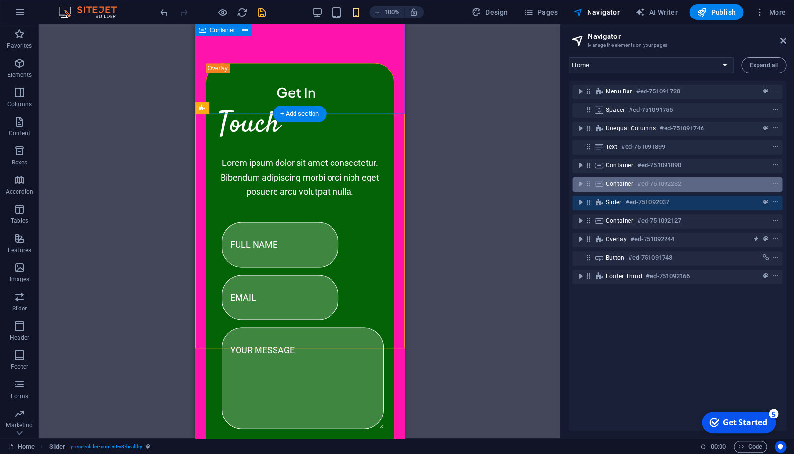
click at [628, 182] on span "Container" at bounding box center [619, 184] width 28 height 8
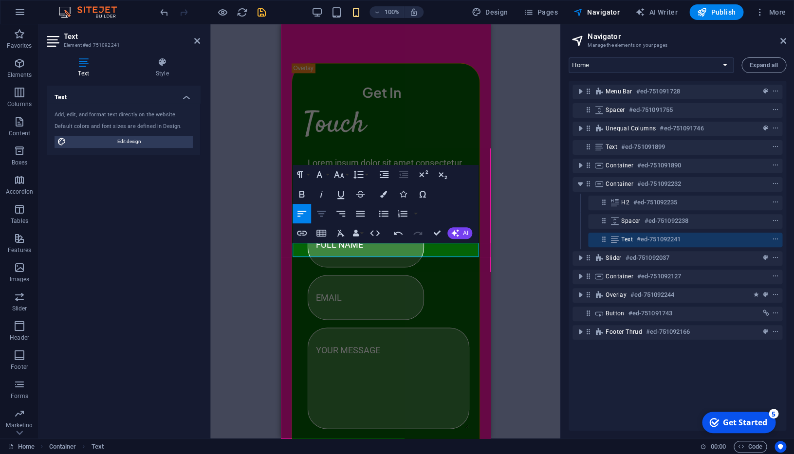
click at [331, 214] on div "Align Left Align Center Align Right Align Justify" at bounding box center [331, 213] width 77 height 19
click at [322, 213] on icon "button" at bounding box center [321, 214] width 12 height 12
click at [529, 226] on div "Unequal Columns Spacer Button Logo Menu Bar HTML Container Text Container Text …" at bounding box center [385, 231] width 350 height 414
click at [531, 227] on div "Unequal Columns Spacer Button Logo Menu Bar HTML Container Text Container Text …" at bounding box center [385, 231] width 350 height 414
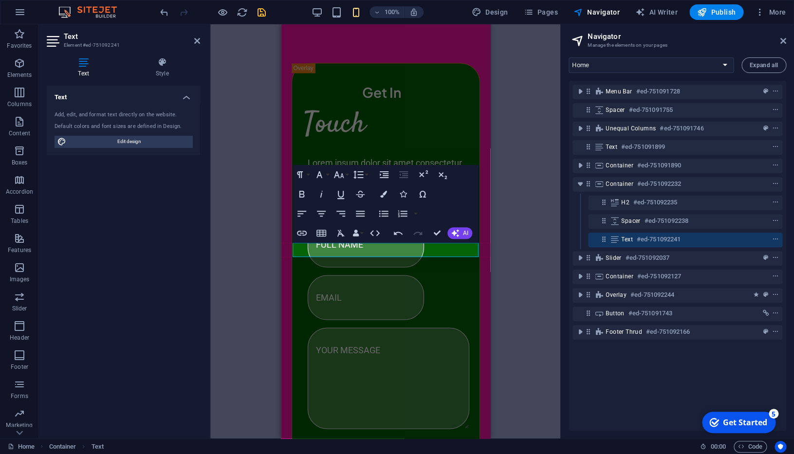
click at [531, 227] on div "Unequal Columns Spacer Button Logo Menu Bar HTML Container Text Container Text …" at bounding box center [385, 231] width 350 height 414
click at [197, 41] on icon at bounding box center [197, 41] width 6 height 8
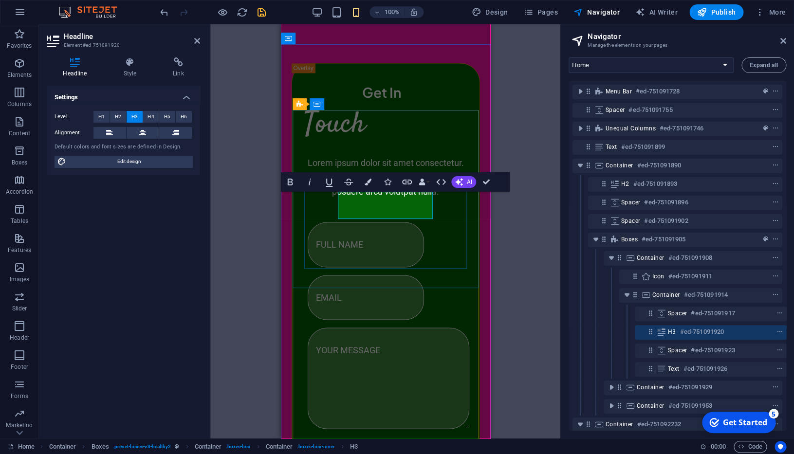
scroll to position [77, 0]
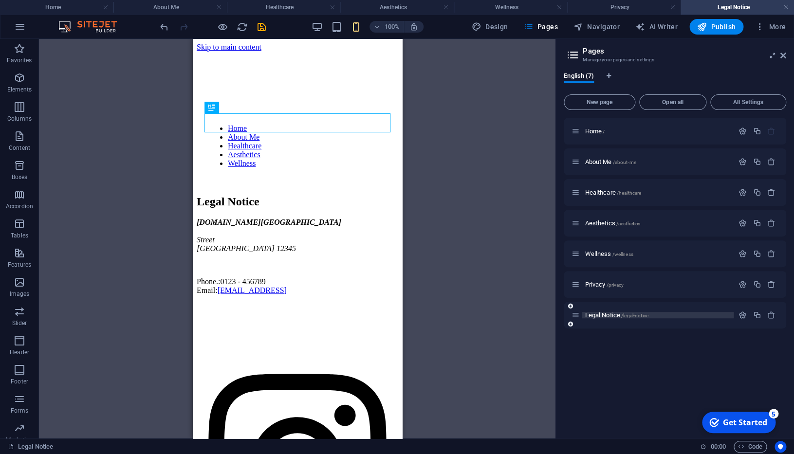
click at [662, 315] on p "Legal Notice /legal-notice" at bounding box center [658, 315] width 146 height 6
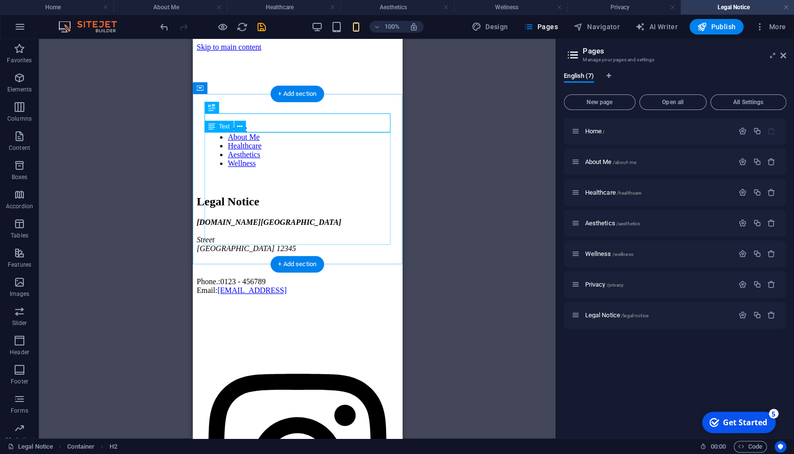
click at [227, 218] on div "[DOMAIN_NAME][GEOGRAPHIC_DATA] 12345 Phone.: 0123 - 456789 Email: [EMAIL_ADDRES…" at bounding box center [297, 256] width 202 height 77
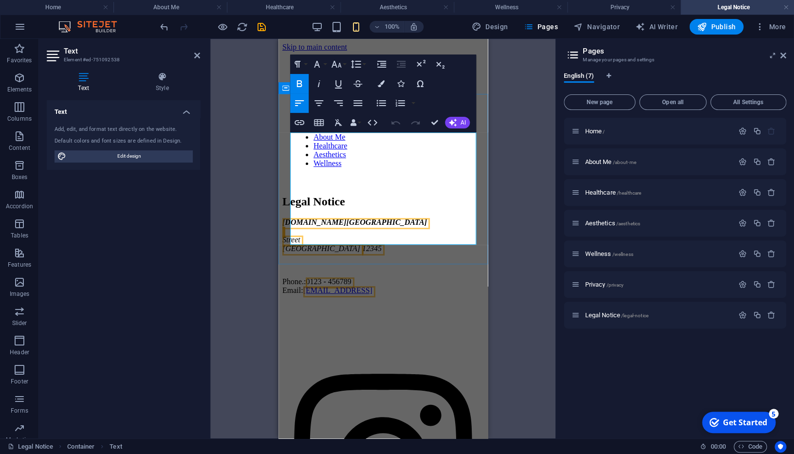
click at [300, 236] on span "Street" at bounding box center [291, 240] width 18 height 8
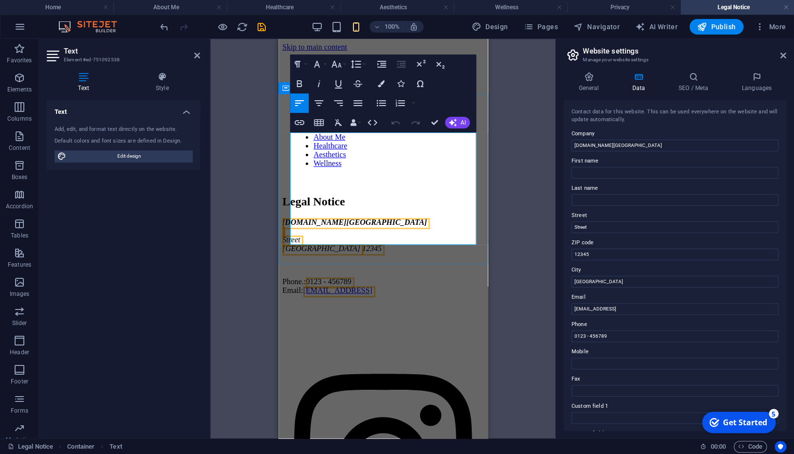
click at [300, 236] on span "Street" at bounding box center [291, 240] width 18 height 8
click at [607, 176] on input "First name" at bounding box center [674, 173] width 207 height 12
type input "Oxana"
type input "Smirnova"
drag, startPoint x: 614, startPoint y: 226, endPoint x: 550, endPoint y: 232, distance: 64.0
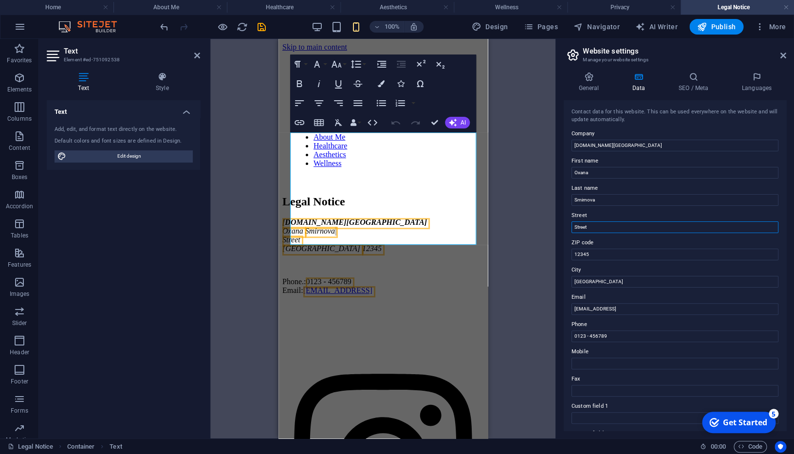
click at [571, 232] on input "Street" at bounding box center [674, 227] width 207 height 12
type input "Albion"
drag, startPoint x: 595, startPoint y: 254, endPoint x: 554, endPoint y: 252, distance: 41.4
click at [571, 252] on input "12345" at bounding box center [674, 255] width 207 height 12
drag, startPoint x: 601, startPoint y: 285, endPoint x: 550, endPoint y: 282, distance: 50.7
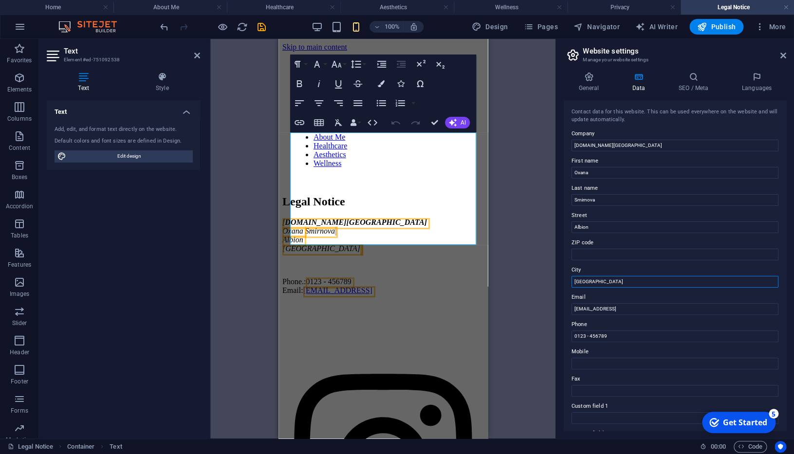
click at [571, 282] on input "[GEOGRAPHIC_DATA]" at bounding box center [674, 282] width 207 height 12
type input "Albion"
drag, startPoint x: 604, startPoint y: 227, endPoint x: 556, endPoint y: 226, distance: 47.7
click at [571, 226] on input "Albion" at bounding box center [674, 227] width 207 height 12
drag, startPoint x: 687, startPoint y: 310, endPoint x: 542, endPoint y: 312, distance: 145.1
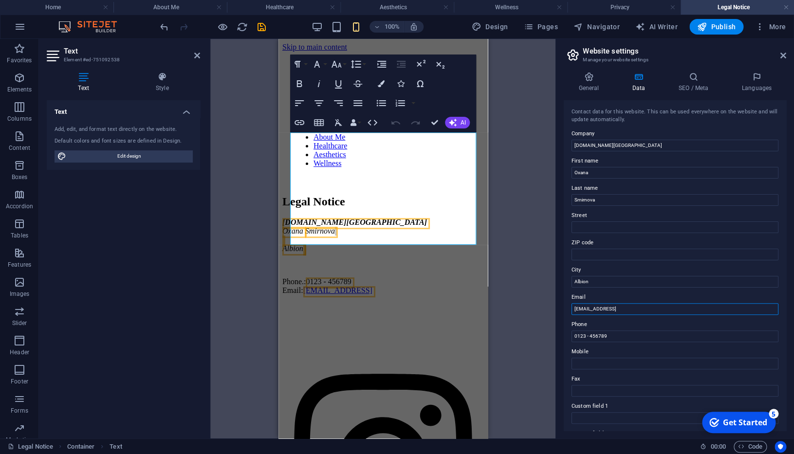
click at [571, 312] on input "[EMAIL_ADDRESS]" at bounding box center [674, 309] width 207 height 12
type input "[EMAIL_ADDRESS][DOMAIN_NAME]"
drag, startPoint x: 627, startPoint y: 335, endPoint x: 544, endPoint y: 334, distance: 83.7
click at [571, 334] on input "0123 - 456789" at bounding box center [674, 336] width 207 height 12
drag, startPoint x: 616, startPoint y: 334, endPoint x: 555, endPoint y: 339, distance: 61.0
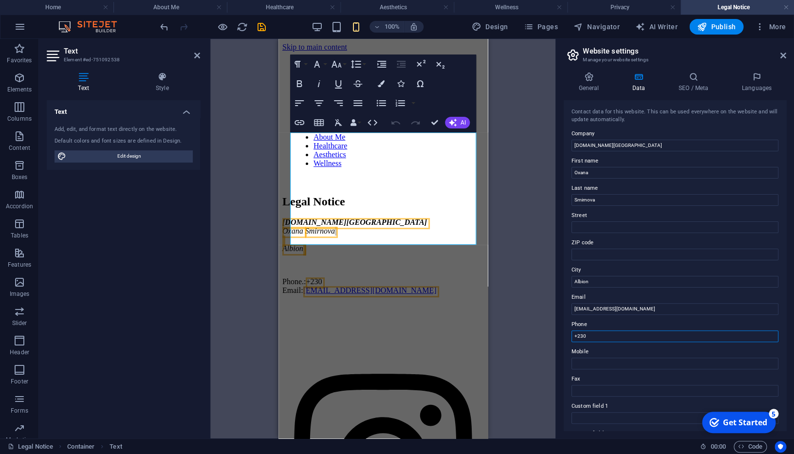
click at [571, 339] on input "+230" at bounding box center [674, 336] width 207 height 12
paste input "5531 0522"
type input "[PHONE_NUMBER]"
drag, startPoint x: 621, startPoint y: 332, endPoint x: 546, endPoint y: 334, distance: 75.0
click at [571, 334] on input "[PHONE_NUMBER]" at bounding box center [674, 336] width 207 height 12
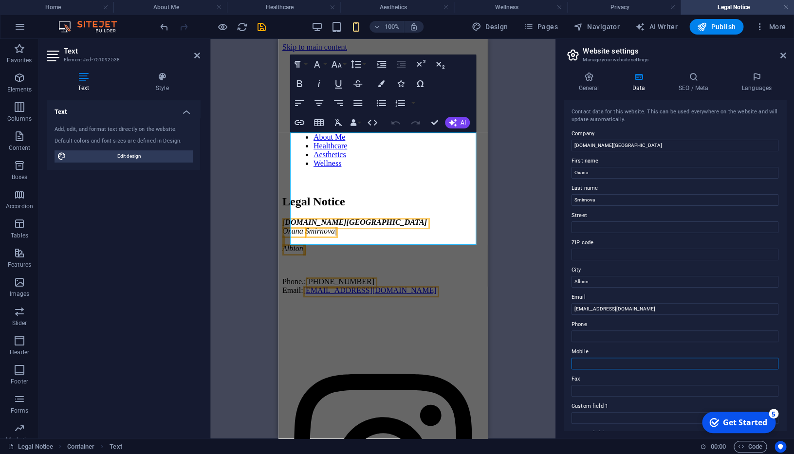
click at [606, 364] on input "Mobile" at bounding box center [674, 364] width 207 height 12
paste input "[PHONE_NUMBER]"
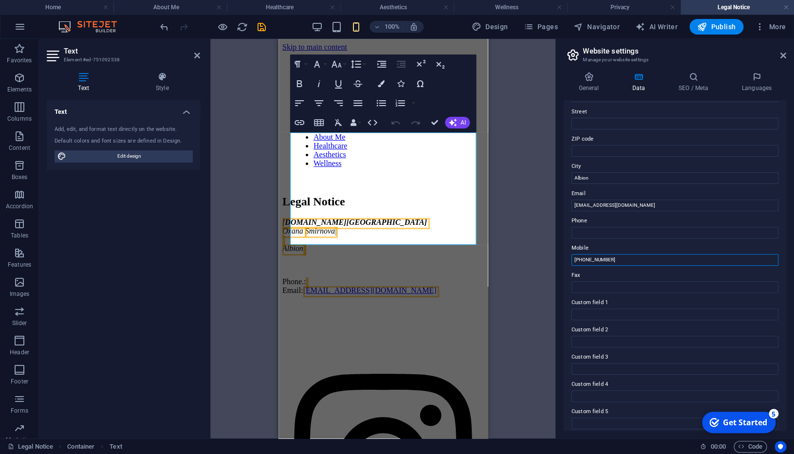
scroll to position [137, 0]
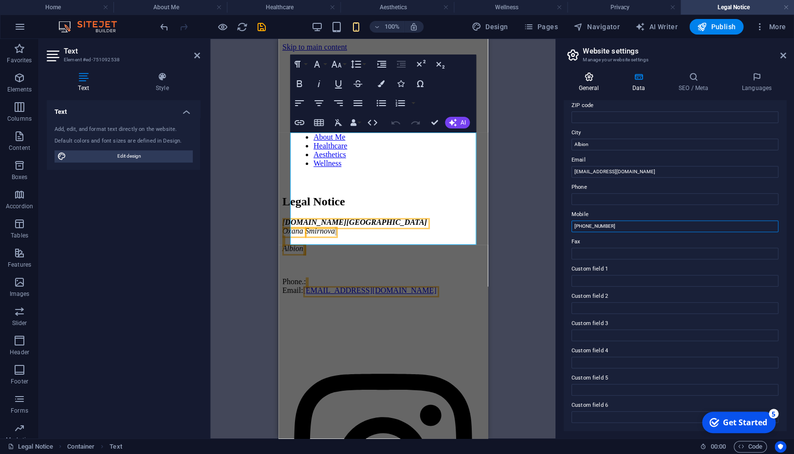
type input "[PHONE_NUMBER]"
click at [585, 87] on h4 "General" at bounding box center [591, 82] width 54 height 20
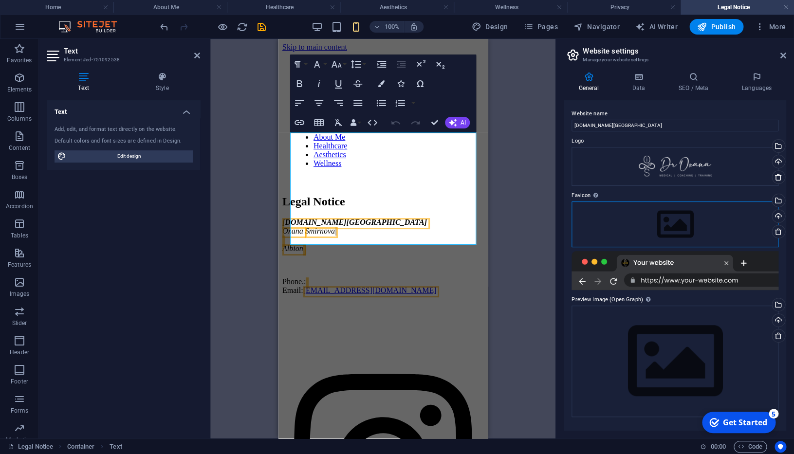
click at [714, 221] on div "Drag files here, click to choose files or select files from Files or our free s…" at bounding box center [674, 225] width 207 height 46
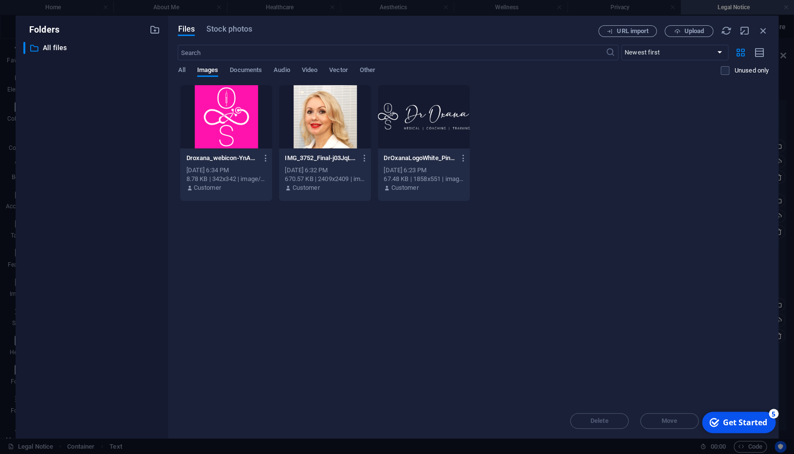
click at [224, 130] on div at bounding box center [226, 116] width 92 height 63
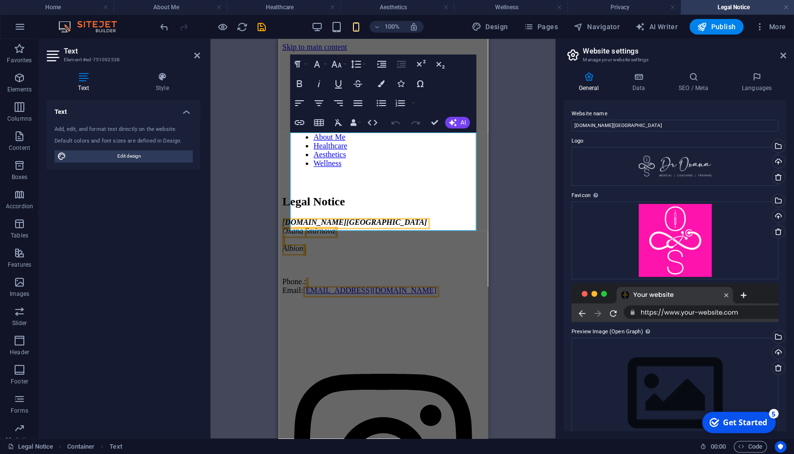
scroll to position [26, 0]
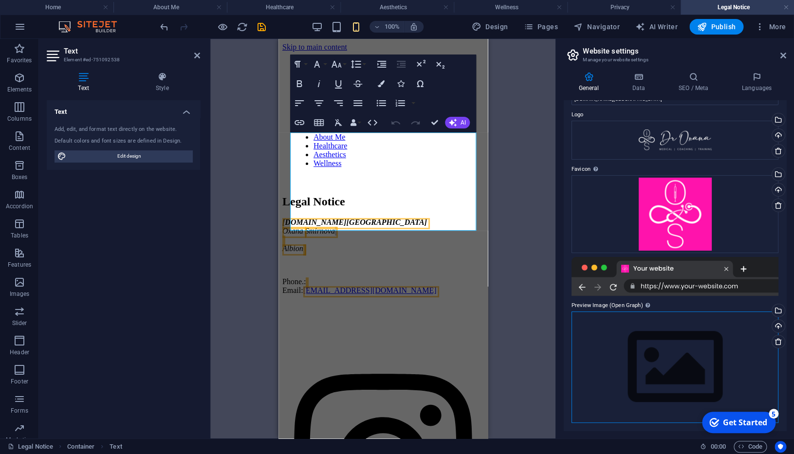
click at [660, 336] on div "Drag files here, click to choose files or select files from Files or our free s…" at bounding box center [674, 366] width 207 height 111
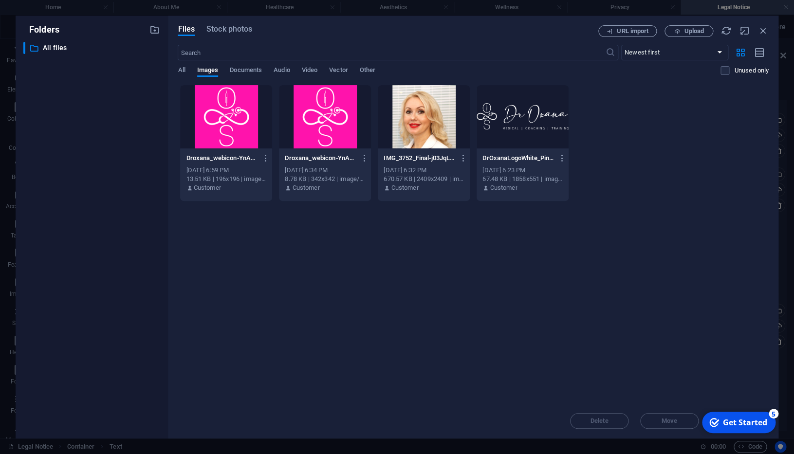
click at [513, 129] on div at bounding box center [522, 116] width 92 height 63
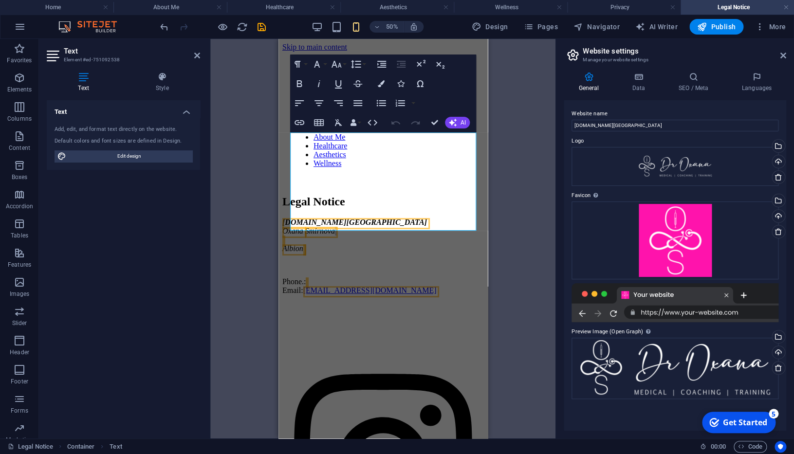
scroll to position [0, 0]
click at [691, 92] on h4 "SEO / Meta" at bounding box center [694, 82] width 63 height 20
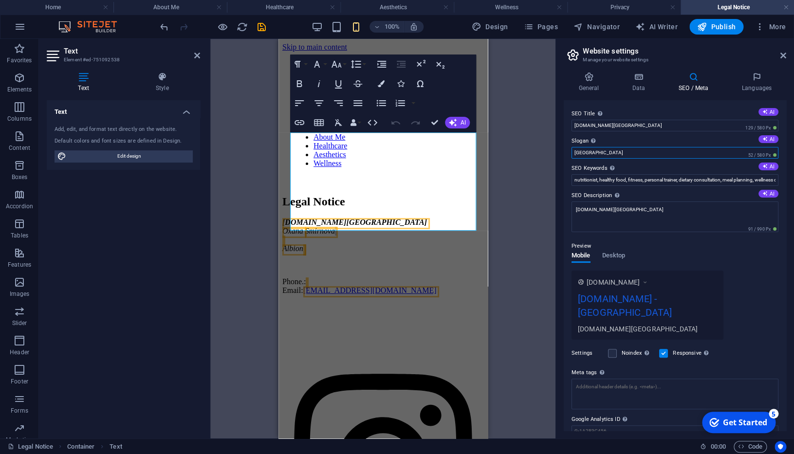
drag, startPoint x: 611, startPoint y: 149, endPoint x: 555, endPoint y: 147, distance: 56.0
click at [571, 147] on input "[GEOGRAPHIC_DATA]" at bounding box center [674, 153] width 207 height 12
type input "[GEOGRAPHIC_DATA]"
click at [611, 154] on input "Slogan The slogan of your website. AI" at bounding box center [674, 153] width 207 height 12
paste input "Dr. [PERSON_NAME]- The Transformation Doctor"
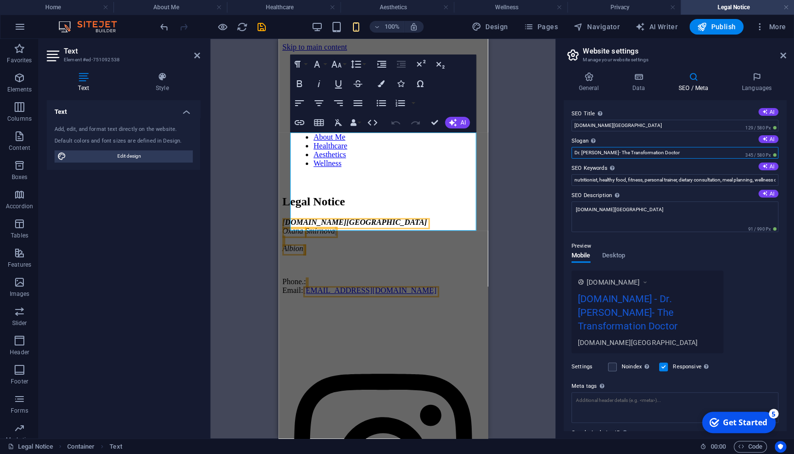
drag, startPoint x: 597, startPoint y: 152, endPoint x: 532, endPoint y: 148, distance: 65.4
click at [571, 148] on input "Dr. [PERSON_NAME]- The Transformation Doctor" at bounding box center [674, 153] width 207 height 12
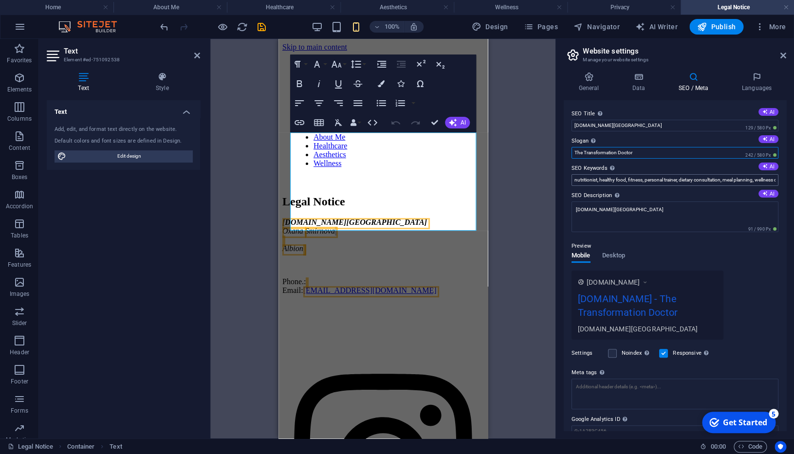
type input "The Transformation Doctor"
click at [648, 180] on input "nutritionist, healthy food, fitness, personal trainer, dietary consultation, me…" at bounding box center [674, 180] width 207 height 12
click at [682, 178] on input "nutritionist, healthy food, fitness, personal trainer, dietary consultation, me…" at bounding box center [674, 180] width 207 height 12
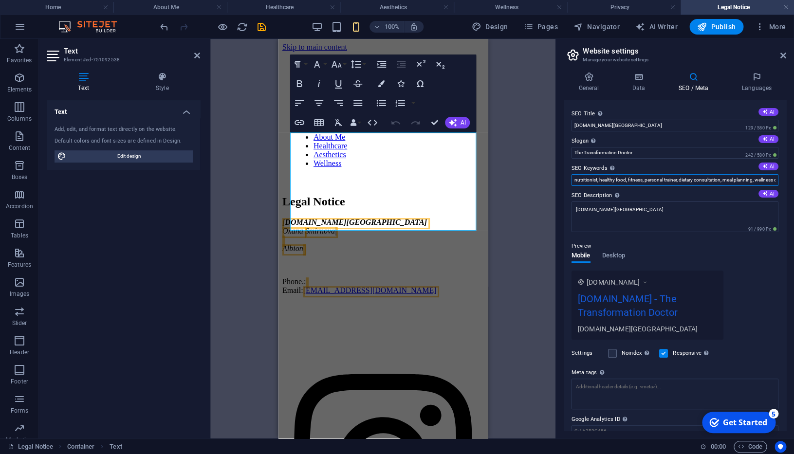
click at [699, 179] on input "nutritionist, healthy food, fitness, personal trainer, dietary consultation, me…" at bounding box center [674, 180] width 207 height 12
click at [653, 183] on input "SEO Keywords Comma-separated list of keywords representing your website. AI" at bounding box center [674, 180] width 207 height 12
paste input "aesthetic physician [GEOGRAPHIC_DATA], medical doctor [PERSON_NAME], integrativ…"
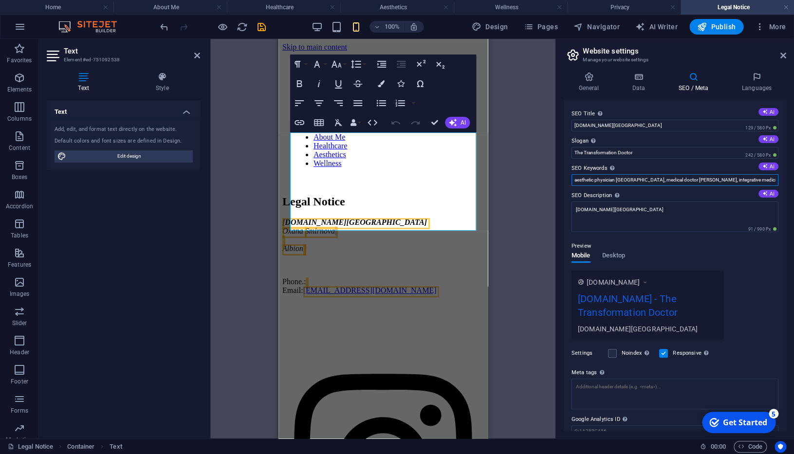
scroll to position [0, 1173]
type input "aesthetic physician [GEOGRAPHIC_DATA], medical doctor [PERSON_NAME], integrativ…"
click at [648, 213] on textarea "[DOMAIN_NAME][GEOGRAPHIC_DATA]" at bounding box center [674, 217] width 207 height 31
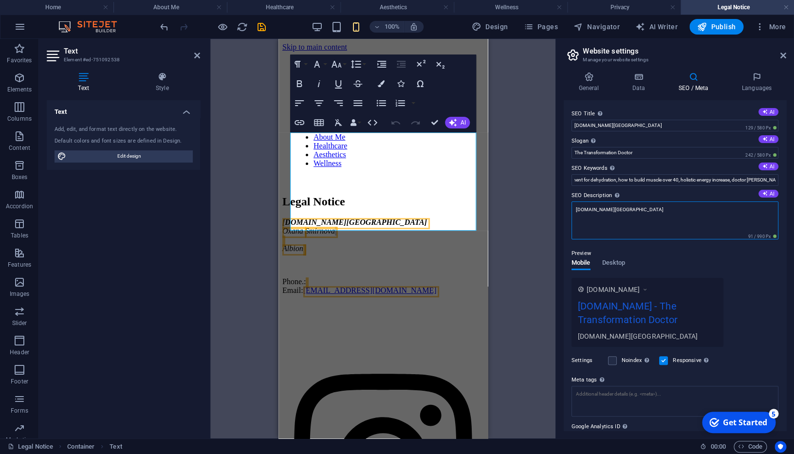
click at [648, 213] on textarea "[DOMAIN_NAME][GEOGRAPHIC_DATA]" at bounding box center [674, 221] width 207 height 38
paste textarea "Dr. Oxana | Integrated Medical Wellness in [GEOGRAPHIC_DATA] Experience a holis…"
type textarea "Dr. Oxana | Integrated Medical Wellness in [GEOGRAPHIC_DATA] Experience a holis…"
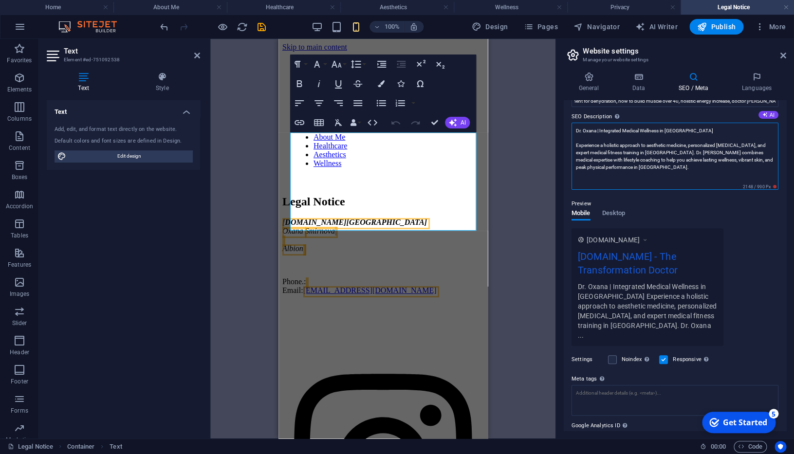
scroll to position [79, 0]
drag, startPoint x: 596, startPoint y: 155, endPoint x: 530, endPoint y: 123, distance: 73.8
click at [571, 123] on textarea "Dr. Oxana | Integrated Medical Wellness in [GEOGRAPHIC_DATA] Experience a holis…" at bounding box center [674, 155] width 207 height 67
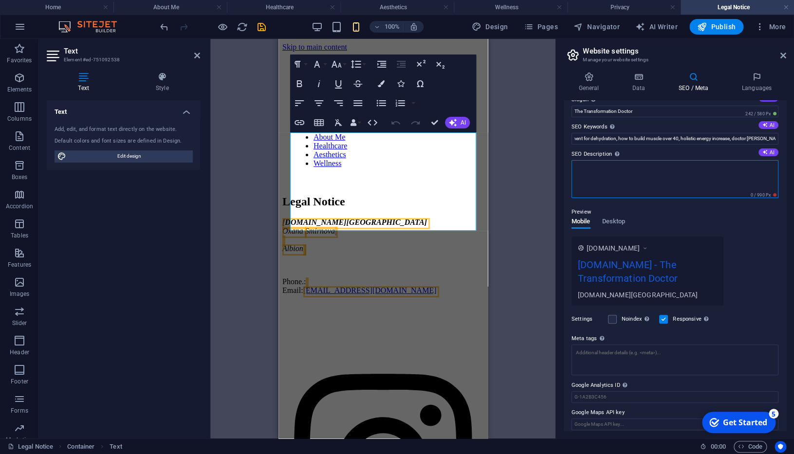
scroll to position [34, 0]
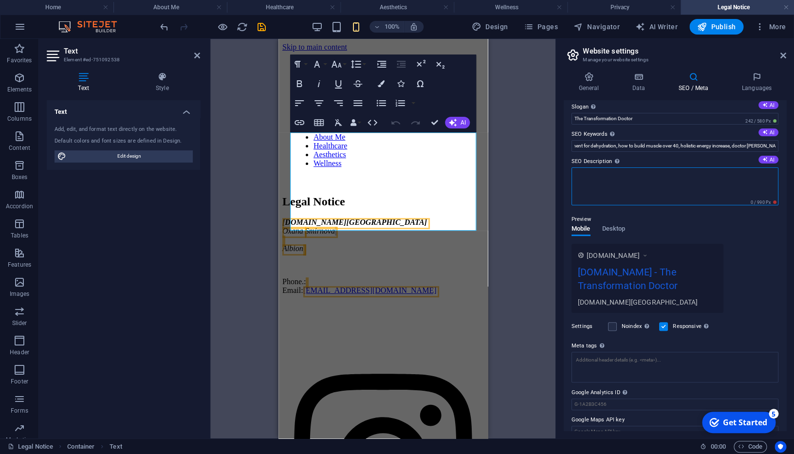
click at [624, 188] on textarea "SEO Description Describe the contents of your website - this is crucial for sea…" at bounding box center [674, 186] width 207 height 38
paste textarea "Dr. [PERSON_NAME]- The Transformation Doctor One woman, three services, one tra…"
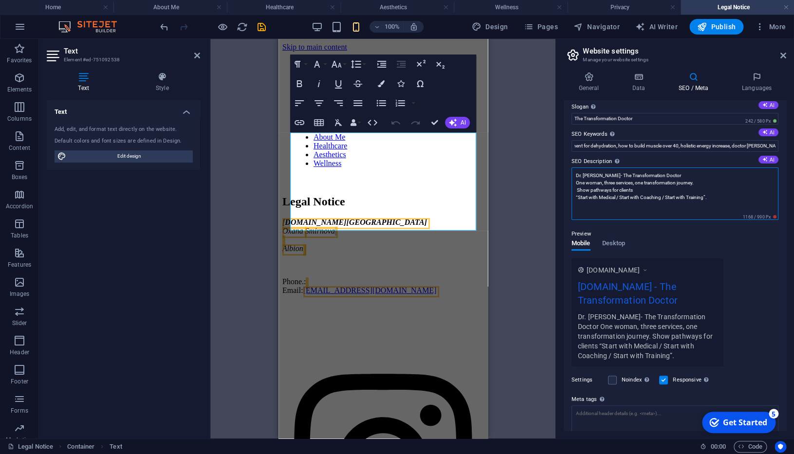
click at [575, 183] on textarea "Dr. [PERSON_NAME]- The Transformation Doctor One woman, three services, one tra…" at bounding box center [674, 193] width 207 height 53
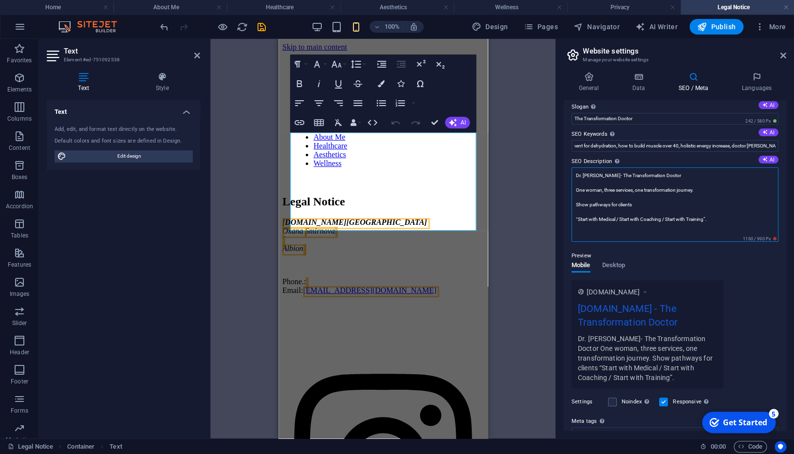
click at [649, 205] on textarea "Dr. [PERSON_NAME]- The Transformation Doctor One woman, three services, one tra…" at bounding box center [674, 204] width 207 height 74
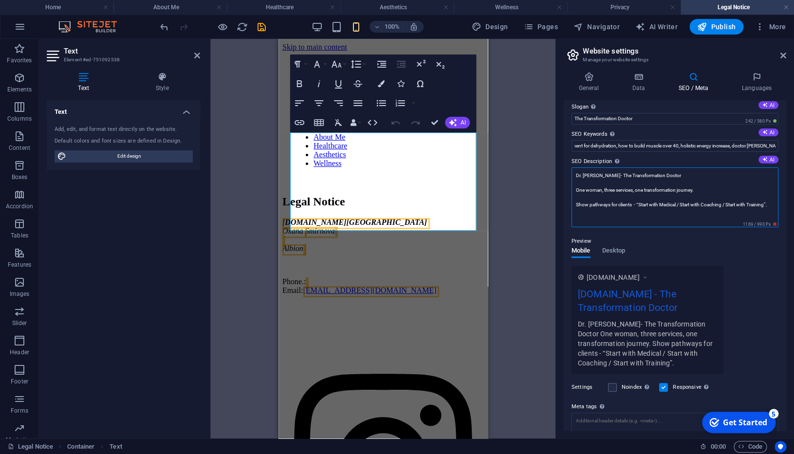
drag, startPoint x: 661, startPoint y: 176, endPoint x: 687, endPoint y: 178, distance: 25.9
click at [662, 176] on textarea "Dr. [PERSON_NAME]- The Transformation Doctor One woman, three services, one tra…" at bounding box center [674, 197] width 207 height 60
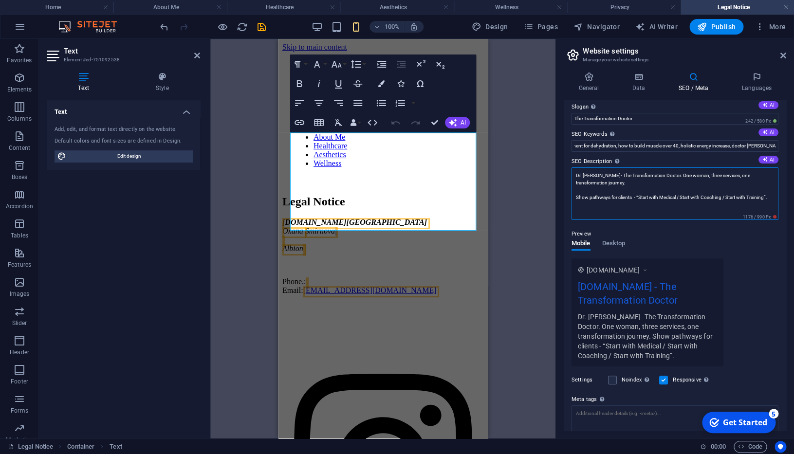
click at [662, 187] on textarea "Dr. [PERSON_NAME]- The Transformation Doctor. One woman, three services, one tr…" at bounding box center [674, 193] width 207 height 53
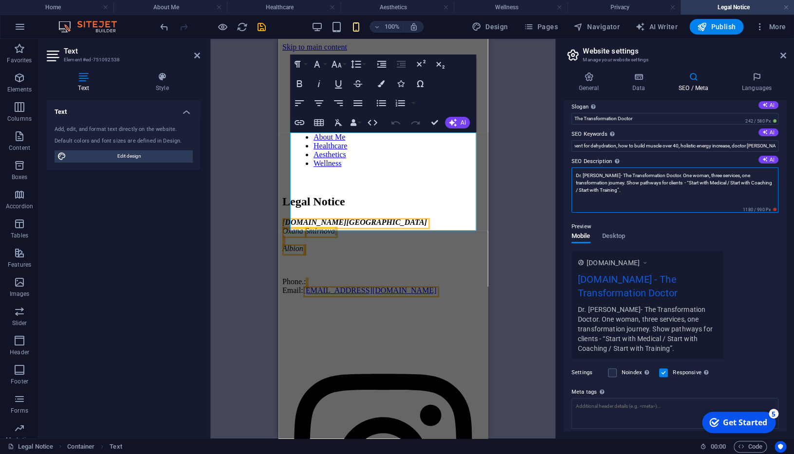
click at [647, 188] on textarea "Dr. [PERSON_NAME]- The Transformation Doctor. One woman, three services, one tr…" at bounding box center [674, 189] width 207 height 45
type textarea "Dr. [PERSON_NAME]- The Transformation Doctor. One woman, three services, one tr…"
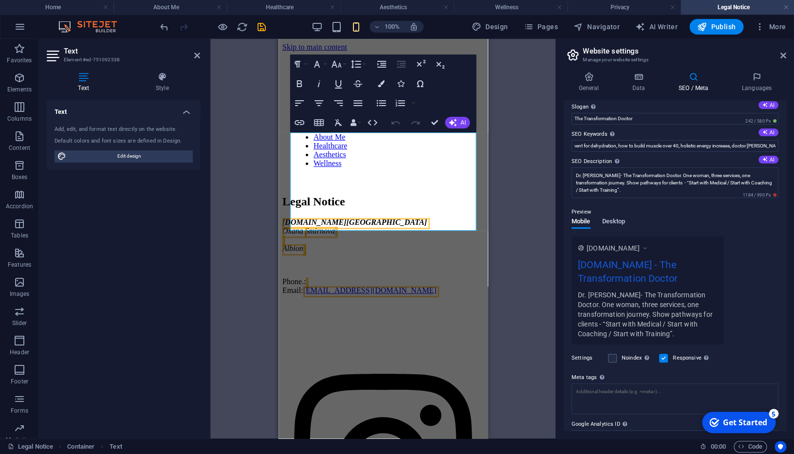
click at [619, 237] on div "Preview Mobile Desktop [DOMAIN_NAME] [DOMAIN_NAME] - The Transformation Doctor …" at bounding box center [674, 272] width 207 height 146
click at [585, 223] on span "Mobile" at bounding box center [580, 223] width 19 height 14
click at [611, 222] on span "Desktop" at bounding box center [613, 223] width 23 height 14
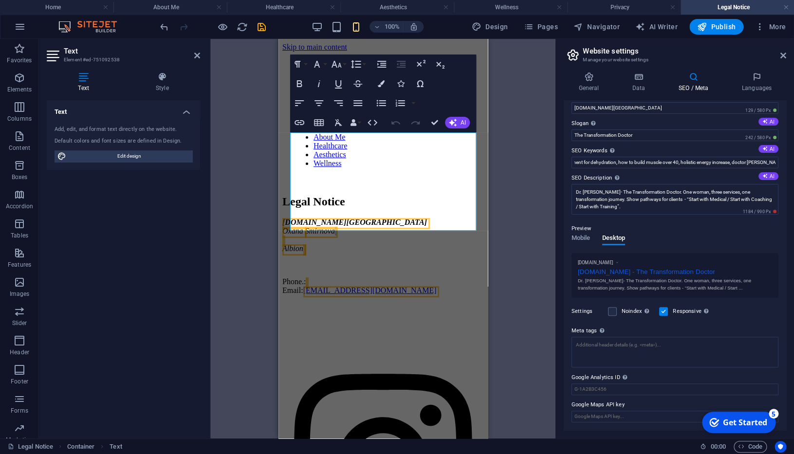
scroll to position [18, 0]
click at [582, 240] on span "Mobile" at bounding box center [580, 239] width 19 height 14
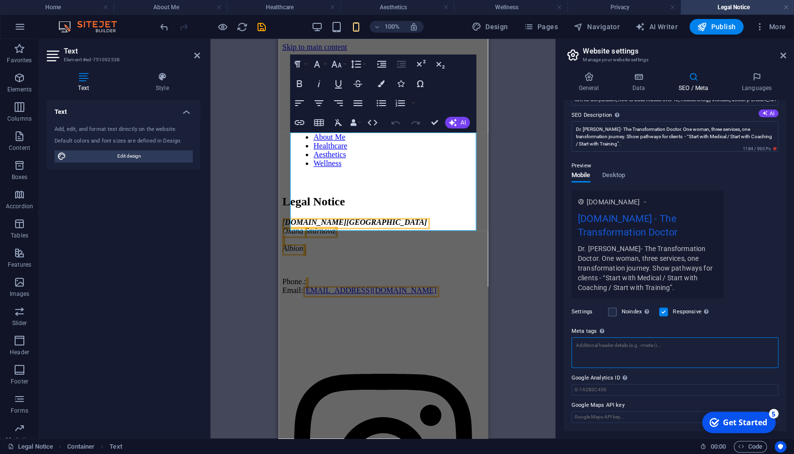
scroll to position [73, 0]
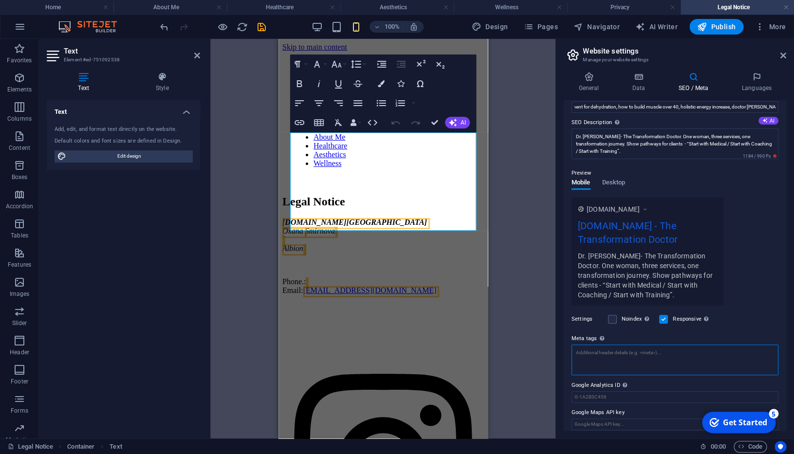
click at [671, 347] on textarea "Meta tags Enter HTML code here that will be placed inside the tags of your webs…" at bounding box center [674, 360] width 207 height 31
click at [664, 352] on textarea "Meta tags Enter HTML code here that will be placed inside the tags of your webs…" at bounding box center [674, 364] width 207 height 38
paste textarea "Dr. [PERSON_NAME] | Aesthetic Physician & Integrative Health Doctor in [GEOGRAP…"
type textarea "Dr. [PERSON_NAME] | Aesthetic Physician & Integrative Health Doctor in [GEOGRAP…"
click at [682, 357] on textarea "Meta tags Enter HTML code here that will be placed inside the tags of your webs…" at bounding box center [674, 364] width 207 height 38
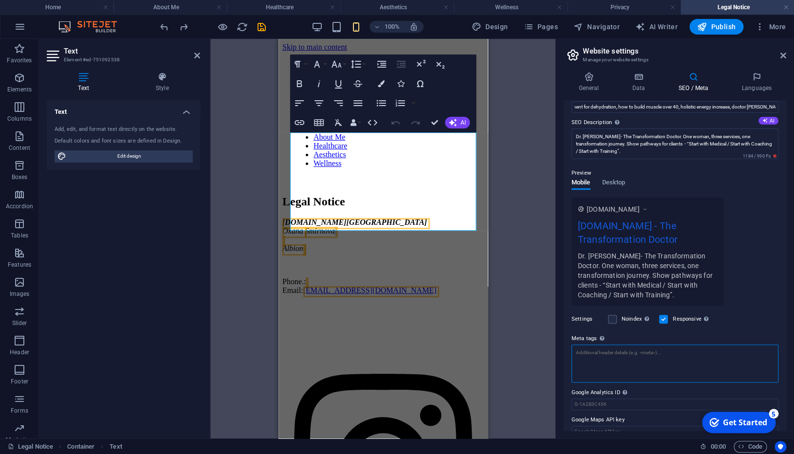
paste textarea "Dr. [PERSON_NAME] | Aesthetic Physician & Integrative Health Doctor in [GEOGRAP…"
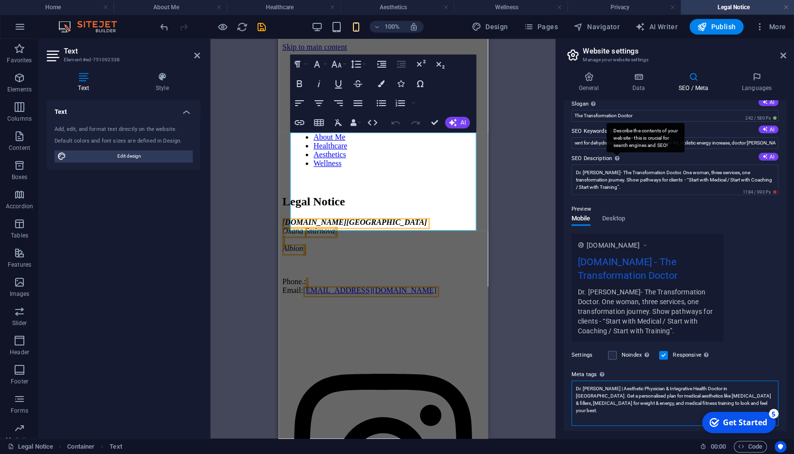
scroll to position [0, 0]
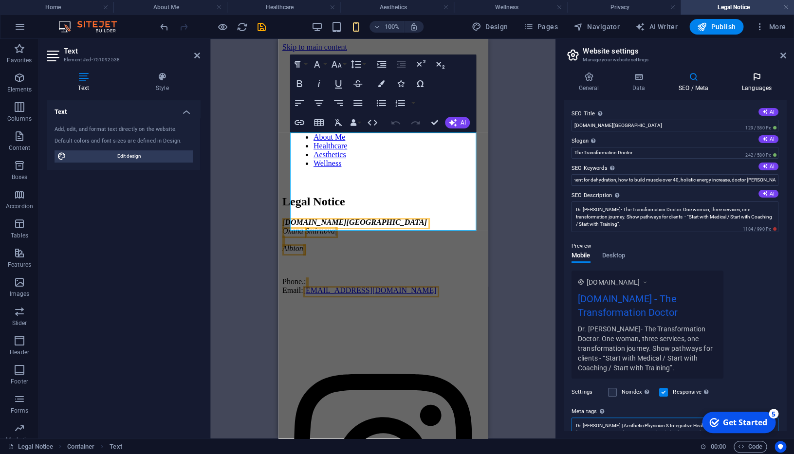
type textarea "Dr. [PERSON_NAME] | Aesthetic Physician & Integrative Health Doctor in [GEOGRAP…"
click at [752, 83] on body "[DOMAIN_NAME] Home About Me Healthcare Aesthetics Wellness Privacy Legal Notice…" at bounding box center [397, 227] width 794 height 454
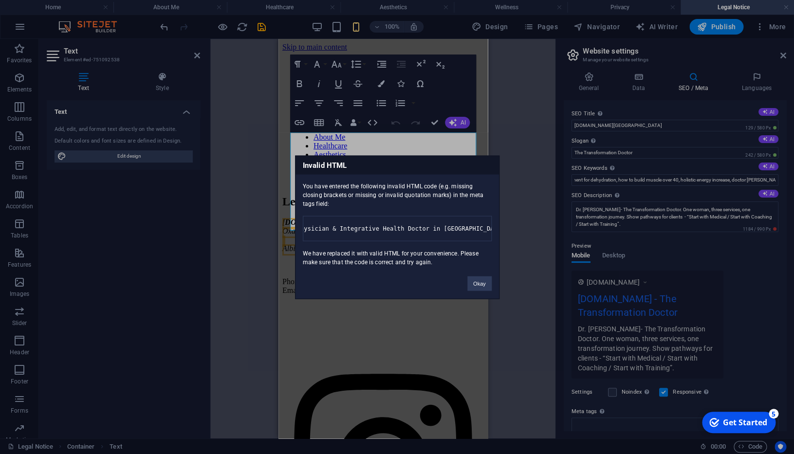
drag, startPoint x: 362, startPoint y: 223, endPoint x: 440, endPoint y: 232, distance: 78.8
click at [491, 239] on pre "Dr. [PERSON_NAME] | Aesthetic Physician & Integrative Health Doctor in [GEOGRAP…" at bounding box center [397, 228] width 189 height 25
click at [434, 229] on pre "Dr. [PERSON_NAME] | Aesthetic Physician & Integrative Health Doctor in [GEOGRAP…" at bounding box center [397, 228] width 189 height 25
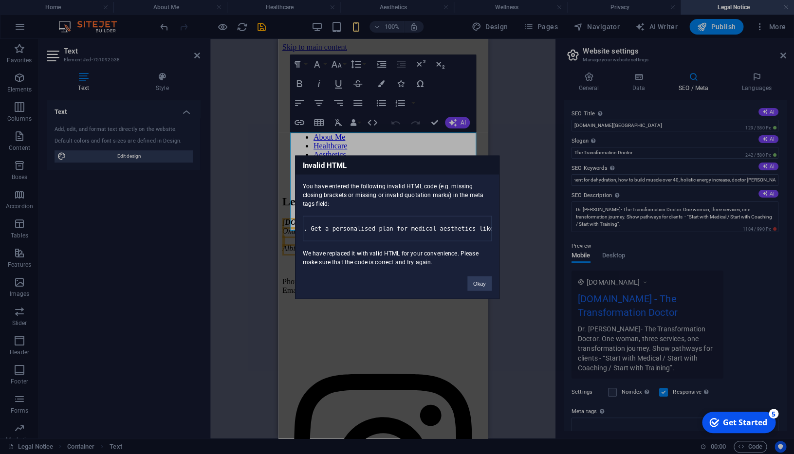
drag, startPoint x: 464, startPoint y: 224, endPoint x: 508, endPoint y: 228, distance: 44.0
click at [492, 228] on pre "Dr. [PERSON_NAME] | Aesthetic Physician & Integrative Health Doctor in [GEOGRAP…" at bounding box center [397, 228] width 189 height 25
click at [453, 223] on pre "Dr. [PERSON_NAME] | Aesthetic Physician & Integrative Health Doctor in [GEOGRAP…" at bounding box center [397, 228] width 189 height 25
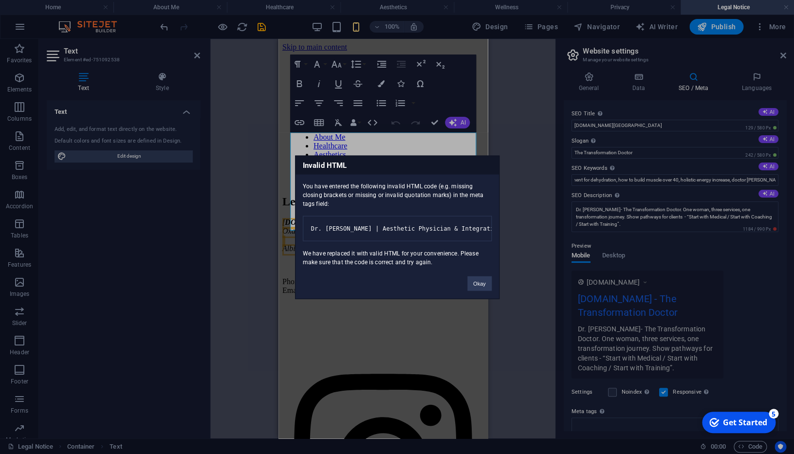
click at [385, 223] on pre "Dr. [PERSON_NAME] | Aesthetic Physician & Integrative Health Doctor in [GEOGRAP…" at bounding box center [397, 228] width 189 height 25
drag, startPoint x: 432, startPoint y: 222, endPoint x: 422, endPoint y: 222, distance: 9.3
click at [422, 222] on pre "Dr. [PERSON_NAME] | Aesthetic Physician & Integrative Health Doctor in [GEOGRAP…" at bounding box center [397, 228] width 189 height 25
click at [435, 224] on pre "Dr. [PERSON_NAME] | Aesthetic Physician & Integrative Health Doctor in [GEOGRAP…" at bounding box center [397, 228] width 189 height 25
click at [477, 287] on button "Okay" at bounding box center [479, 283] width 24 height 15
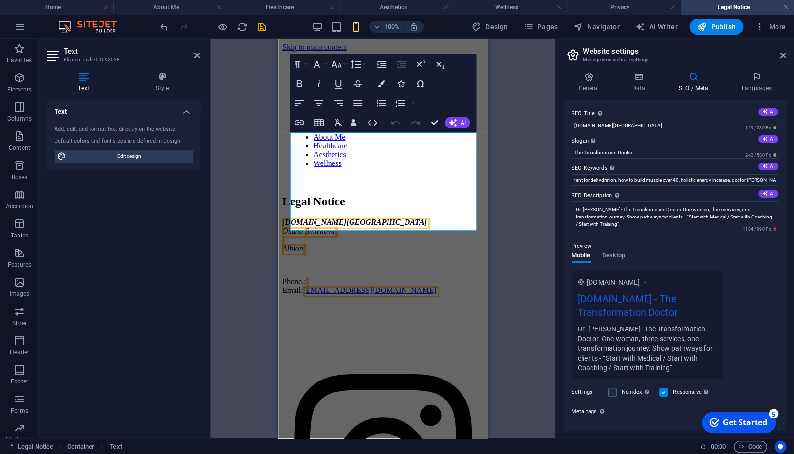
scroll to position [88, 0]
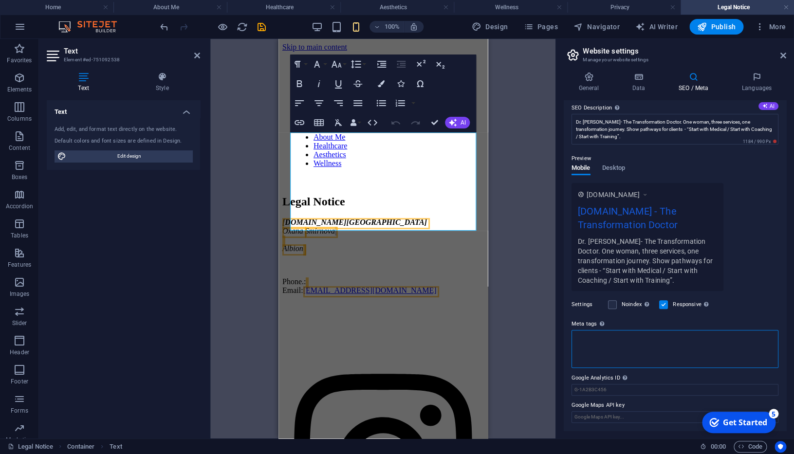
click at [631, 349] on textarea "Meta tags Enter HTML code here that will be placed inside the tags of your webs…" at bounding box center [674, 349] width 207 height 38
click at [638, 338] on textarea "Meta tags Enter HTML code here that will be placed inside the tags of your webs…" at bounding box center [674, 349] width 207 height 38
paste textarea "Dr. [PERSON_NAME] | Aesthetic Physician & Integrative Health Doctor in [GEOGRAP…"
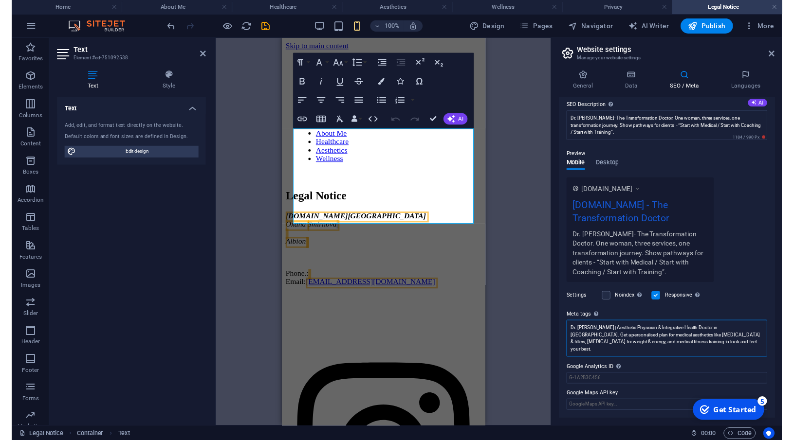
scroll to position [73, 0]
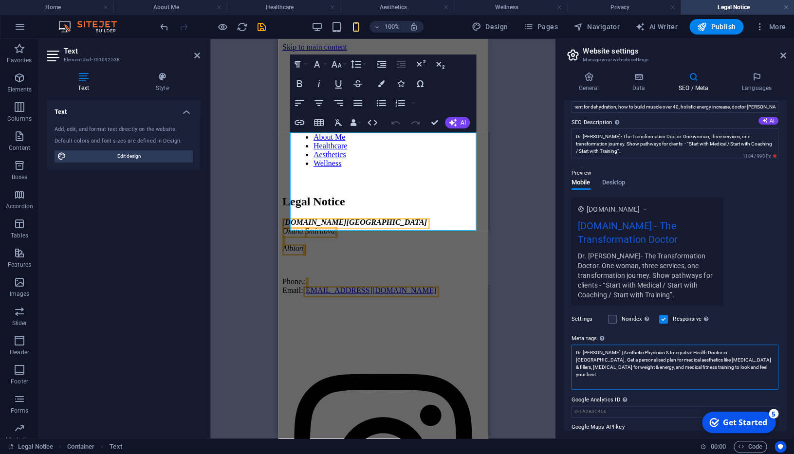
click at [602, 351] on textarea "Dr. [PERSON_NAME] | Aesthetic Physician & Integrative Health Doctor in [GEOGRAP…" at bounding box center [674, 367] width 207 height 45
type textarea "Dr. [PERSON_NAME], Aesthetic Physician & Integrative Health Doctor in [GEOGRAPH…"
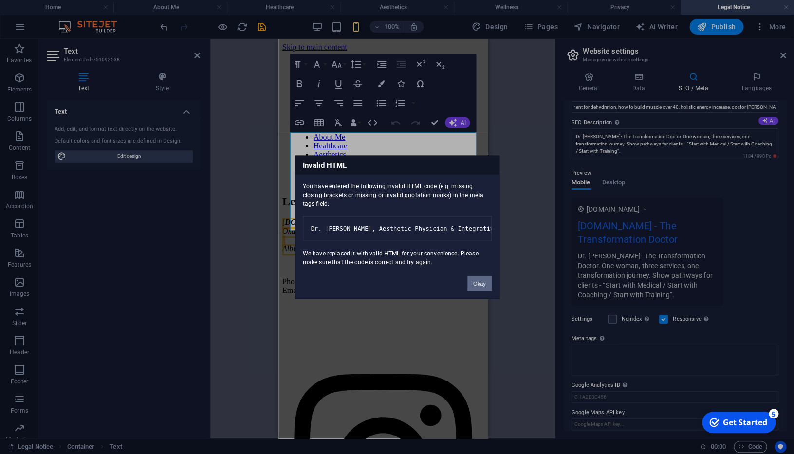
click at [478, 286] on button "Okay" at bounding box center [479, 283] width 24 height 15
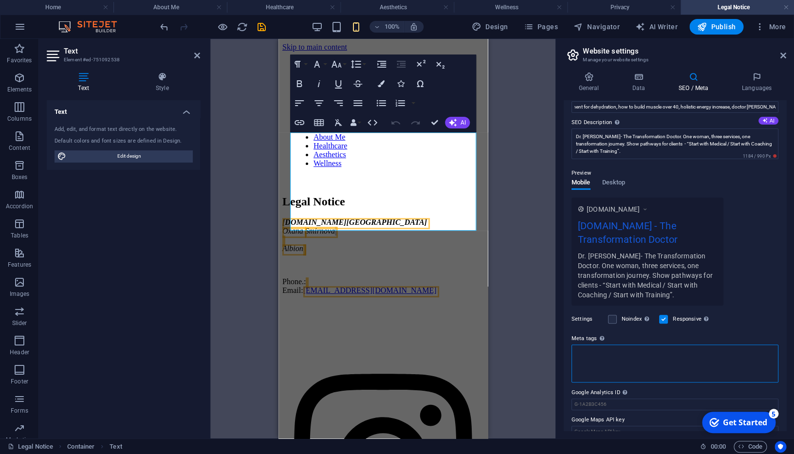
drag, startPoint x: 630, startPoint y: 350, endPoint x: 598, endPoint y: 353, distance: 32.3
click at [630, 350] on textarea "Meta tags Enter HTML code here that will be placed inside the tags of your webs…" at bounding box center [674, 364] width 207 height 38
click at [597, 353] on textarea "Meta tags Enter HTML code here that will be placed inside the tags of your webs…" at bounding box center [674, 364] width 207 height 38
click at [600, 353] on textarea "Meta tags Enter HTML code here that will be placed inside the tags of your webs…" at bounding box center [674, 364] width 207 height 38
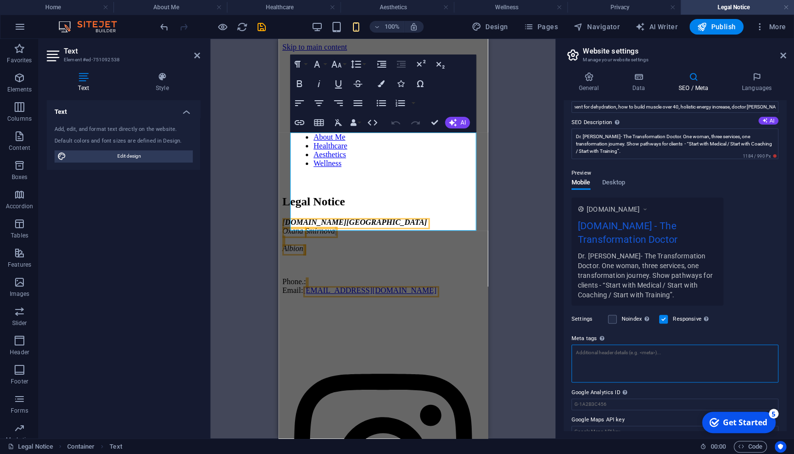
click at [728, 361] on textarea "Meta tags Enter HTML code here that will be placed inside the tags of your webs…" at bounding box center [674, 364] width 207 height 38
